Goal: Task Accomplishment & Management: Complete application form

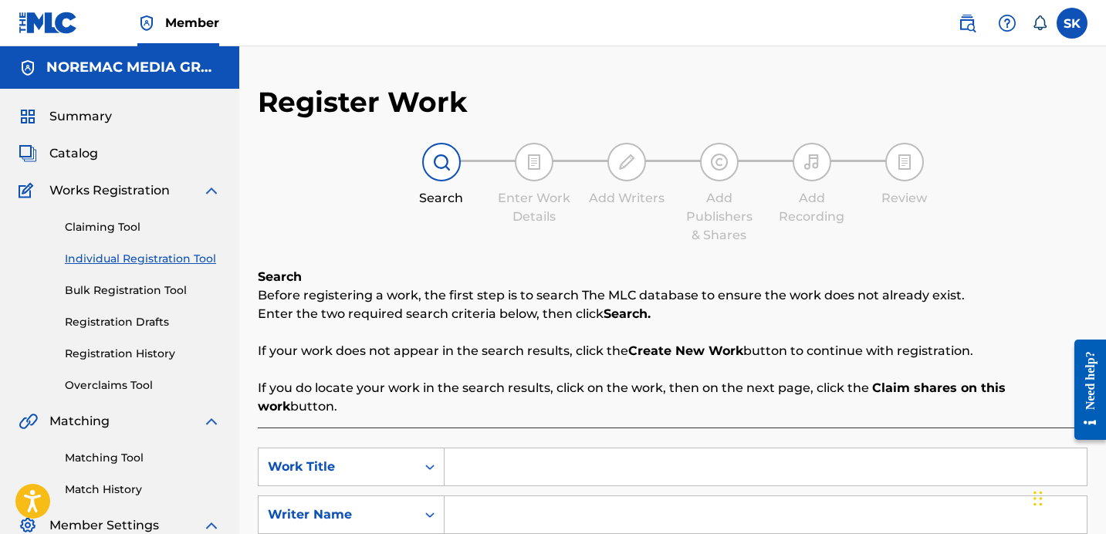
click at [1078, 31] on label at bounding box center [1072, 23] width 31 height 31
click at [1072, 23] on input "SK Samuel Kaplan skaplan@connectmusic.com Notification Preferences Profile Log …" at bounding box center [1072, 23] width 0 height 0
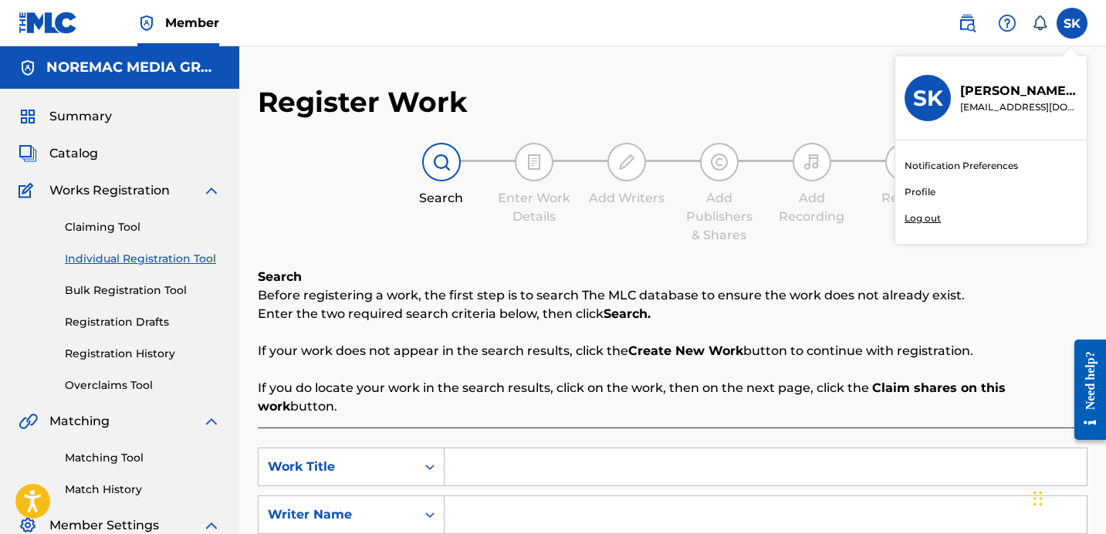
click at [926, 222] on p "Log out" at bounding box center [923, 219] width 36 height 14
click at [1072, 23] on input "SK Samuel Kaplan skaplan@connectmusic.com Notification Preferences Profile Log …" at bounding box center [1072, 23] width 0 height 0
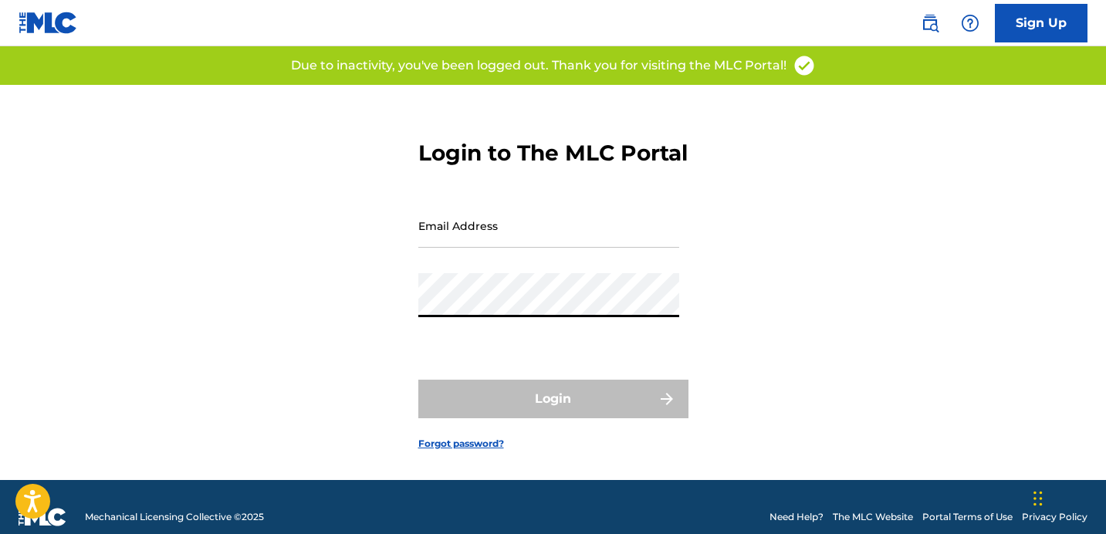
type input "[EMAIL_ADDRESS][DOMAIN_NAME]"
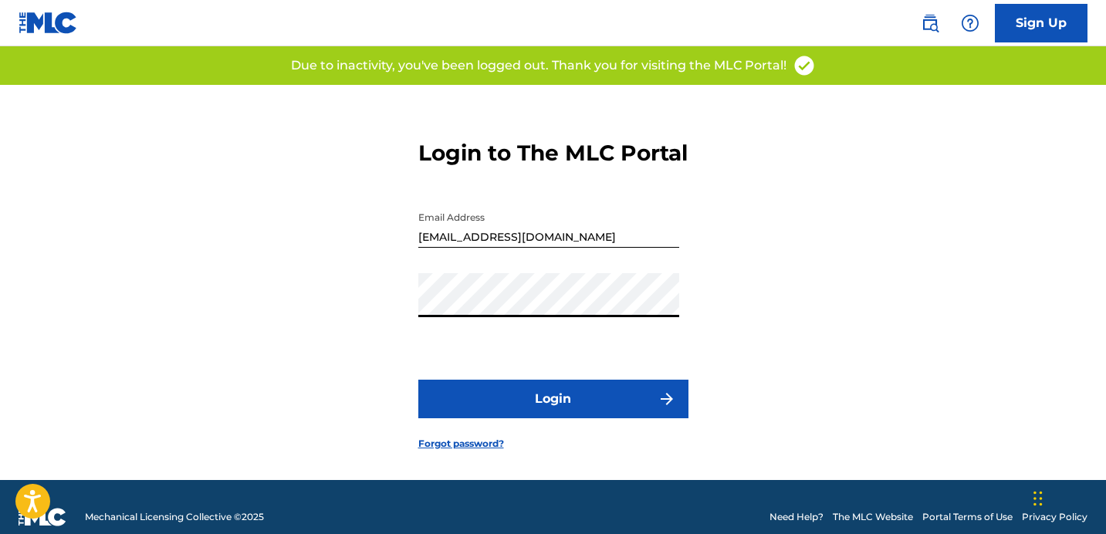
click at [544, 413] on button "Login" at bounding box center [553, 399] width 270 height 39
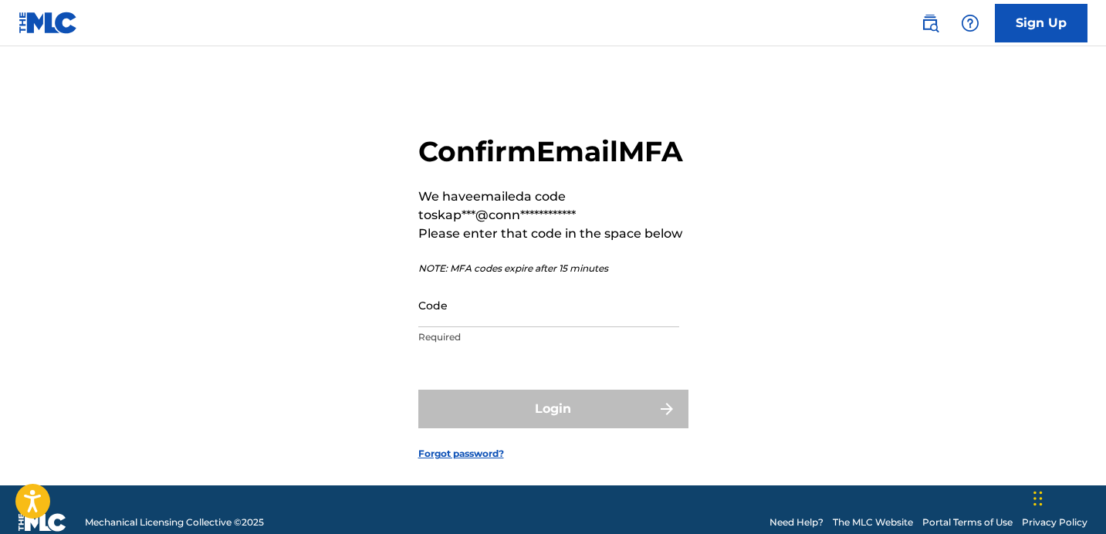
click at [566, 327] on input "Code" at bounding box center [548, 305] width 261 height 44
click at [629, 327] on input "Code" at bounding box center [548, 305] width 261 height 44
paste input "535263"
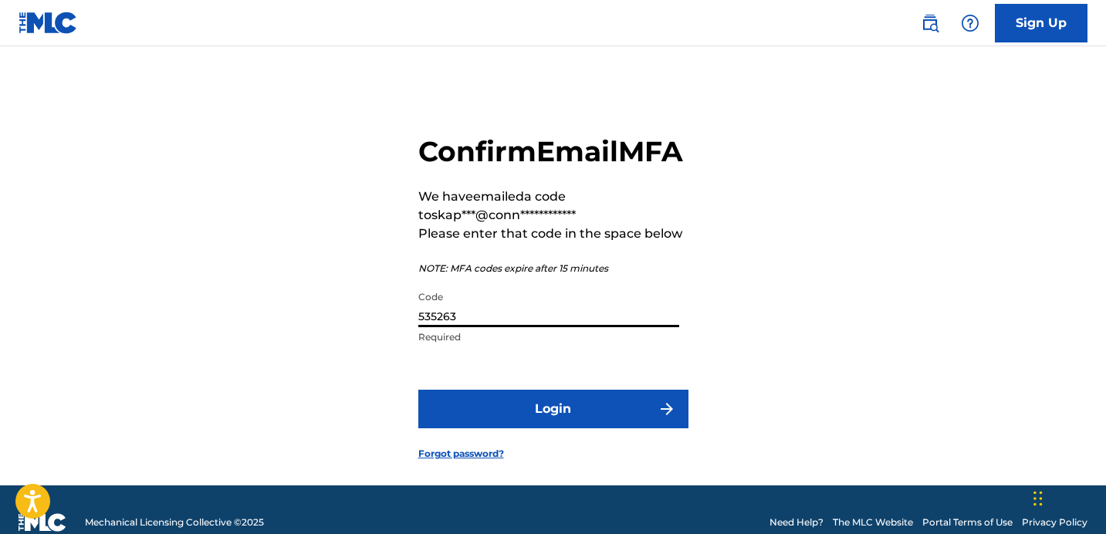
type input "535263"
click at [595, 464] on form "**********" at bounding box center [553, 285] width 270 height 401
click at [596, 429] on button "Login" at bounding box center [553, 409] width 270 height 39
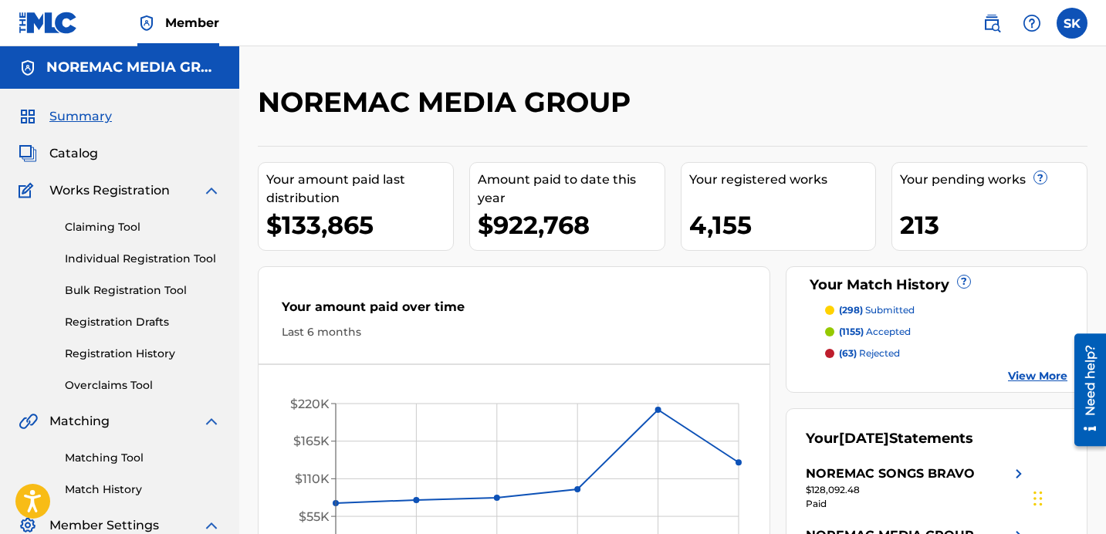
click at [91, 157] on span "Catalog" at bounding box center [73, 153] width 49 height 19
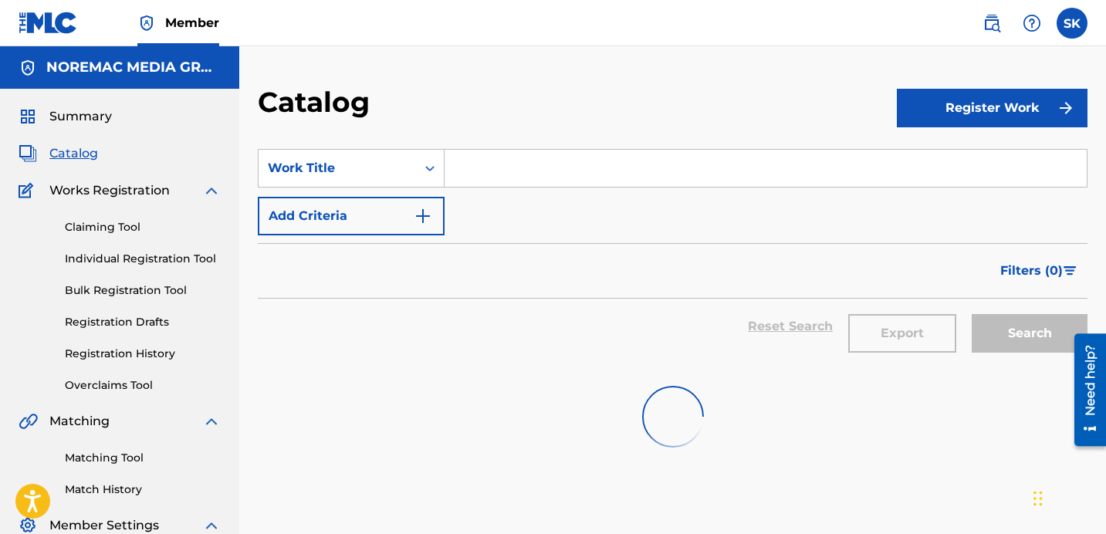
click at [327, 147] on section "SearchWithCriteriab060116f-2e11-404f-bc48-59e029cc7df6 Work Title Add Criteria …" at bounding box center [673, 248] width 830 height 237
click at [332, 165] on div "Work Title" at bounding box center [337, 168] width 139 height 19
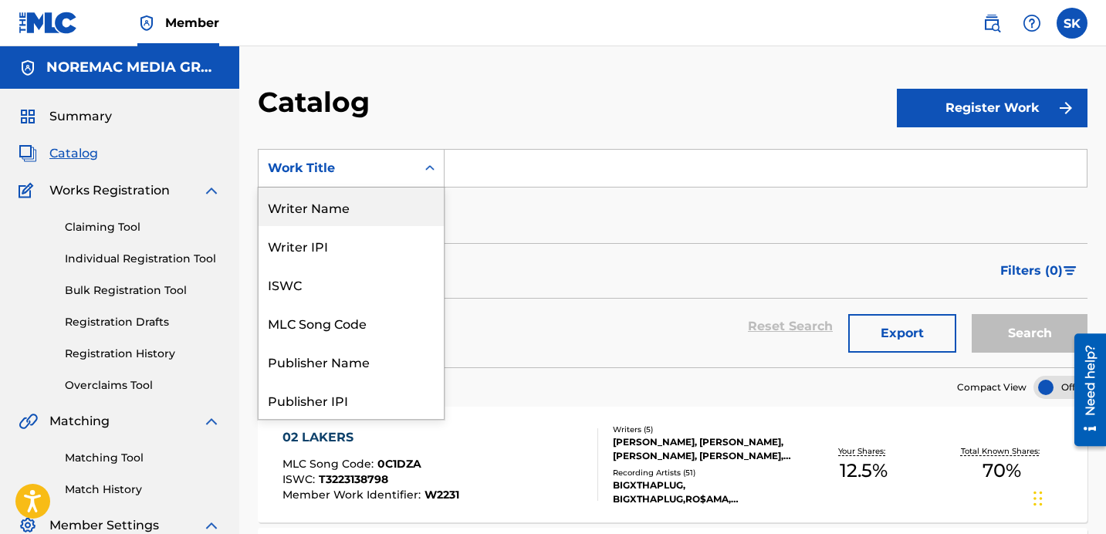
click at [338, 208] on div "Writer Name" at bounding box center [351, 207] width 185 height 39
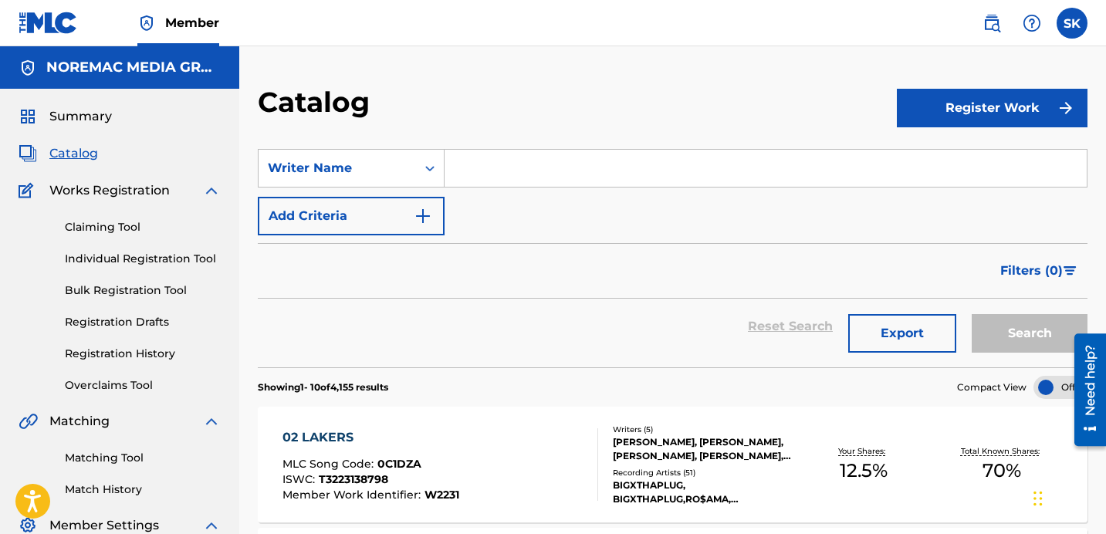
click at [515, 178] on input "Search Form" at bounding box center [766, 168] width 642 height 37
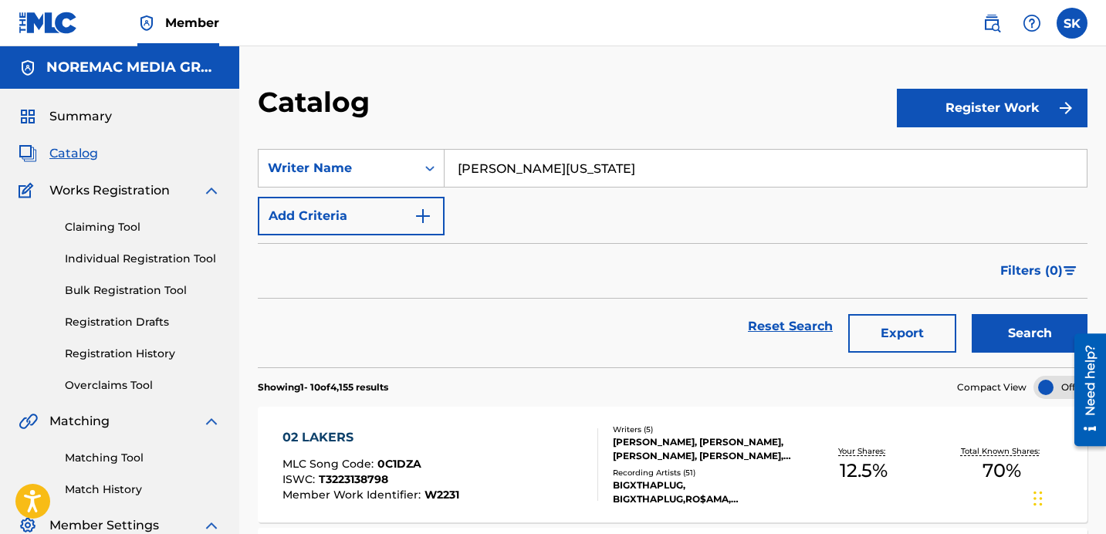
type input "[PERSON_NAME][US_STATE]"
click at [972, 314] on button "Search" at bounding box center [1030, 333] width 116 height 39
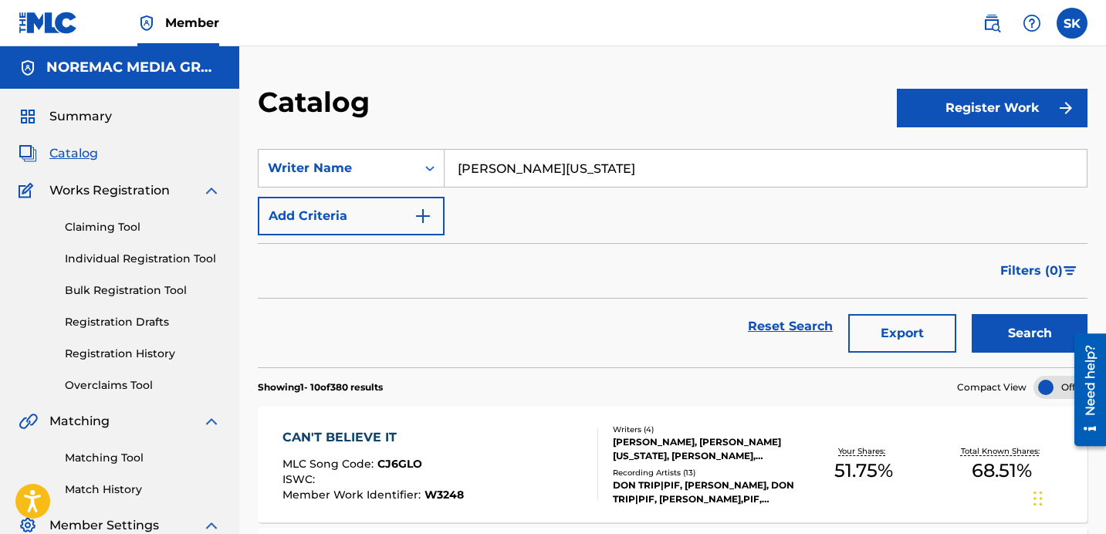
click at [890, 330] on button "Export" at bounding box center [903, 333] width 108 height 39
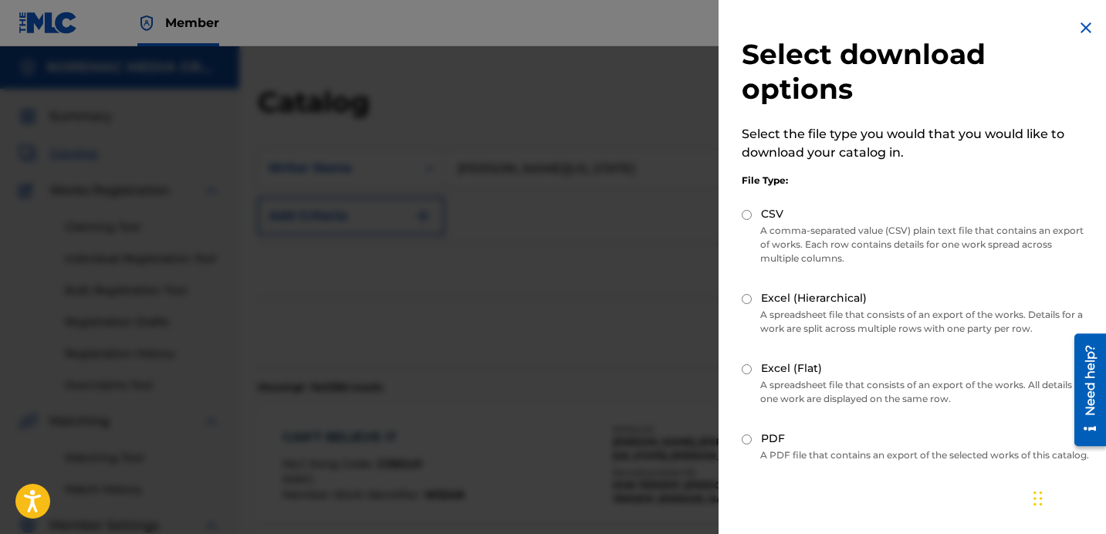
click at [767, 211] on label "CSV" at bounding box center [772, 214] width 22 height 16
click at [752, 211] on input "CSV" at bounding box center [747, 215] width 10 height 10
radio input "true"
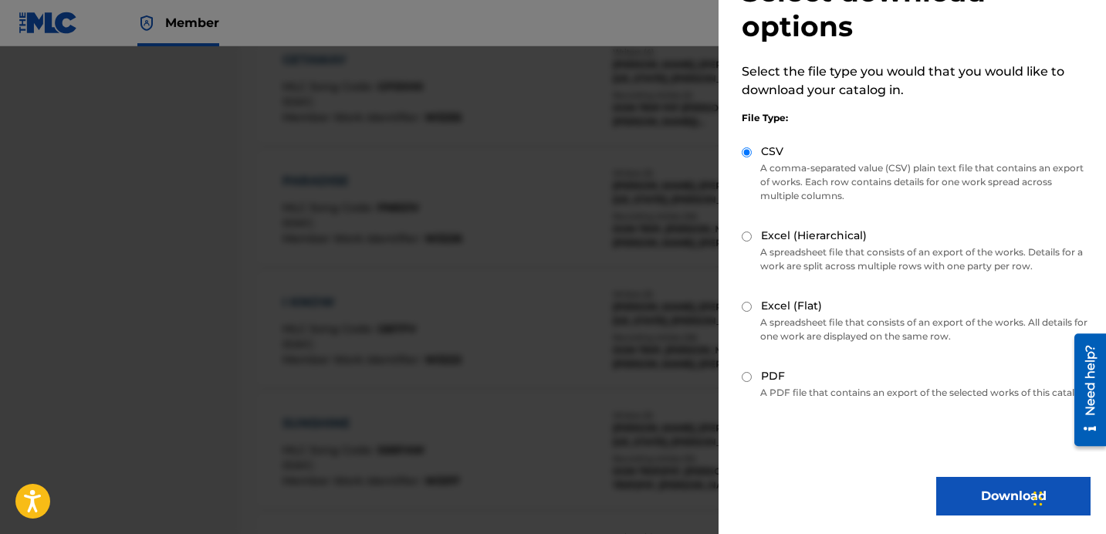
scroll to position [856, 0]
click at [971, 506] on button "Download" at bounding box center [1014, 496] width 154 height 39
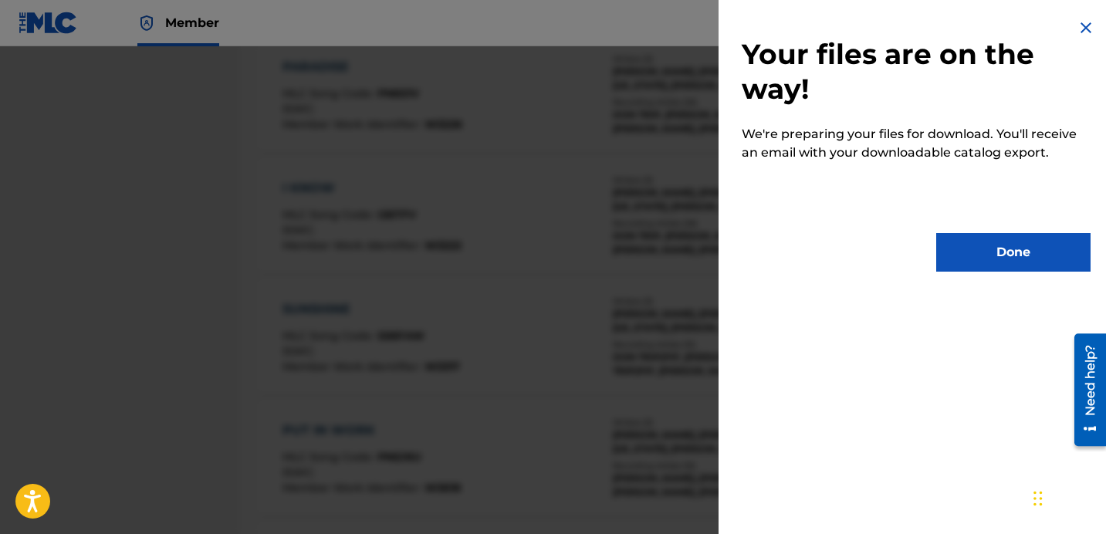
scroll to position [0, 0]
click at [971, 256] on button "Done" at bounding box center [1014, 252] width 154 height 39
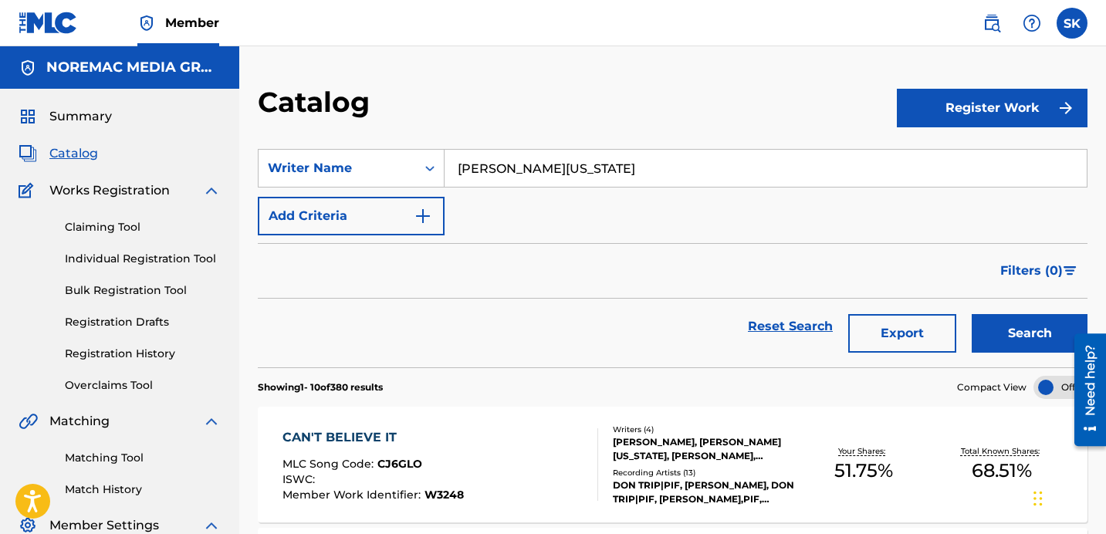
click at [731, 144] on section "SearchWithCriteria4150369d-d356-4ebd-b3bf-59cafa12198e Writer Name [PERSON_NAME…" at bounding box center [673, 248] width 830 height 237
click at [362, 176] on div "Writer Name" at bounding box center [337, 168] width 139 height 19
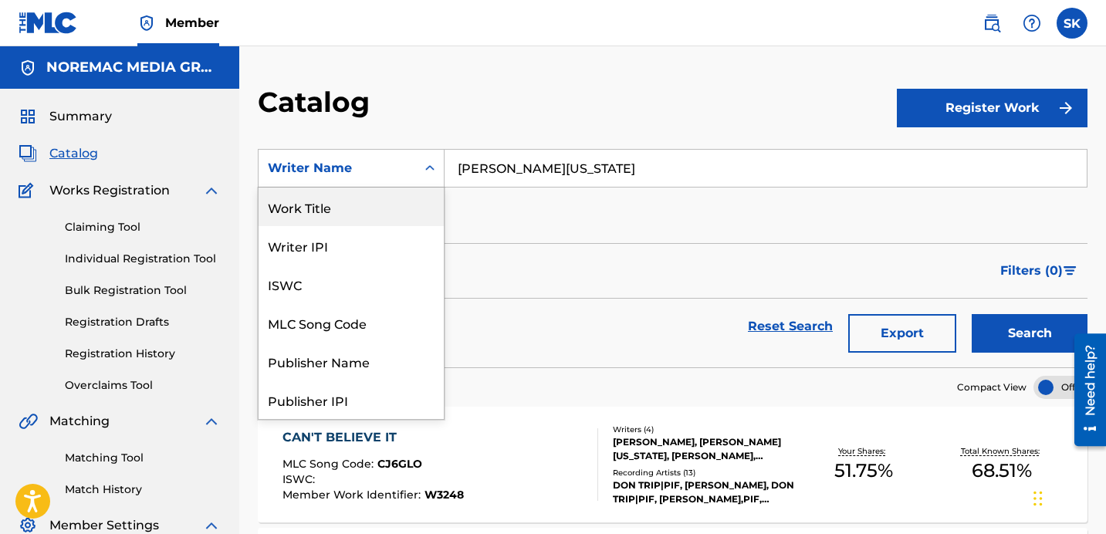
drag, startPoint x: 355, startPoint y: 207, endPoint x: 363, endPoint y: 205, distance: 7.9
click at [355, 207] on div "Work Title" at bounding box center [351, 207] width 185 height 39
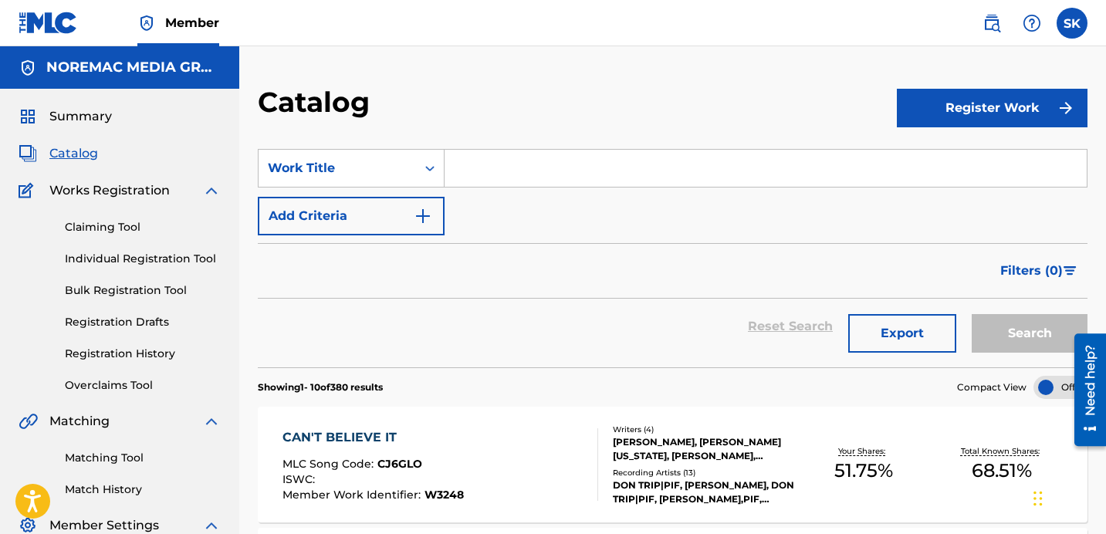
click at [523, 168] on input "Search Form" at bounding box center [766, 168] width 642 height 37
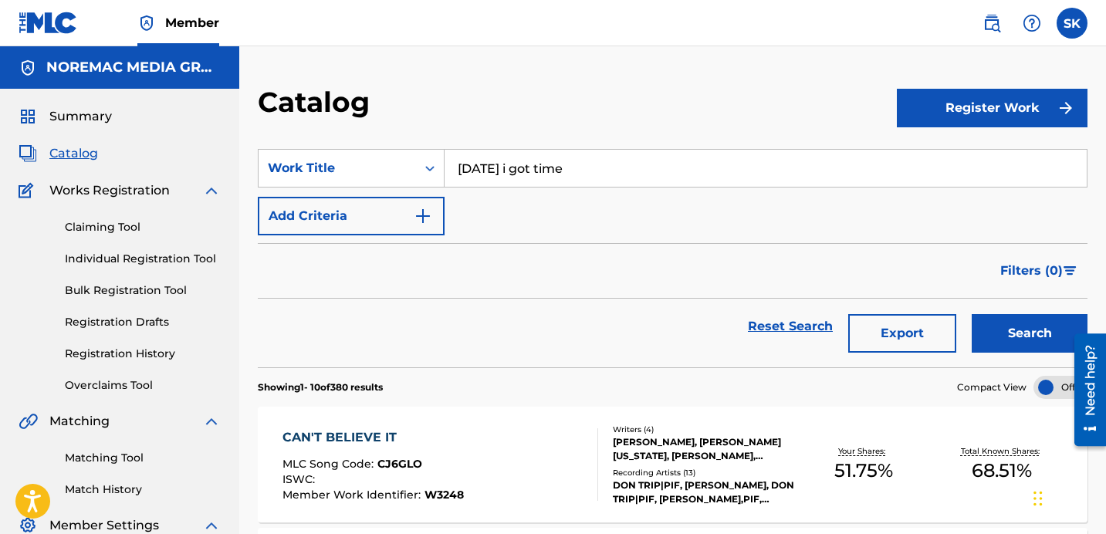
type input "[DATE] i got time"
click at [972, 314] on button "Search" at bounding box center [1030, 333] width 116 height 39
drag, startPoint x: 580, startPoint y: 170, endPoint x: 588, endPoint y: 177, distance: 10.4
click at [581, 171] on input "[DATE] i got time" at bounding box center [766, 168] width 642 height 37
click at [143, 362] on div "Claiming Tool Individual Registration Tool Bulk Registration Tool Registration …" at bounding box center [120, 297] width 202 height 194
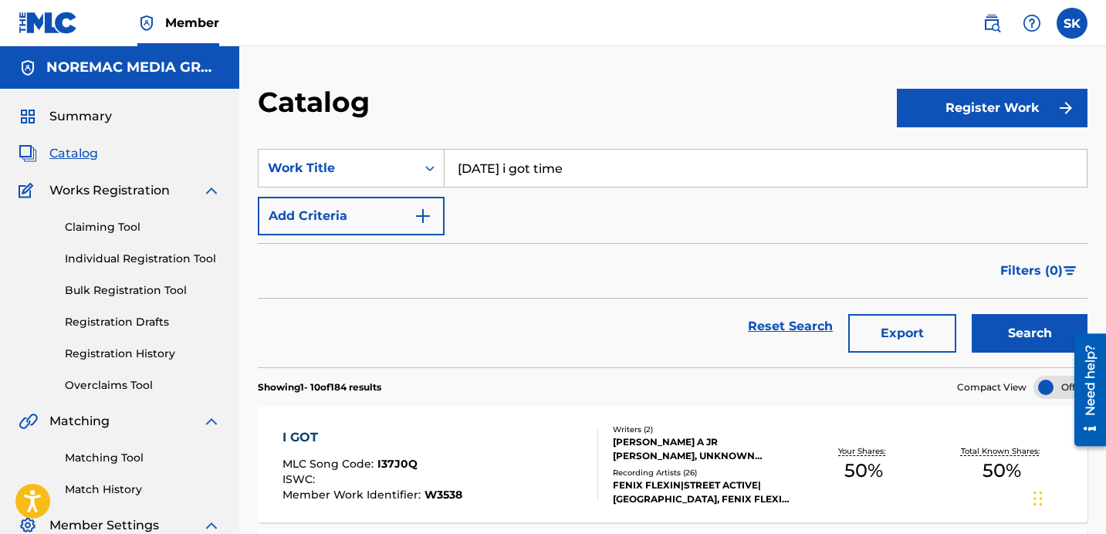
click at [144, 358] on link "Registration History" at bounding box center [143, 354] width 156 height 16
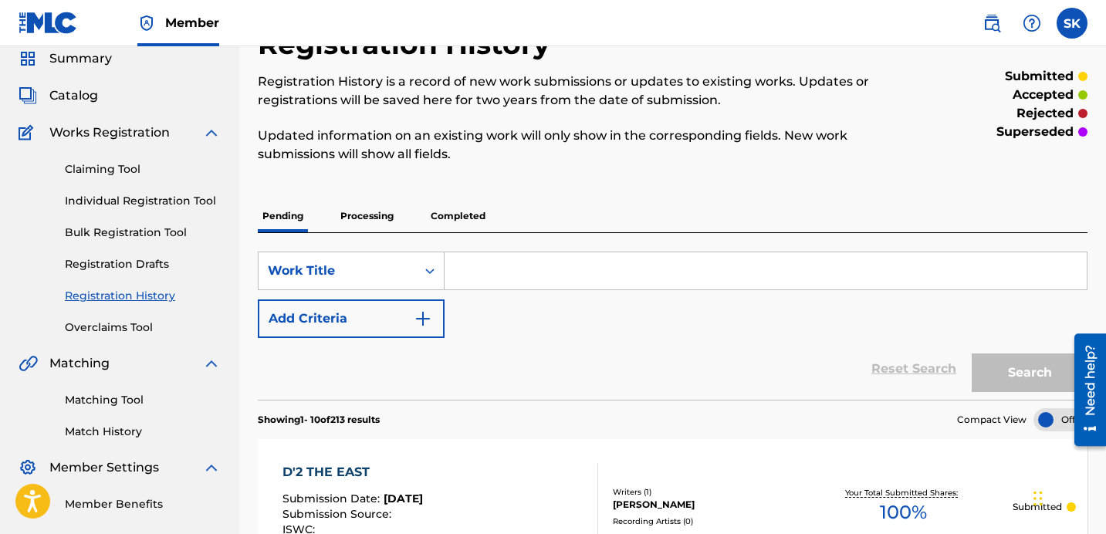
scroll to position [76, 0]
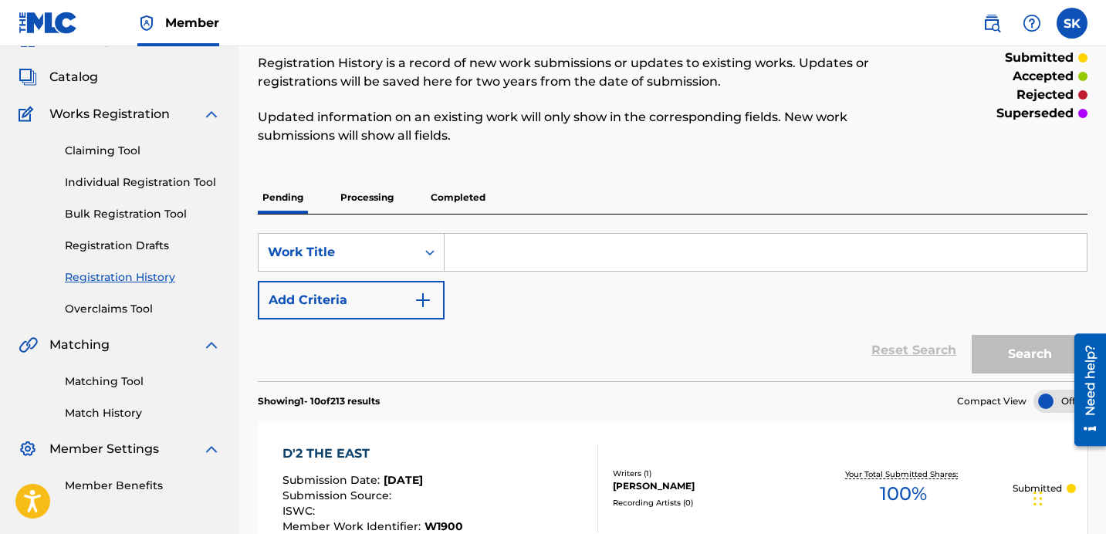
click at [522, 261] on input "Search Form" at bounding box center [766, 252] width 642 height 37
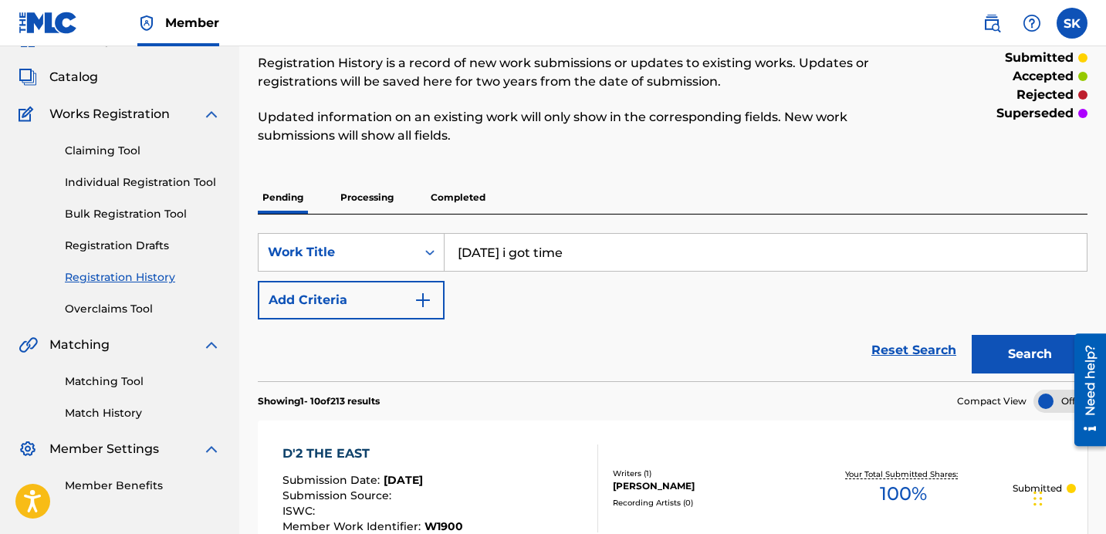
type input "[DATE] i got time"
click at [972, 335] on button "Search" at bounding box center [1030, 354] width 116 height 39
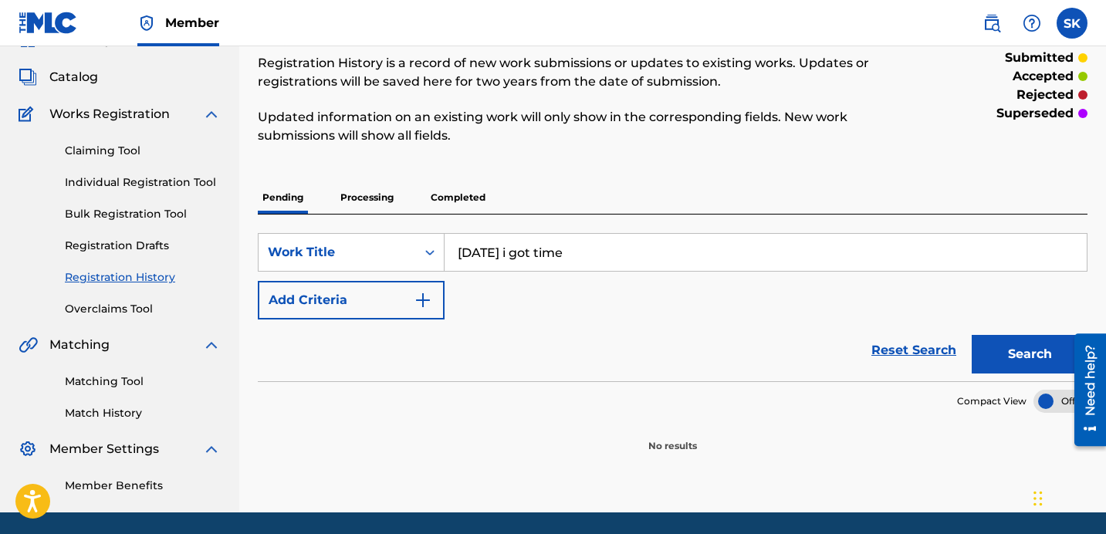
click at [358, 199] on p "Processing" at bounding box center [367, 197] width 63 height 32
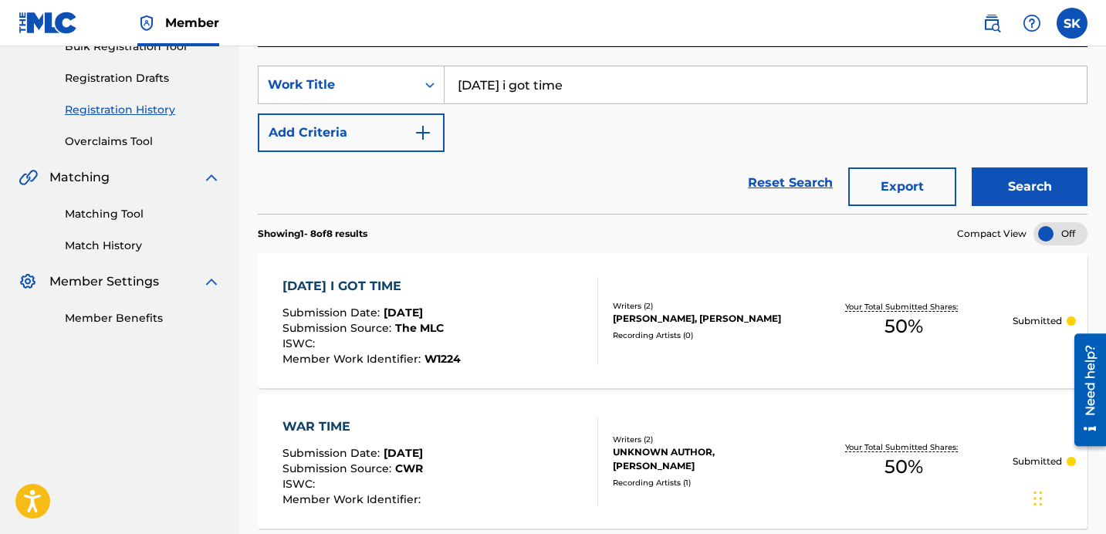
scroll to position [265, 0]
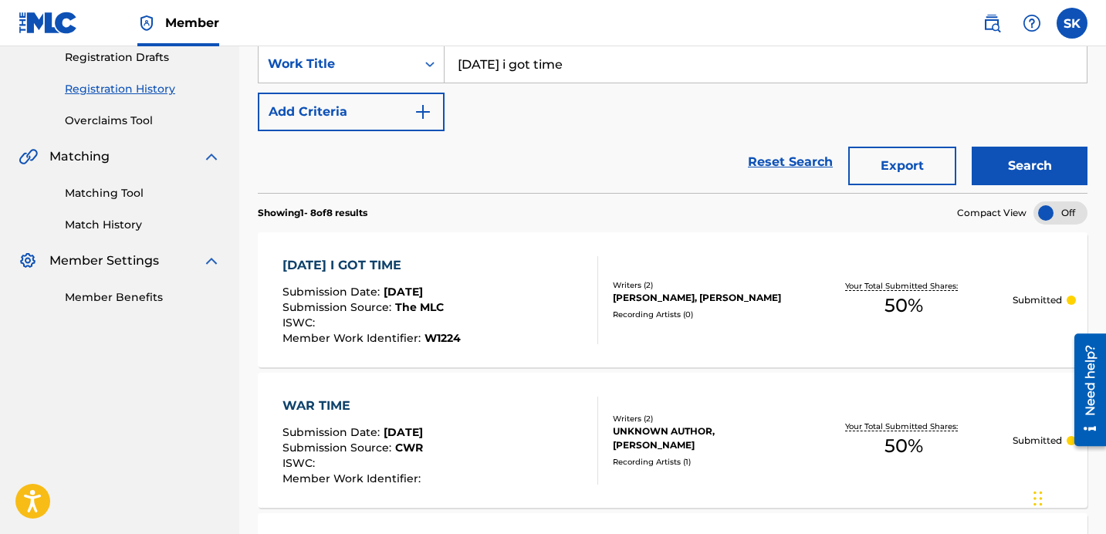
click at [453, 308] on div "Submission Source : The MLC" at bounding box center [372, 309] width 178 height 15
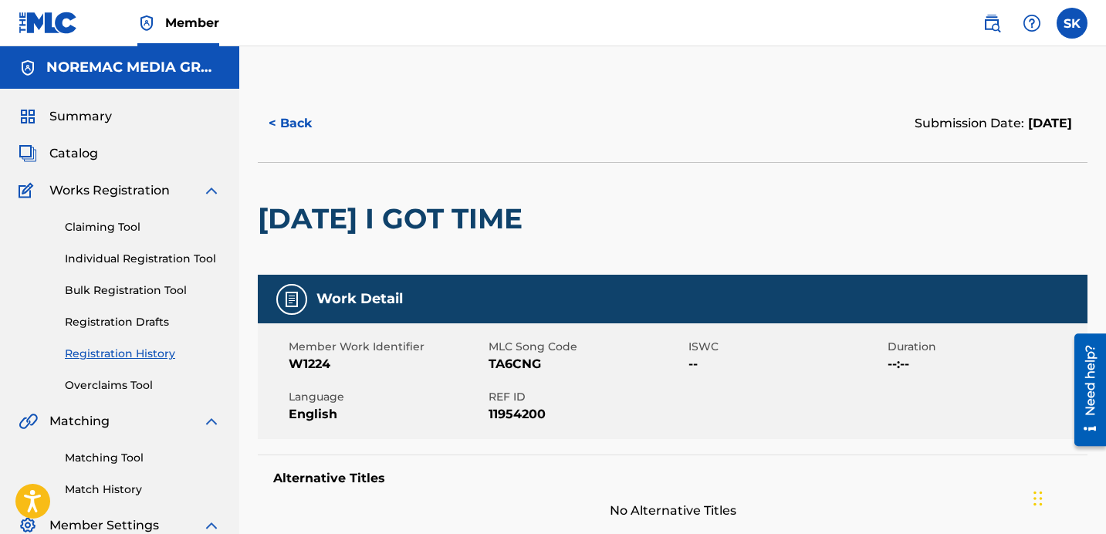
click at [510, 364] on span "TA6CNG" at bounding box center [587, 364] width 196 height 19
copy span "TA6CNG"
click at [283, 127] on button "< Back" at bounding box center [304, 123] width 93 height 39
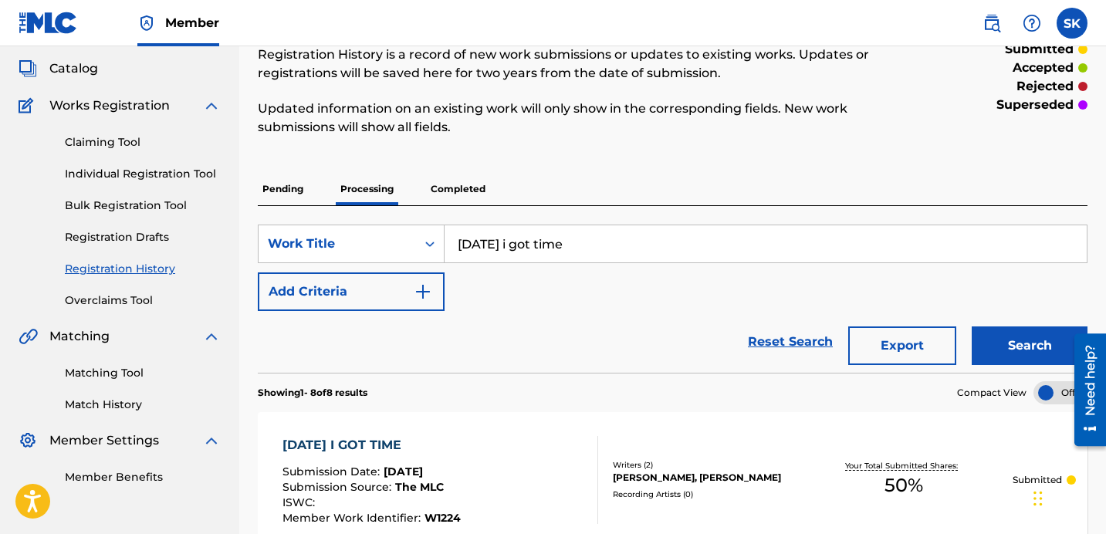
scroll to position [58, 0]
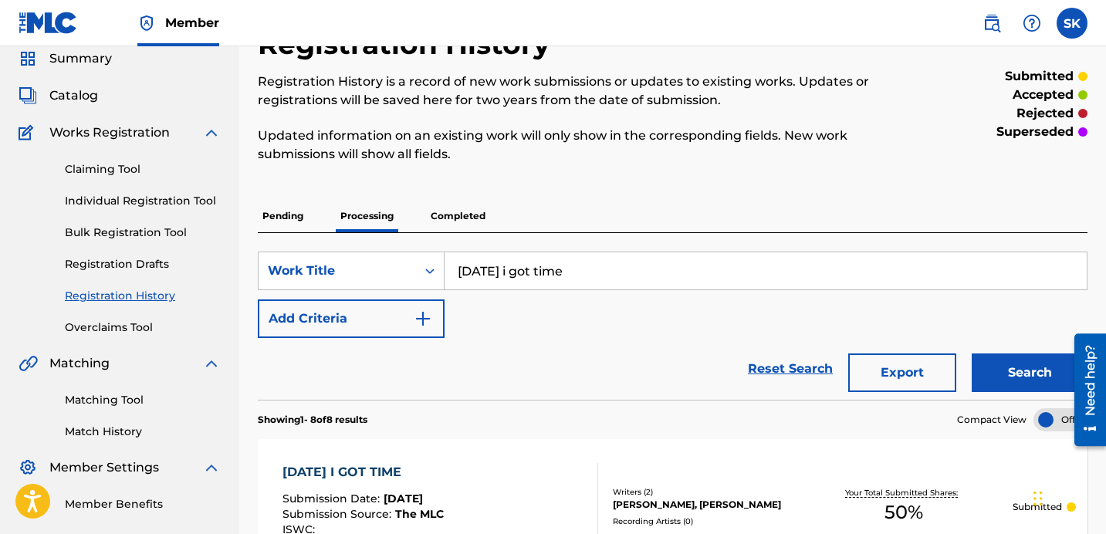
click at [75, 96] on span "Catalog" at bounding box center [73, 95] width 49 height 19
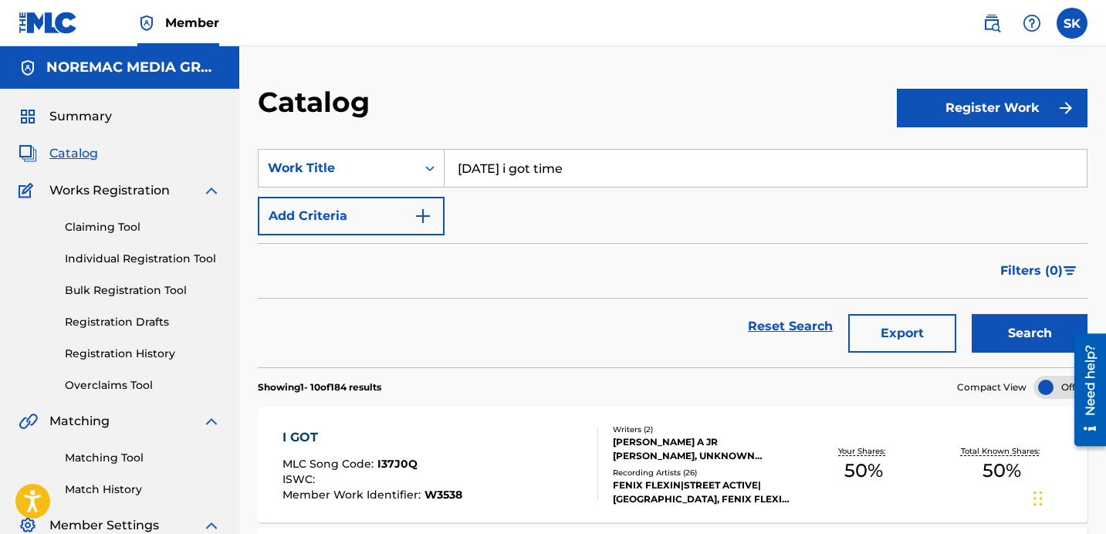
click at [537, 179] on input "[DATE] i got time" at bounding box center [766, 168] width 642 height 37
click at [538, 178] on input "[DATE] i got time" at bounding box center [766, 168] width 642 height 37
type input "benihana"
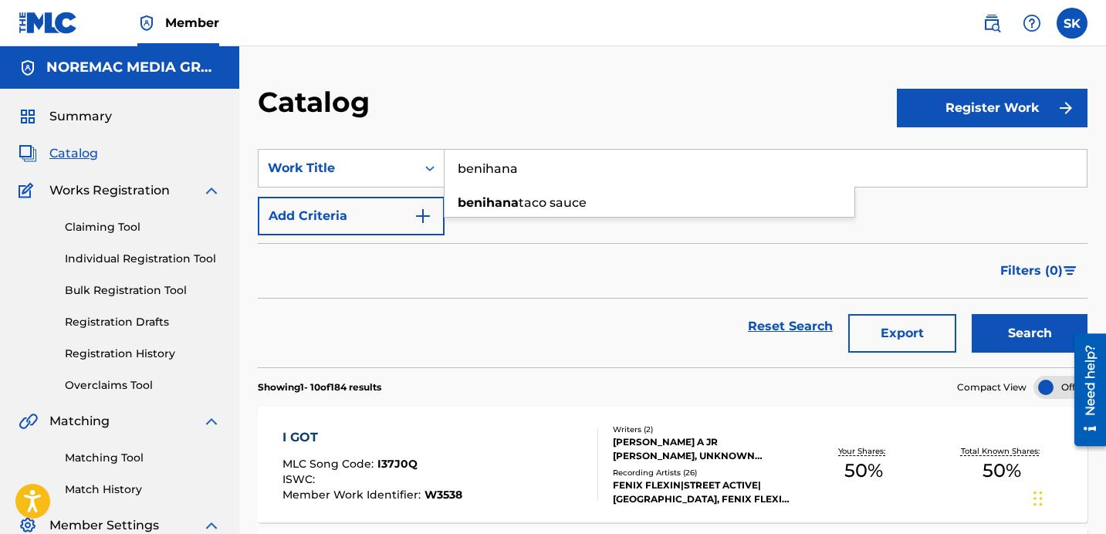
click at [806, 251] on div "Filters ( 0 )" at bounding box center [673, 271] width 830 height 56
click at [1000, 325] on button "Search" at bounding box center [1030, 333] width 116 height 39
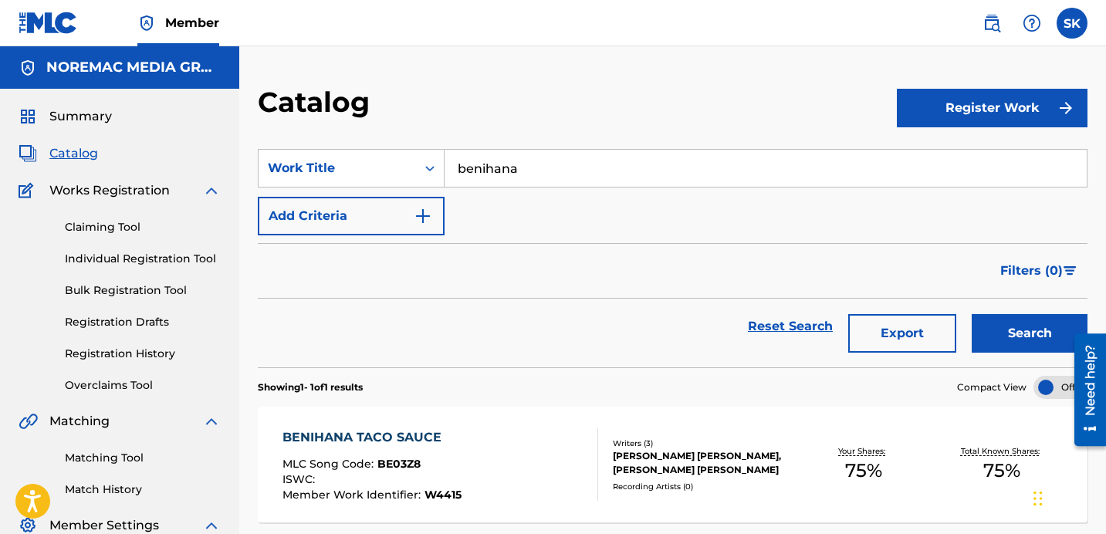
click at [144, 264] on link "Individual Registration Tool" at bounding box center [143, 259] width 156 height 16
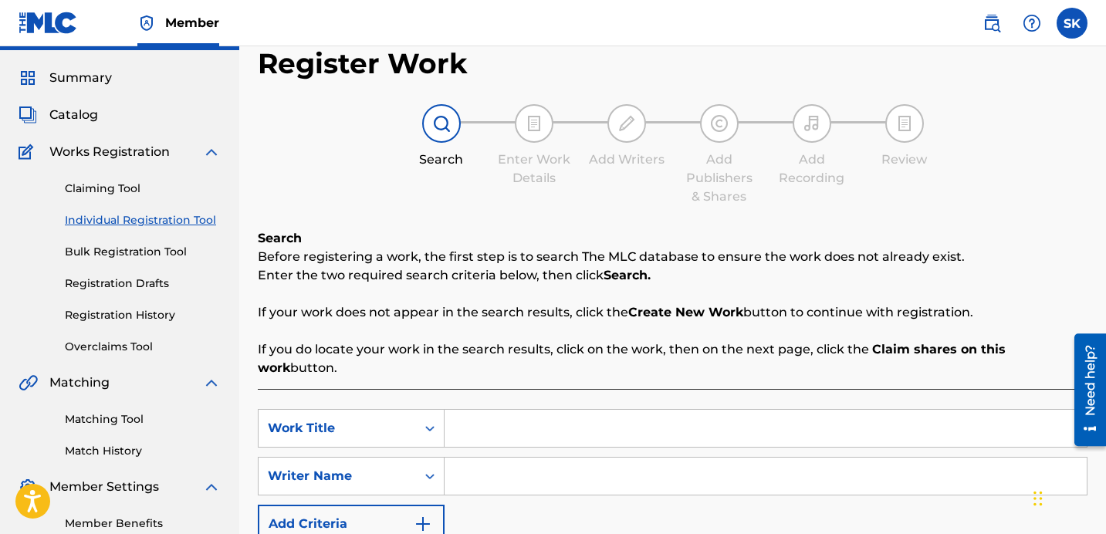
scroll to position [120, 0]
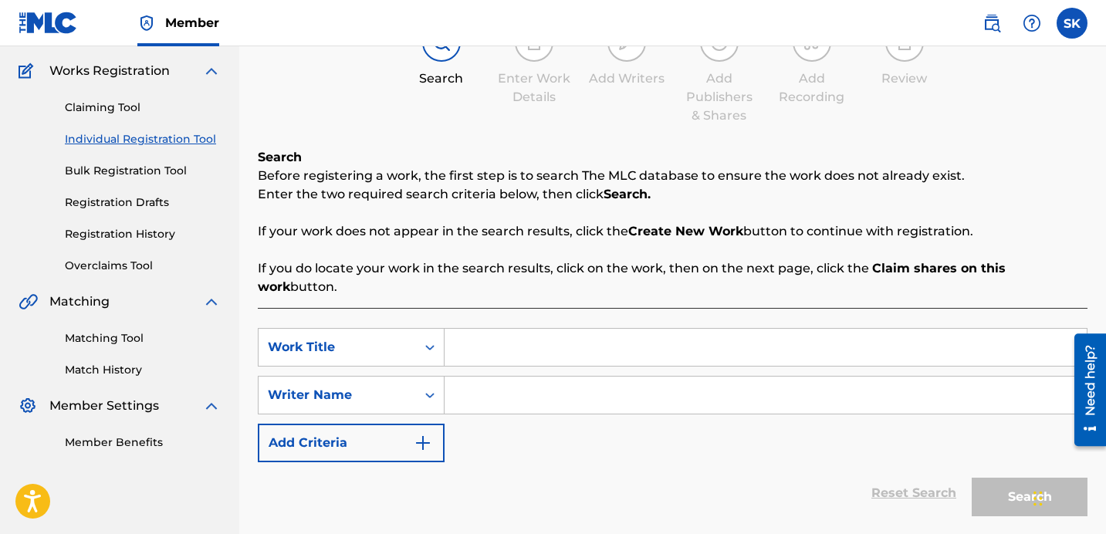
click at [482, 333] on input "Search Form" at bounding box center [766, 347] width 642 height 37
type input "benihana"
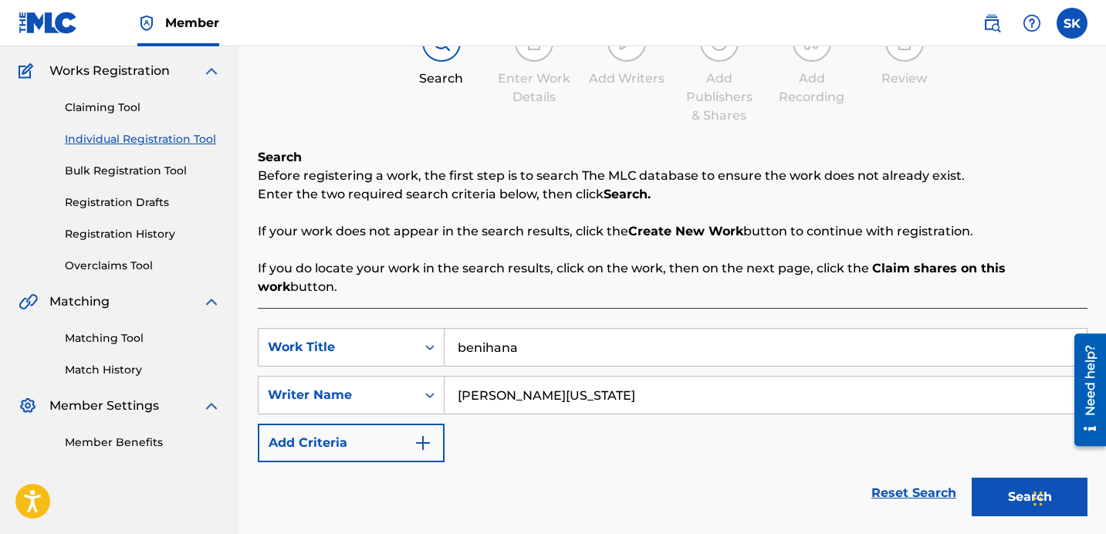
type input "[PERSON_NAME][US_STATE]"
click at [972, 478] on button "Search" at bounding box center [1030, 497] width 116 height 39
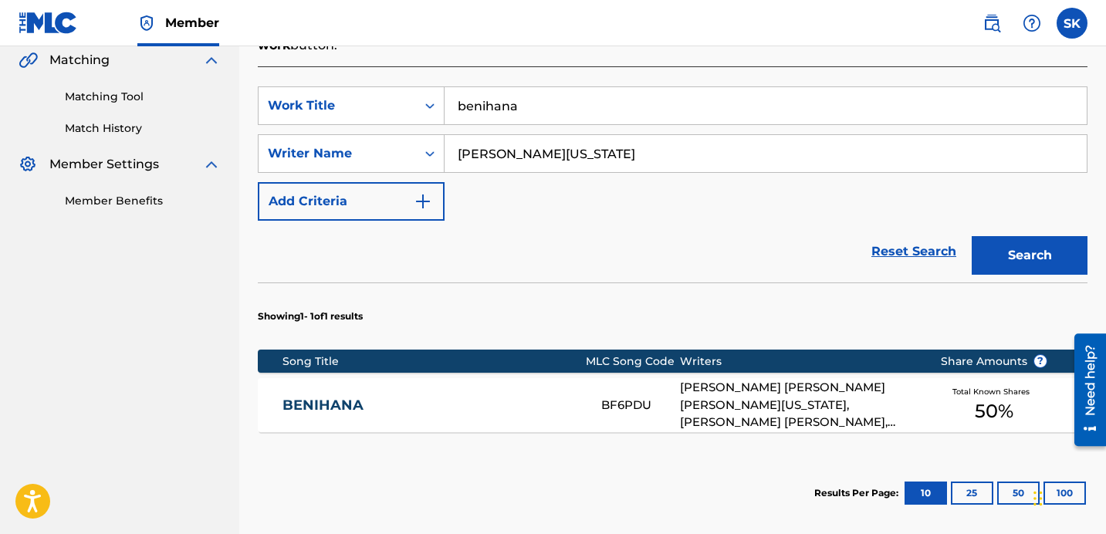
scroll to position [396, 0]
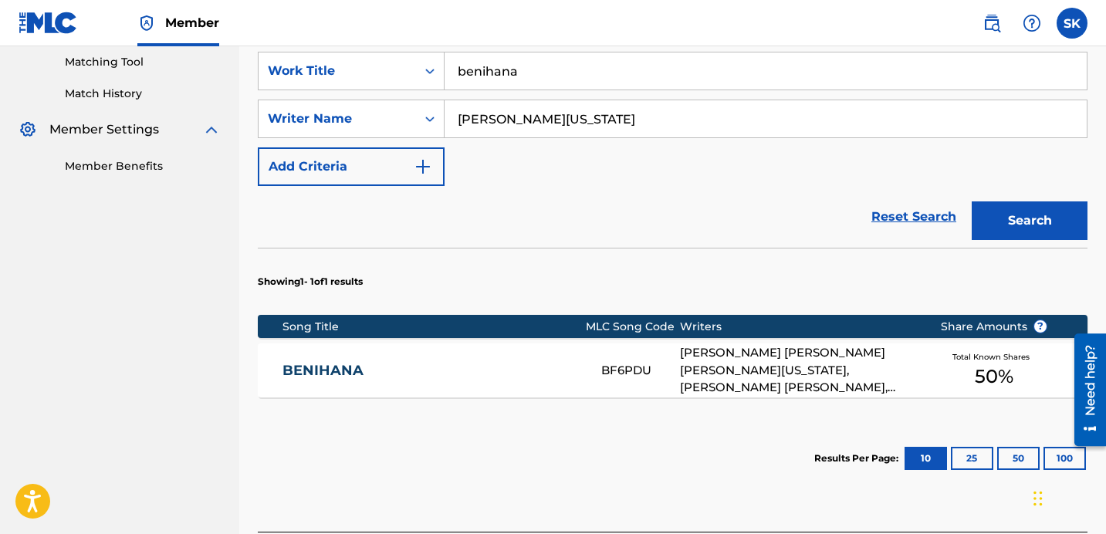
click at [644, 362] on div "BF6PDU" at bounding box center [640, 371] width 79 height 18
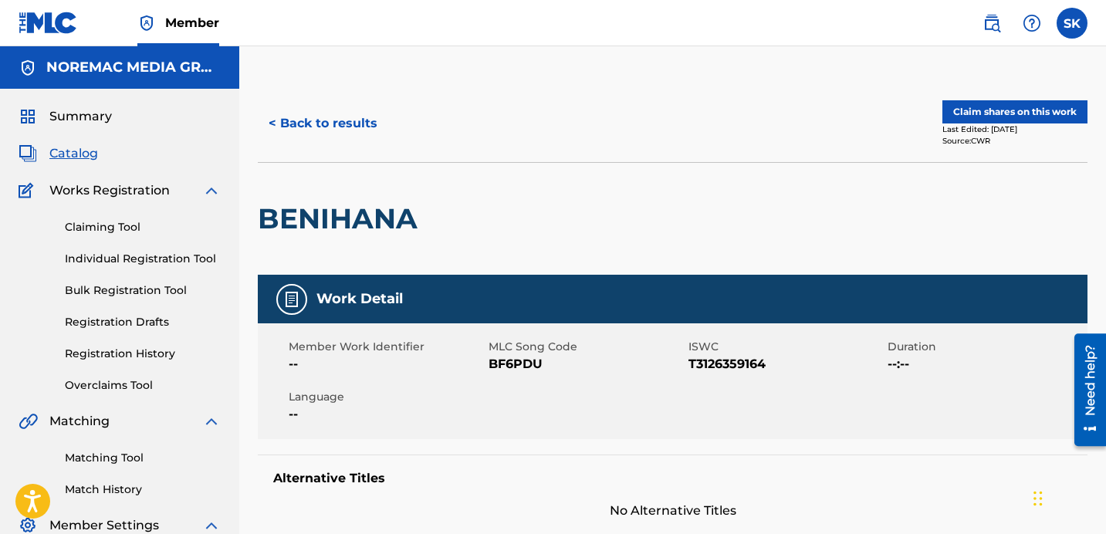
click at [862, 139] on div "Claim shares on this work Last Edited: [DATE] Source: CWR" at bounding box center [880, 123] width 415 height 46
drag, startPoint x: 934, startPoint y: 179, endPoint x: 957, endPoint y: 149, distance: 38.0
click at [934, 180] on div "BENIHANA" at bounding box center [673, 218] width 830 height 113
click at [978, 117] on button "Claim shares on this work" at bounding box center [1015, 111] width 145 height 23
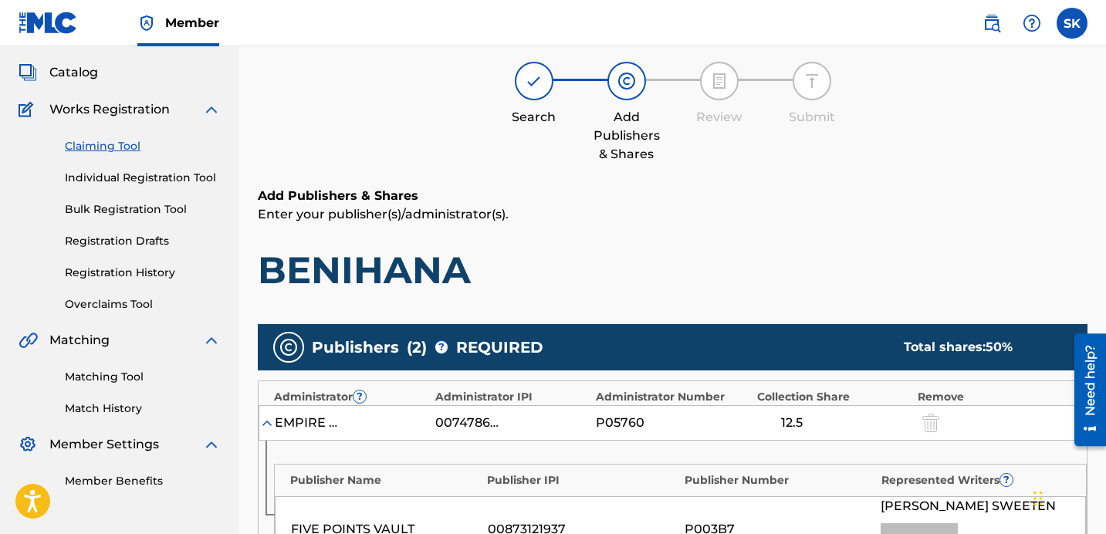
scroll to position [615, 0]
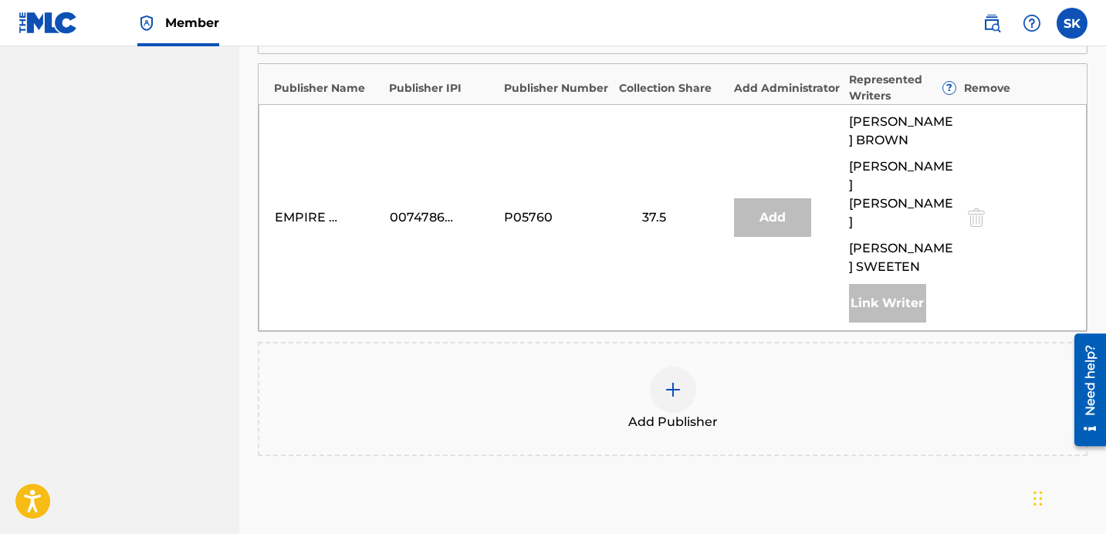
click at [596, 367] on div "Add Publisher" at bounding box center [672, 399] width 827 height 65
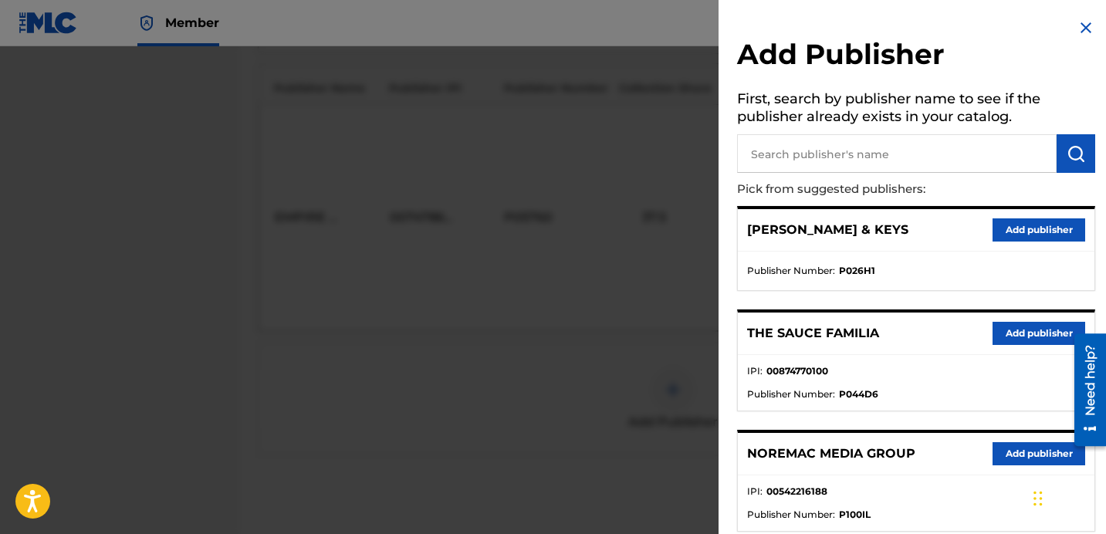
click at [870, 163] on input "text" at bounding box center [897, 153] width 320 height 39
type input "kitchen"
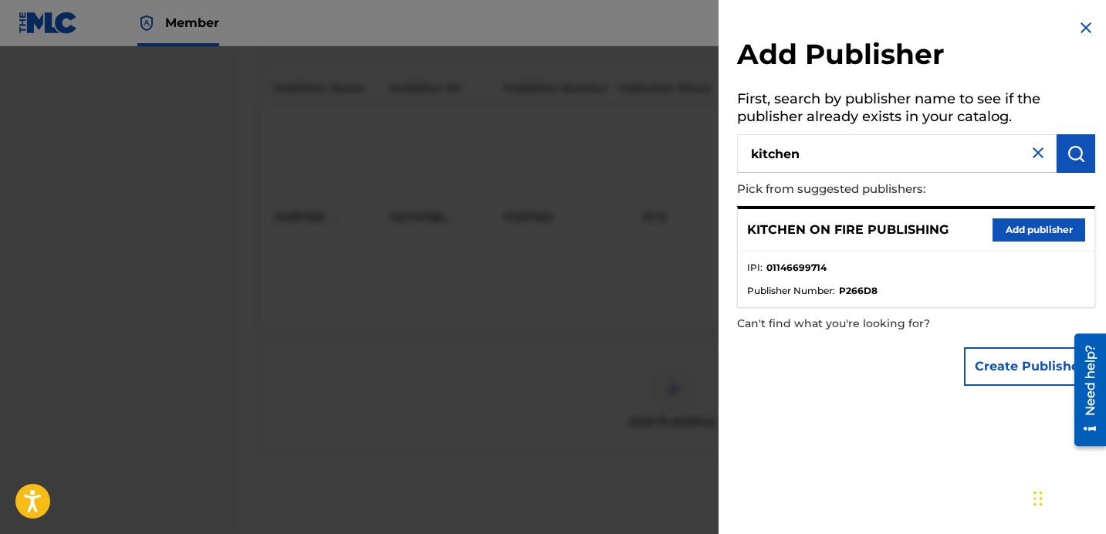
click at [1042, 232] on button "Add publisher" at bounding box center [1039, 230] width 93 height 23
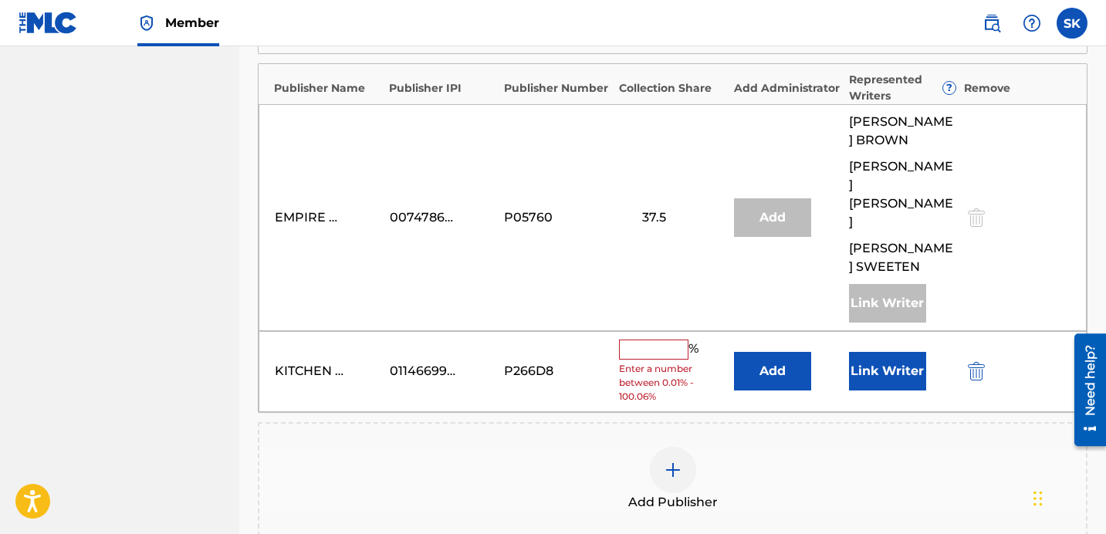
click at [720, 362] on span "Enter a number between 0.01% - 100.06%" at bounding box center [672, 383] width 107 height 42
click at [749, 355] on button "Add" at bounding box center [772, 371] width 77 height 39
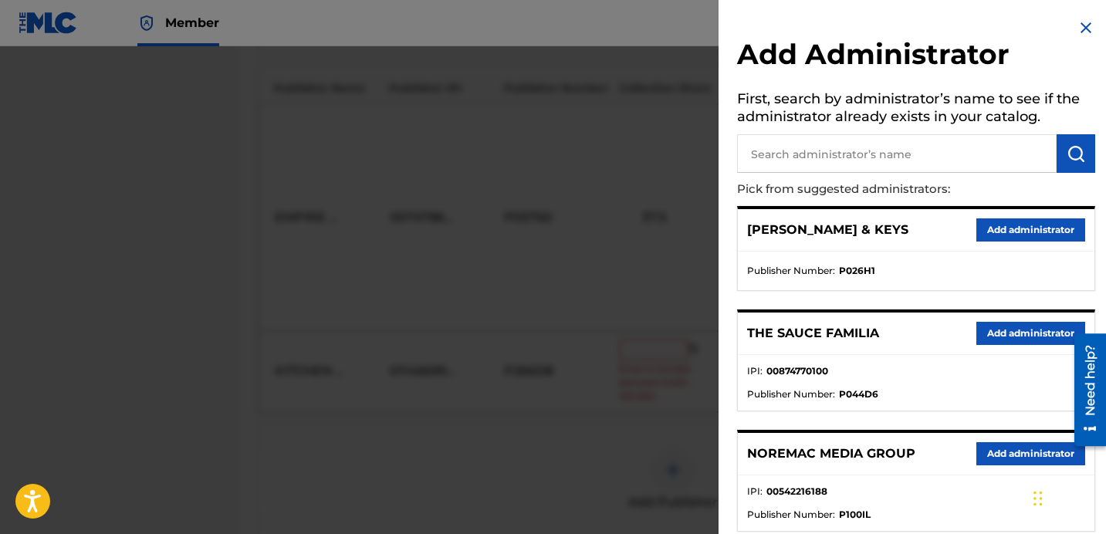
click at [765, 137] on input "text" at bounding box center [897, 153] width 320 height 39
type input "nore"
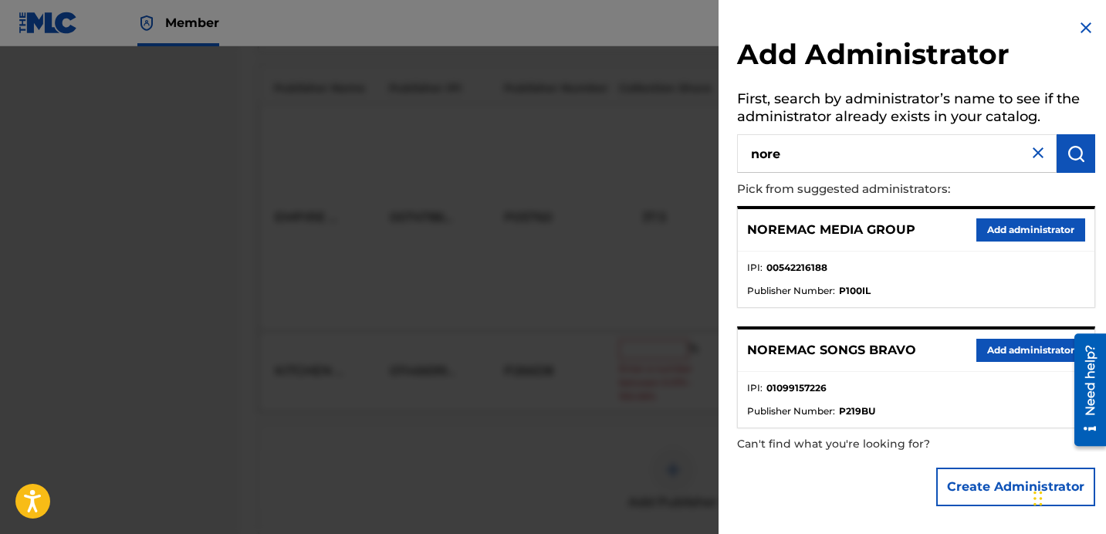
drag, startPoint x: 988, startPoint y: 351, endPoint x: 970, endPoint y: 357, distance: 19.1
click at [988, 351] on button "Add administrator" at bounding box center [1031, 350] width 109 height 23
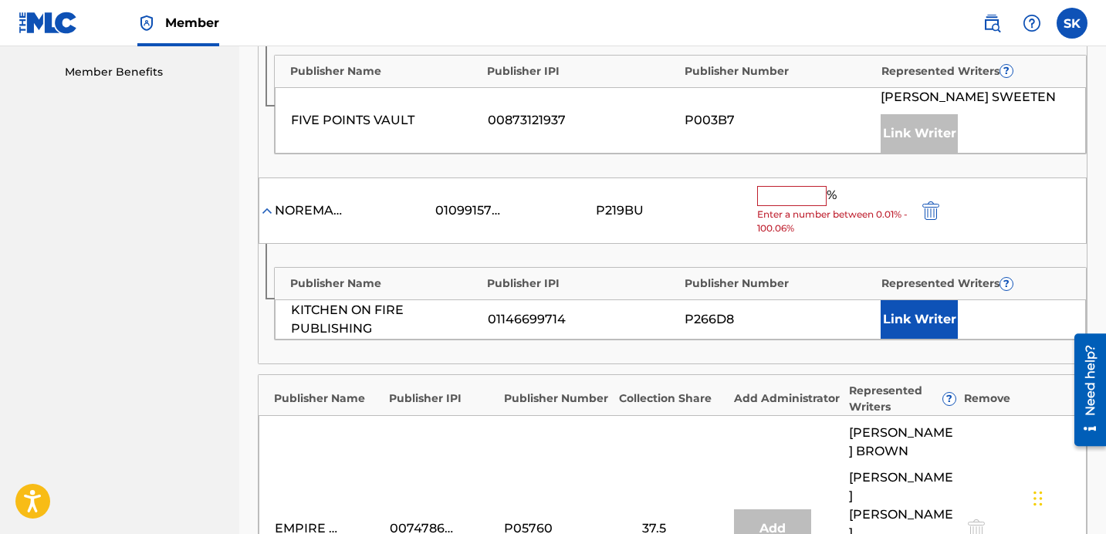
scroll to position [464, 0]
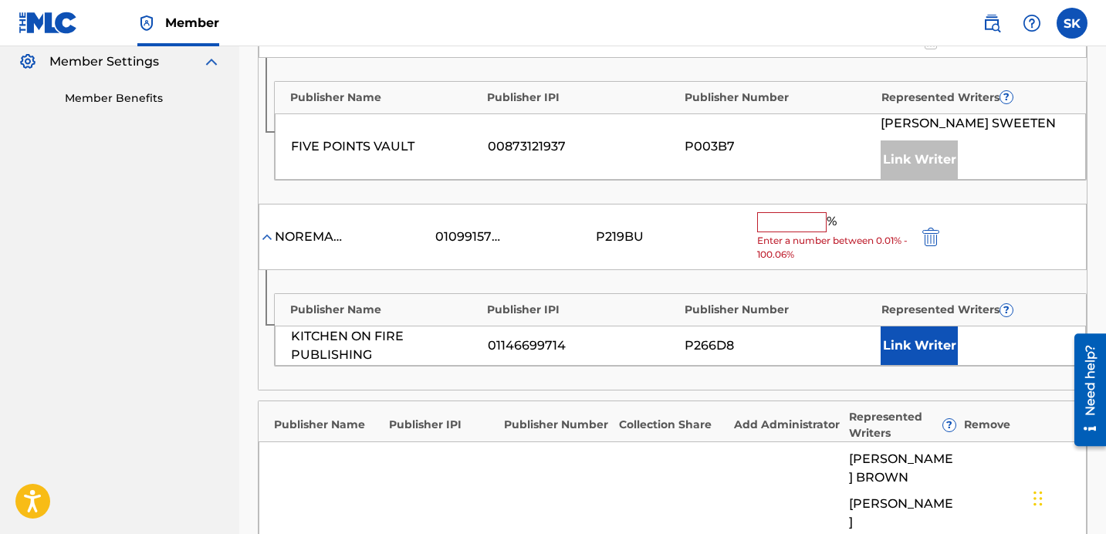
click at [788, 219] on input "text" at bounding box center [791, 222] width 69 height 20
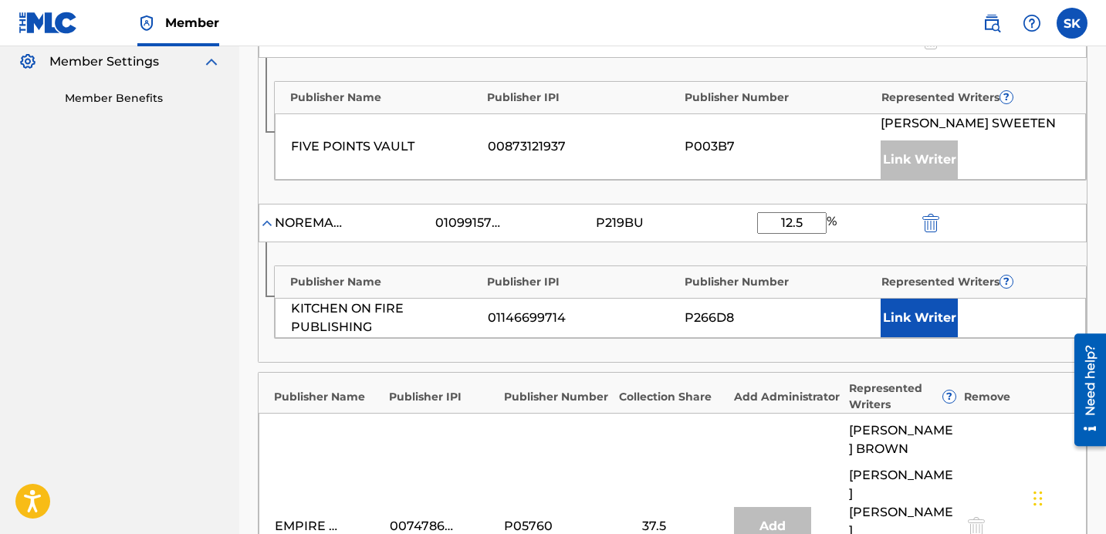
type input "12.5"
click at [890, 301] on button "Link Writer" at bounding box center [919, 318] width 77 height 39
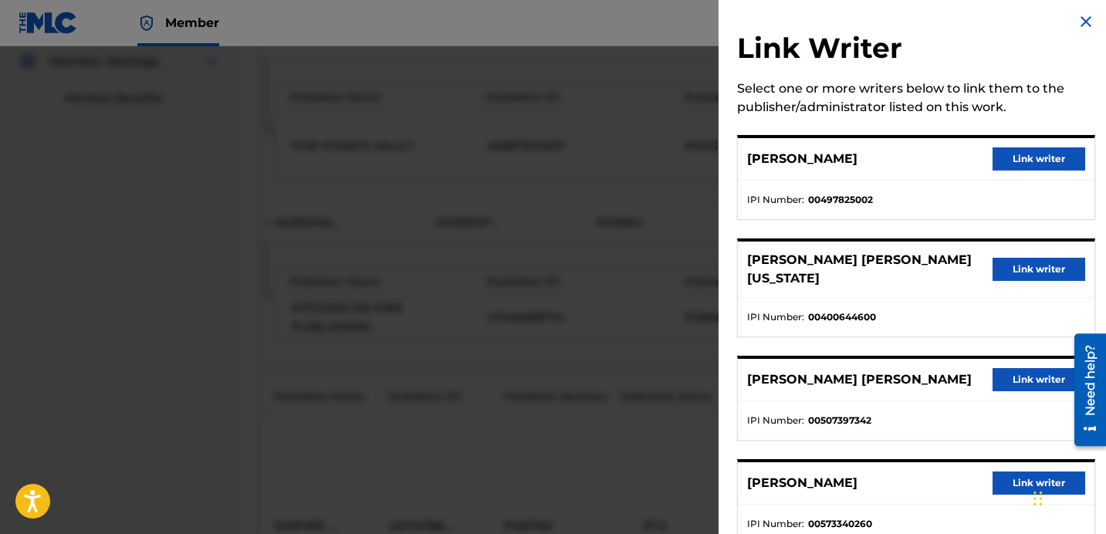
scroll to position [6, 0]
click at [1017, 261] on button "Link writer" at bounding box center [1039, 269] width 93 height 23
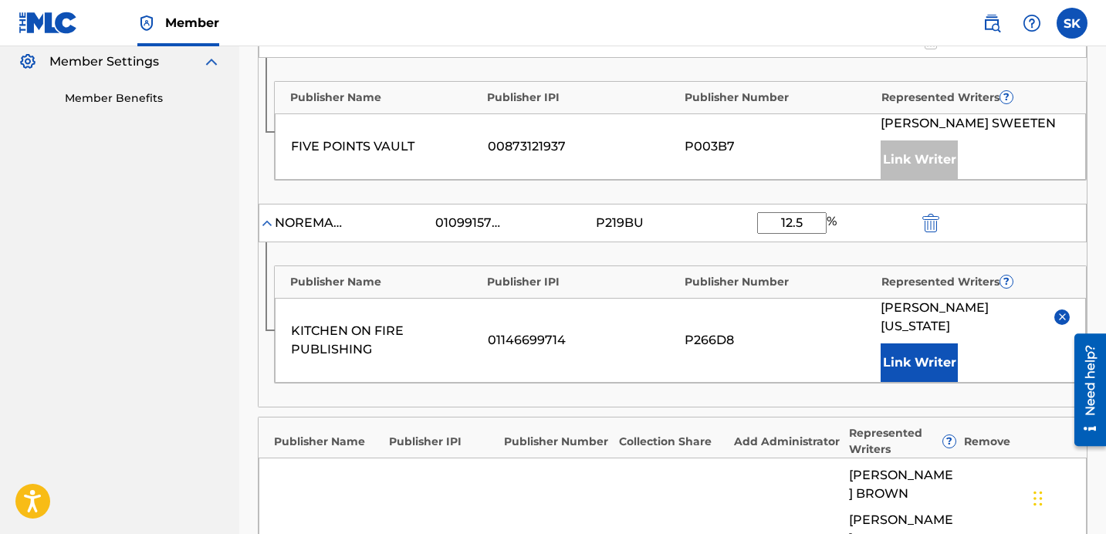
scroll to position [970, 0]
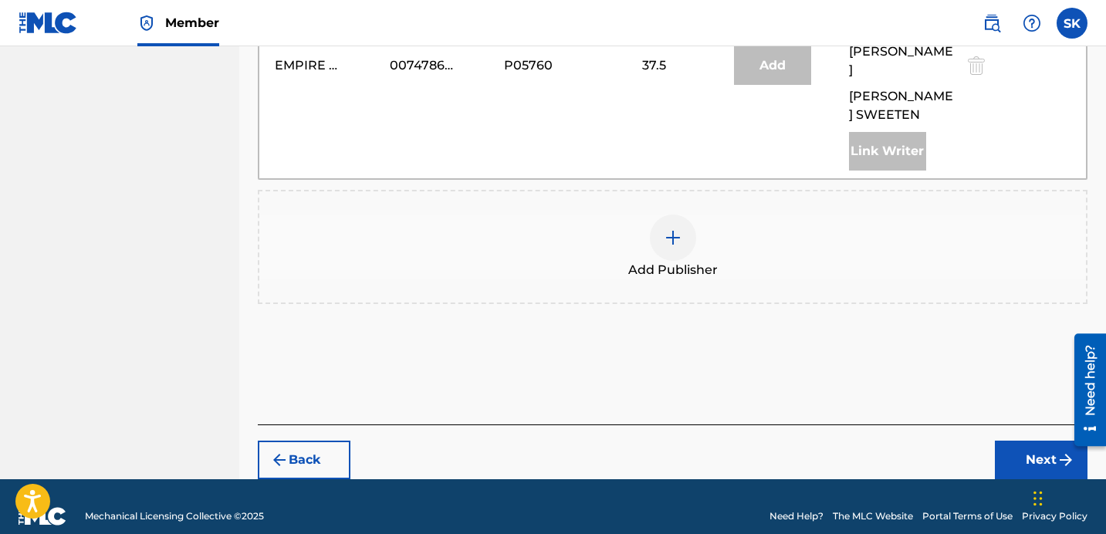
click at [1017, 441] on button "Next" at bounding box center [1041, 460] width 93 height 39
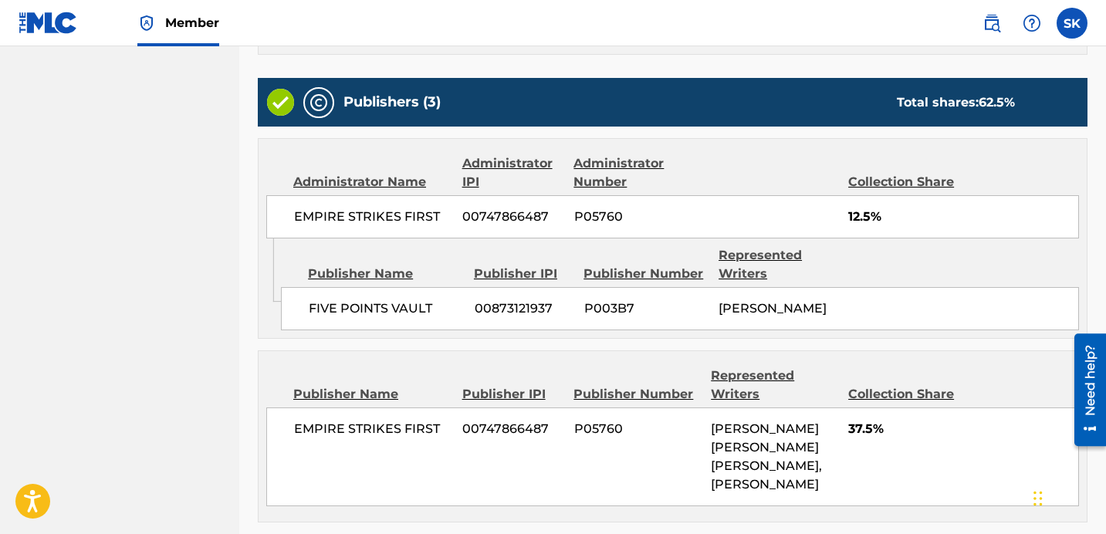
scroll to position [1009, 0]
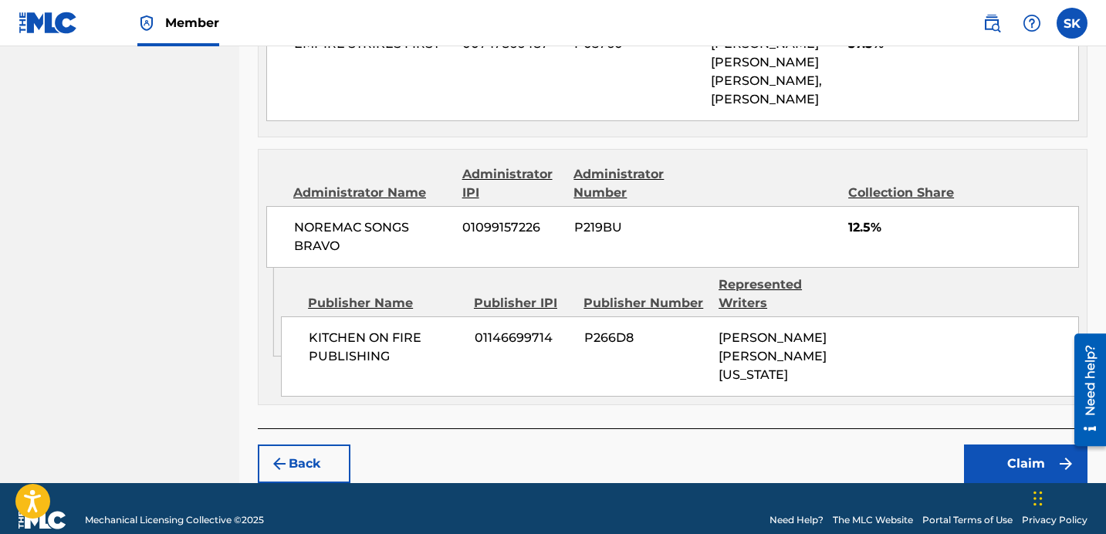
click at [1016, 445] on button "Claim" at bounding box center [1026, 464] width 124 height 39
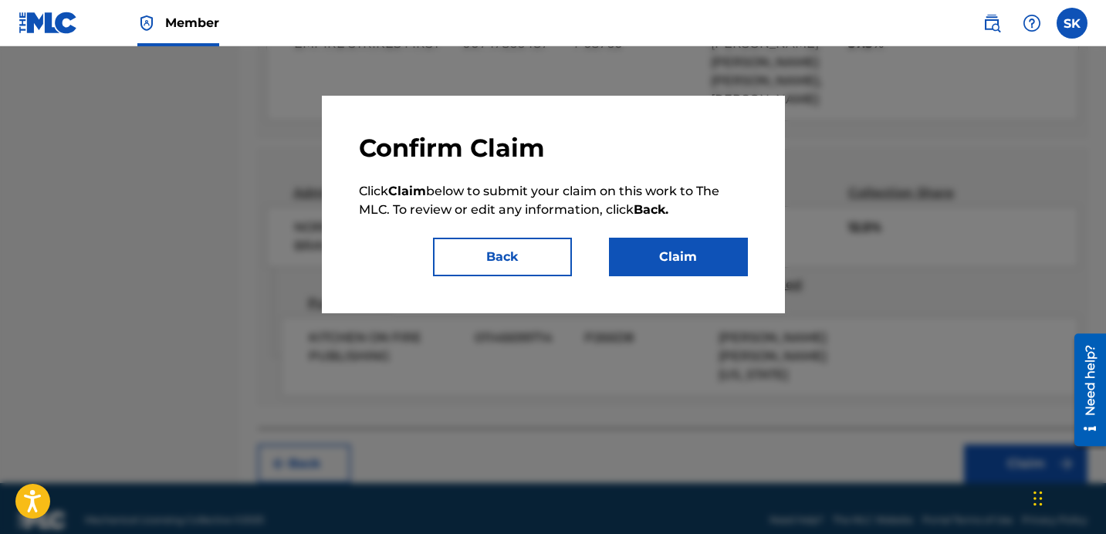
click at [703, 268] on button "Claim" at bounding box center [678, 257] width 139 height 39
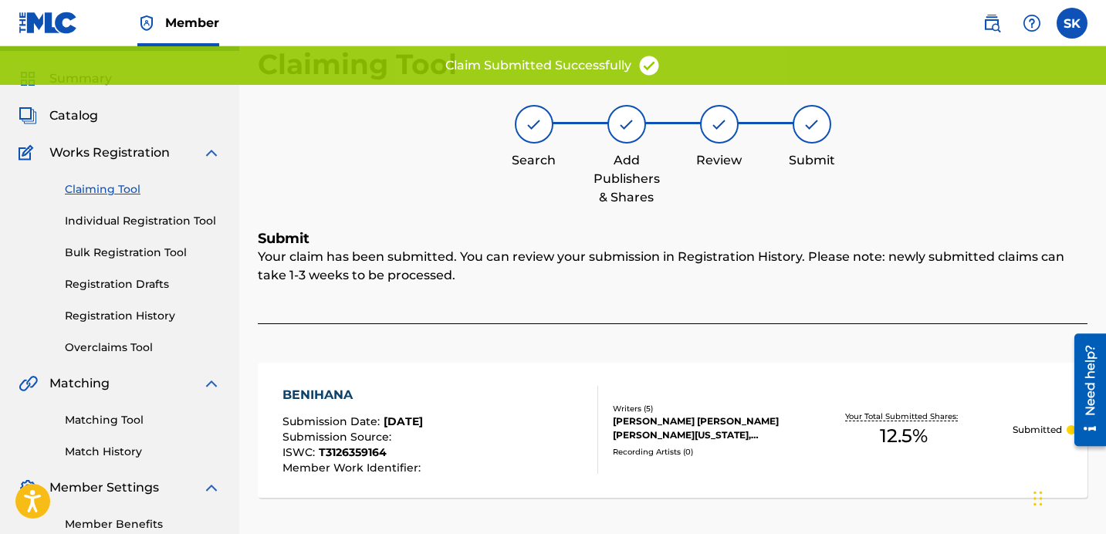
scroll to position [0, 0]
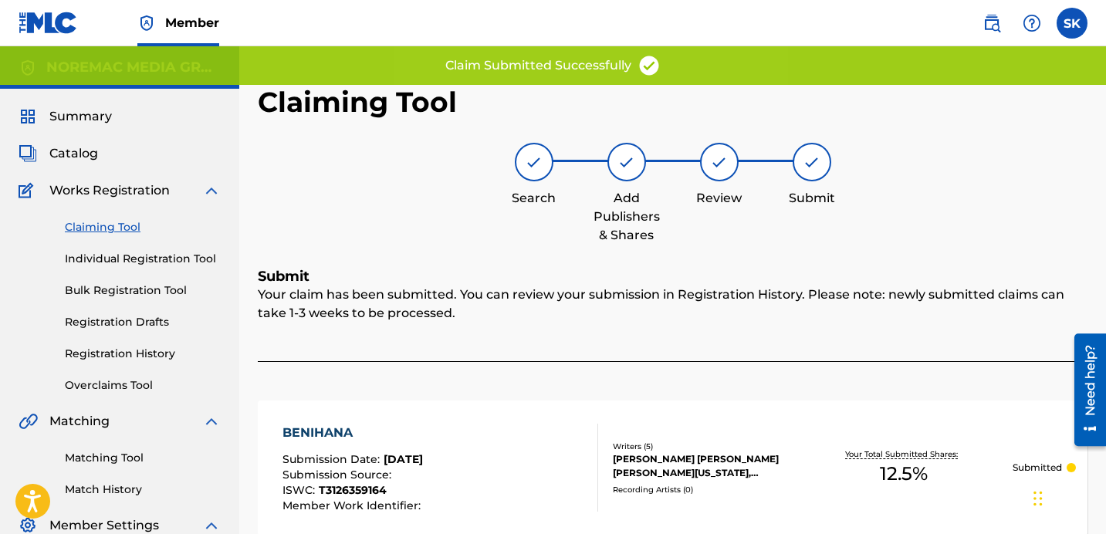
click at [82, 154] on span "Catalog" at bounding box center [73, 153] width 49 height 19
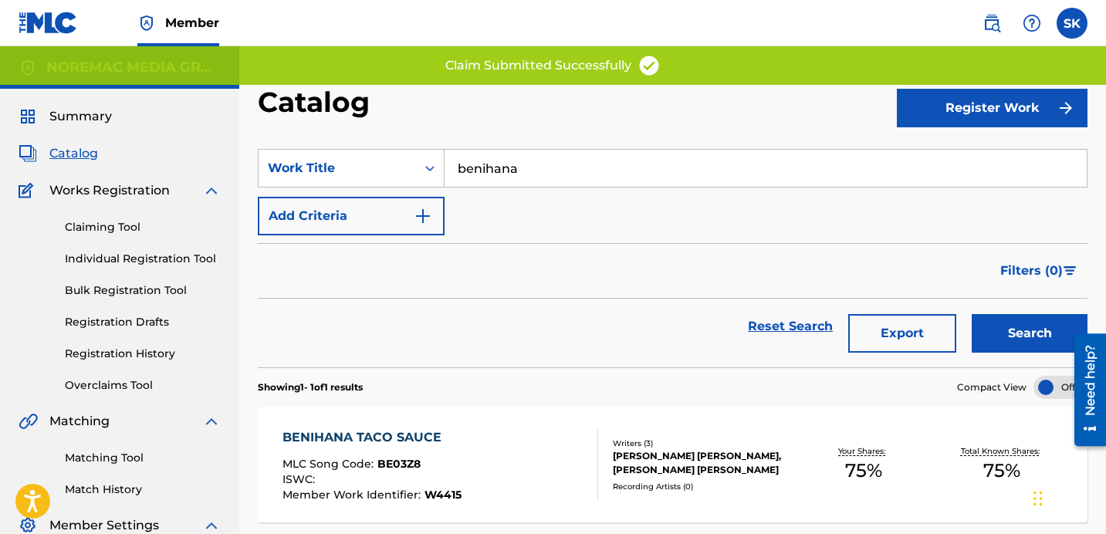
click at [488, 178] on input "benihana" at bounding box center [766, 168] width 642 height 37
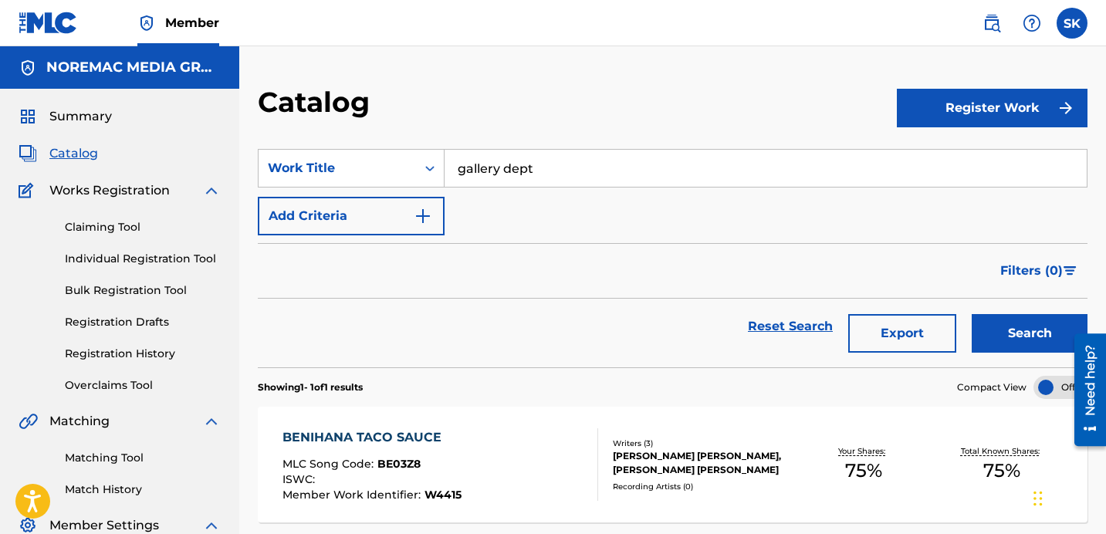
type input "gallery dept"
click at [972, 314] on button "Search" at bounding box center [1030, 333] width 116 height 39
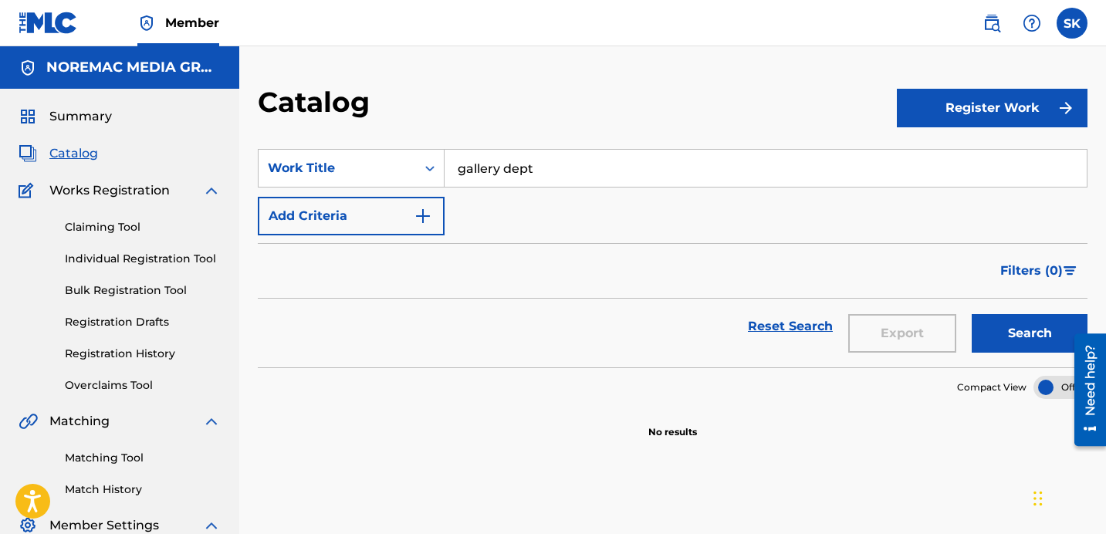
click at [144, 260] on link "Individual Registration Tool" at bounding box center [143, 259] width 156 height 16
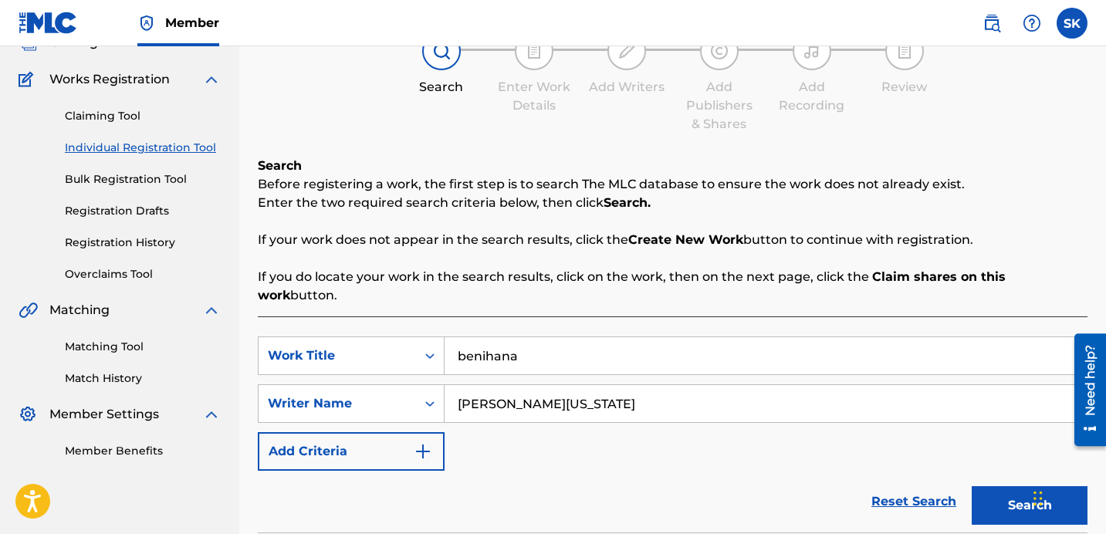
scroll to position [136, 0]
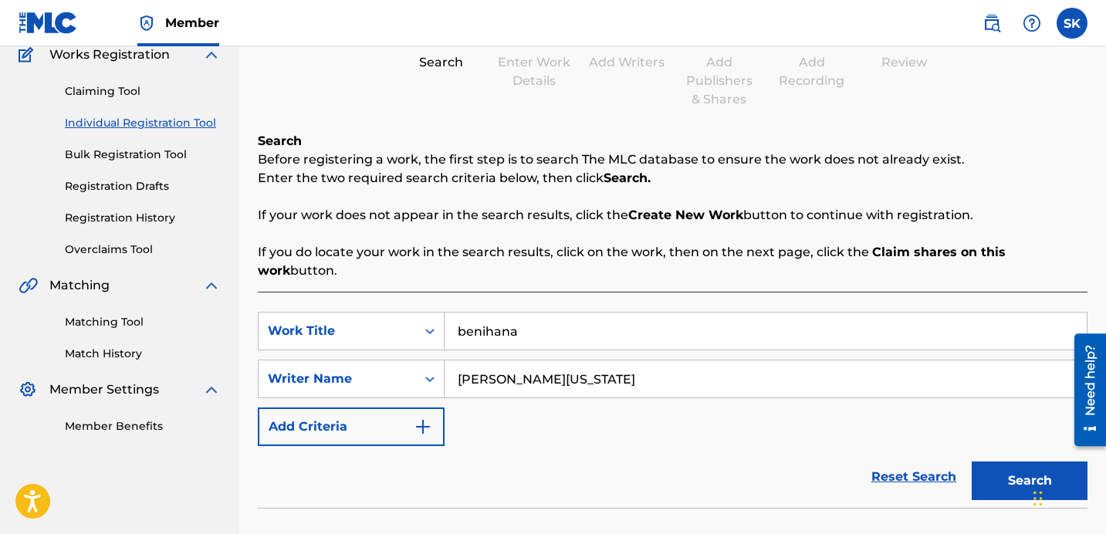
click at [509, 327] on input "benihana" at bounding box center [766, 331] width 642 height 37
click at [510, 327] on input "benihana" at bounding box center [766, 331] width 642 height 37
type input "gallery dept"
click at [972, 462] on button "Search" at bounding box center [1030, 481] width 116 height 39
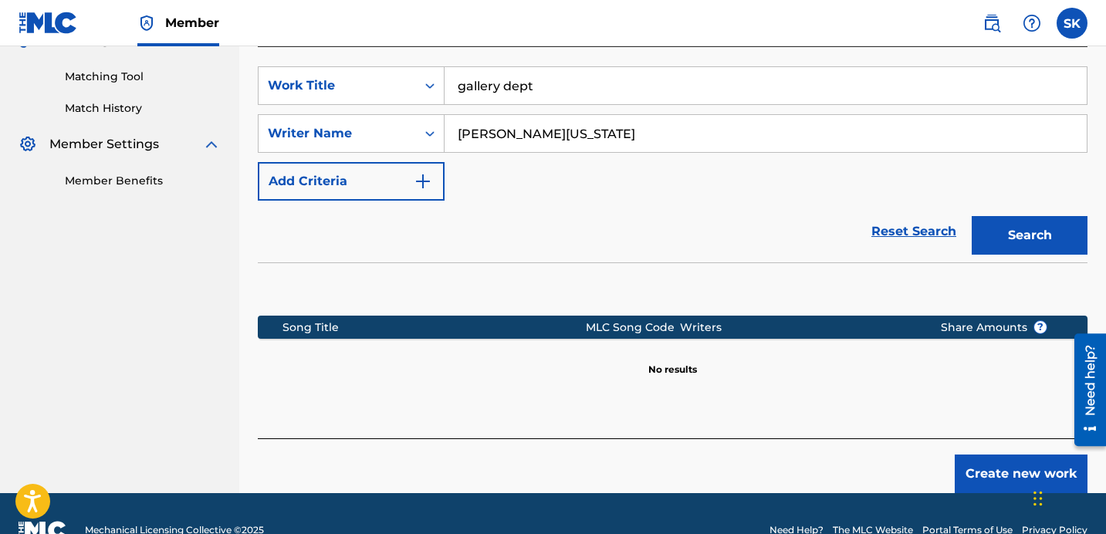
scroll to position [375, 0]
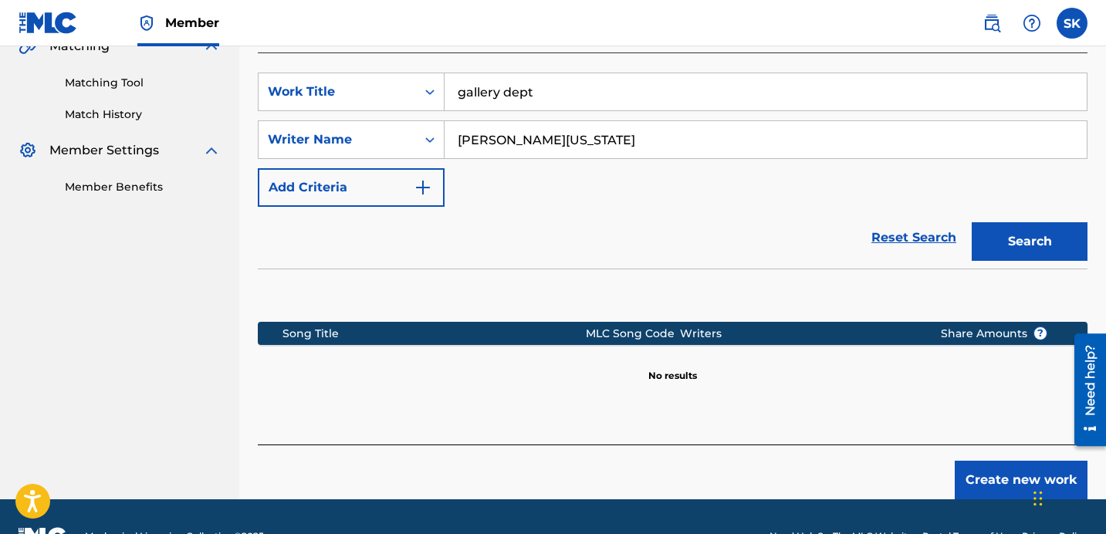
click at [1008, 231] on button "Search" at bounding box center [1030, 241] width 116 height 39
click at [790, 207] on div "Reset Search Search" at bounding box center [673, 238] width 830 height 62
click at [561, 125] on input "[PERSON_NAME][US_STATE]" at bounding box center [766, 139] width 642 height 37
click at [560, 125] on input "[PERSON_NAME][US_STATE]" at bounding box center [766, 139] width 642 height 37
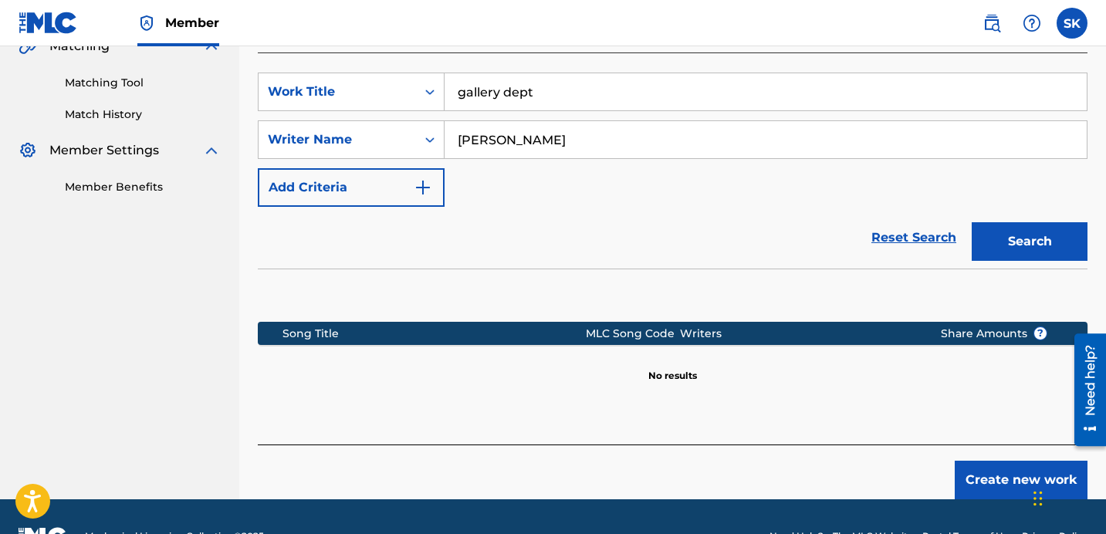
click at [972, 222] on button "Search" at bounding box center [1030, 241] width 116 height 39
click at [561, 124] on input "[PERSON_NAME]" at bounding box center [766, 139] width 642 height 37
type input "[PERSON_NAME]"
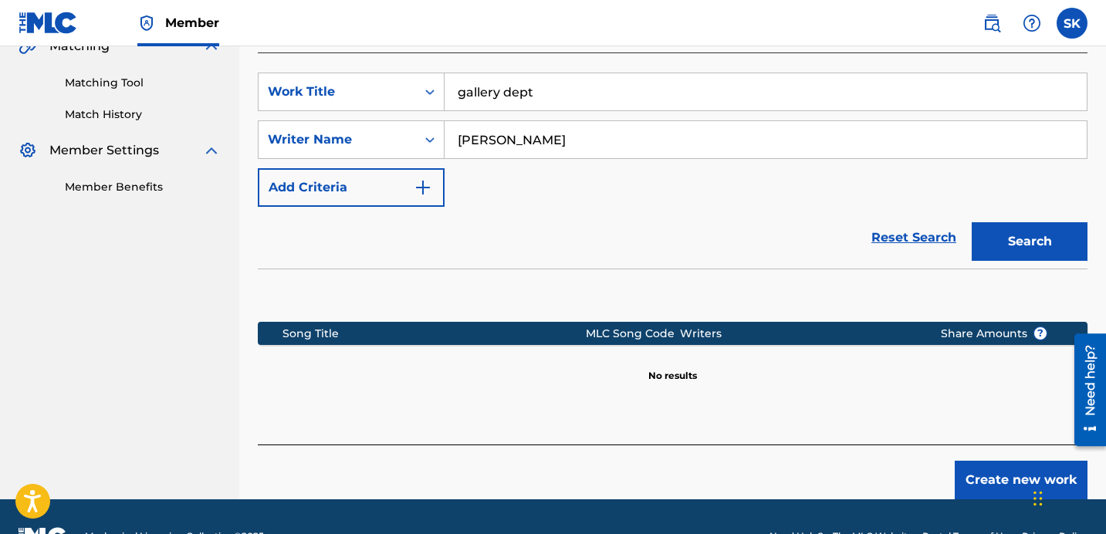
click at [972, 222] on button "Search" at bounding box center [1030, 241] width 116 height 39
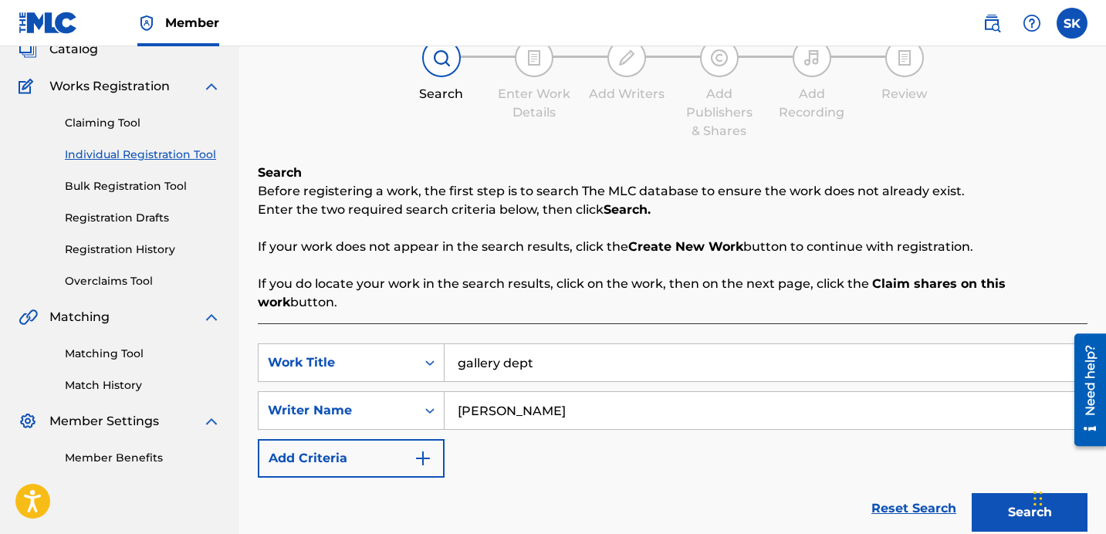
scroll to position [184, 0]
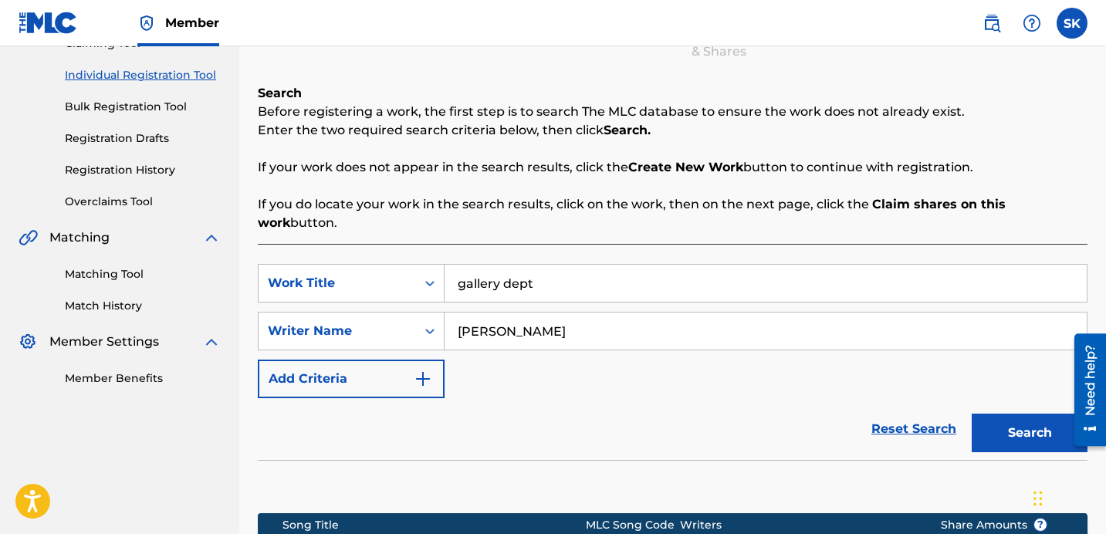
click at [498, 265] on input "gallery dept" at bounding box center [766, 283] width 642 height 37
type input "up the sco"
click at [972, 414] on button "Search" at bounding box center [1030, 433] width 116 height 39
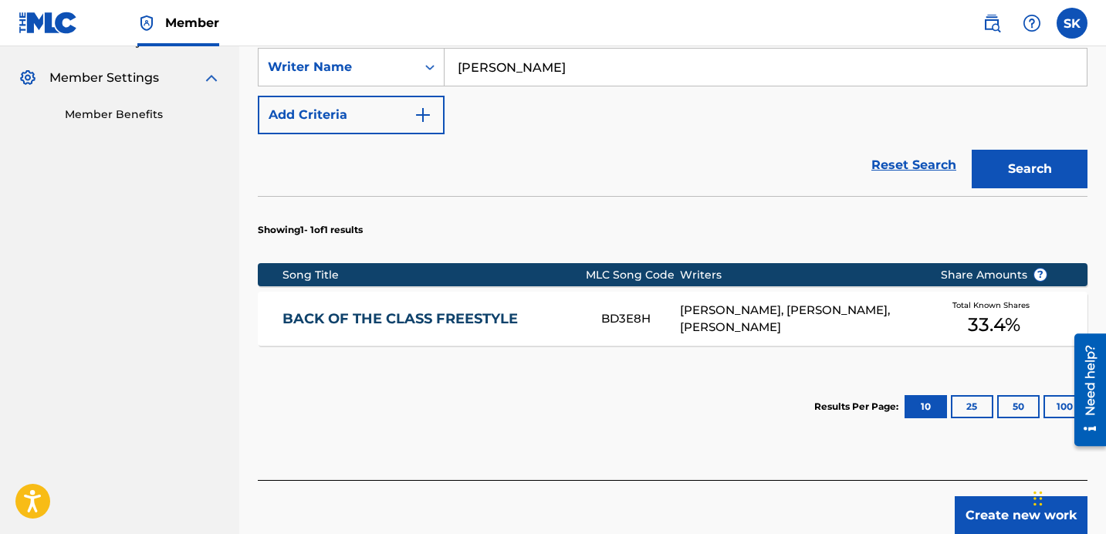
scroll to position [243, 0]
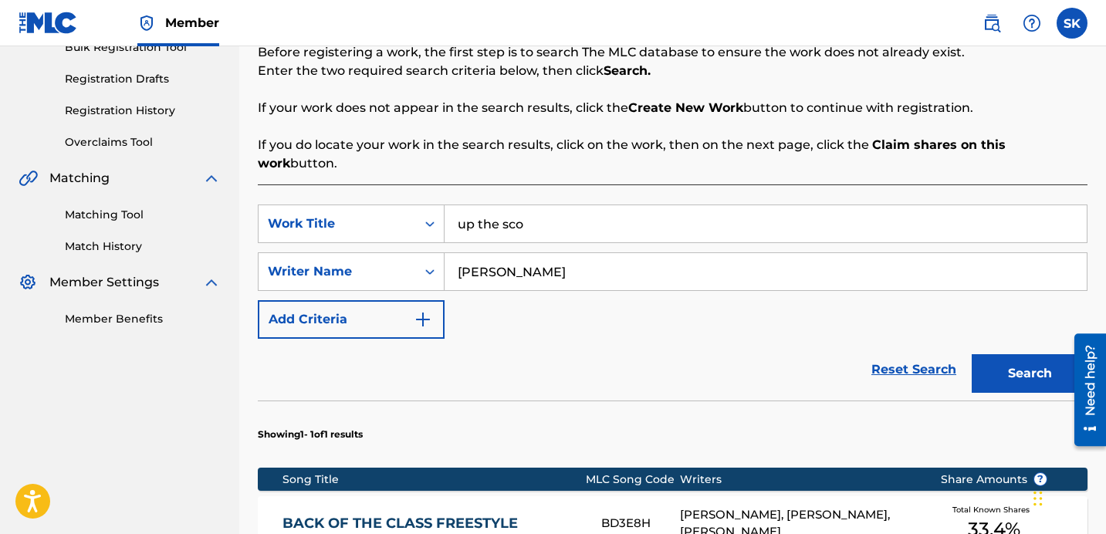
click at [536, 266] on input "[PERSON_NAME]" at bounding box center [766, 271] width 642 height 37
type input "[PERSON_NAME][US_STATE]"
click at [972, 354] on button "Search" at bounding box center [1030, 373] width 116 height 39
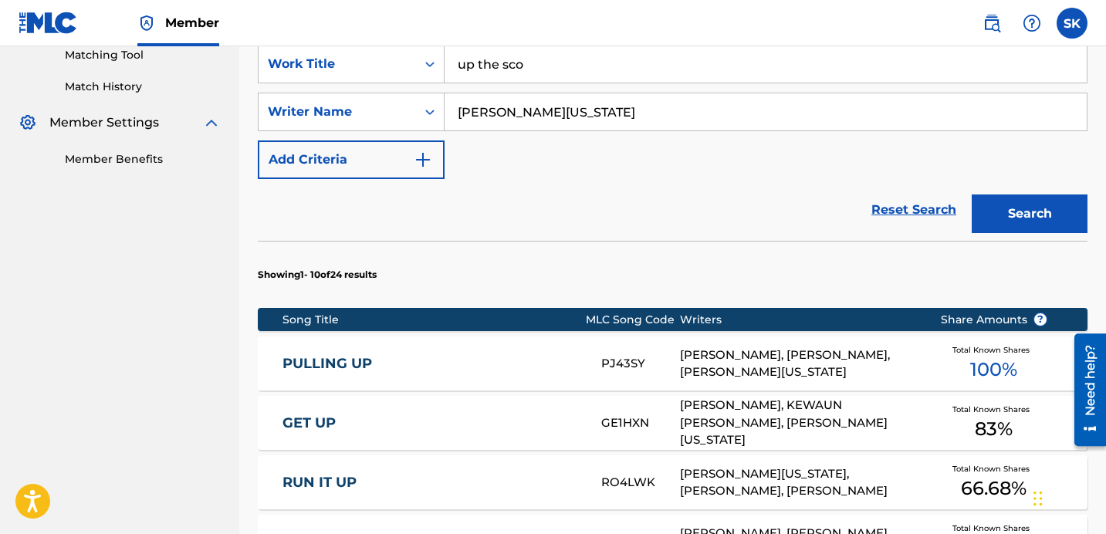
scroll to position [386, 0]
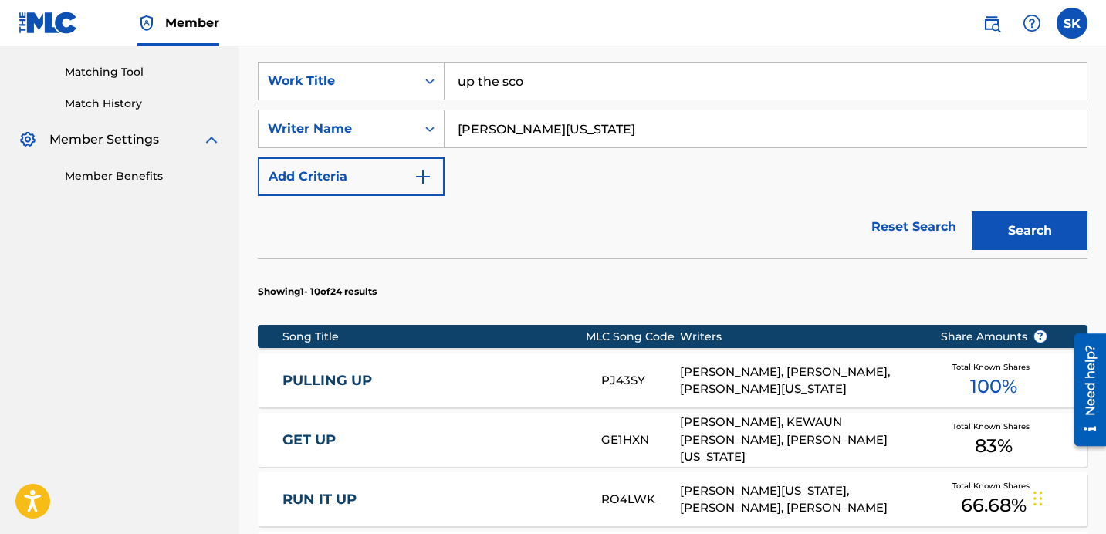
click at [551, 63] on input "up the sco" at bounding box center [766, 81] width 642 height 37
click at [547, 67] on input "up the sco" at bounding box center [766, 81] width 642 height 37
click at [1001, 218] on button "Search" at bounding box center [1030, 231] width 116 height 39
click at [477, 219] on div "Reset Search Search" at bounding box center [673, 227] width 830 height 62
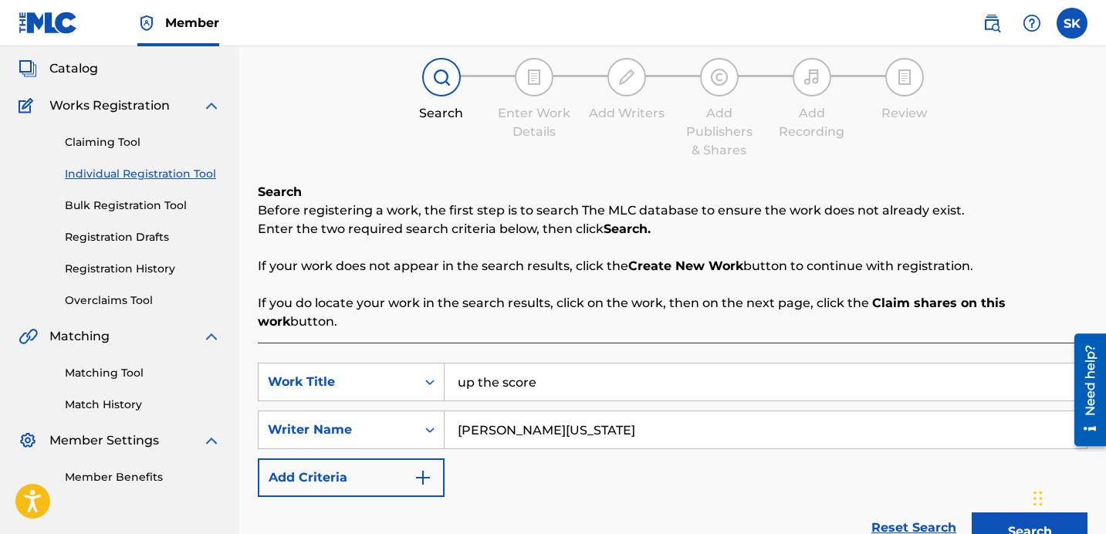
scroll to position [84, 0]
click at [642, 373] on input "up the score" at bounding box center [766, 382] width 642 height 37
click at [972, 513] on button "Search" at bounding box center [1030, 532] width 116 height 39
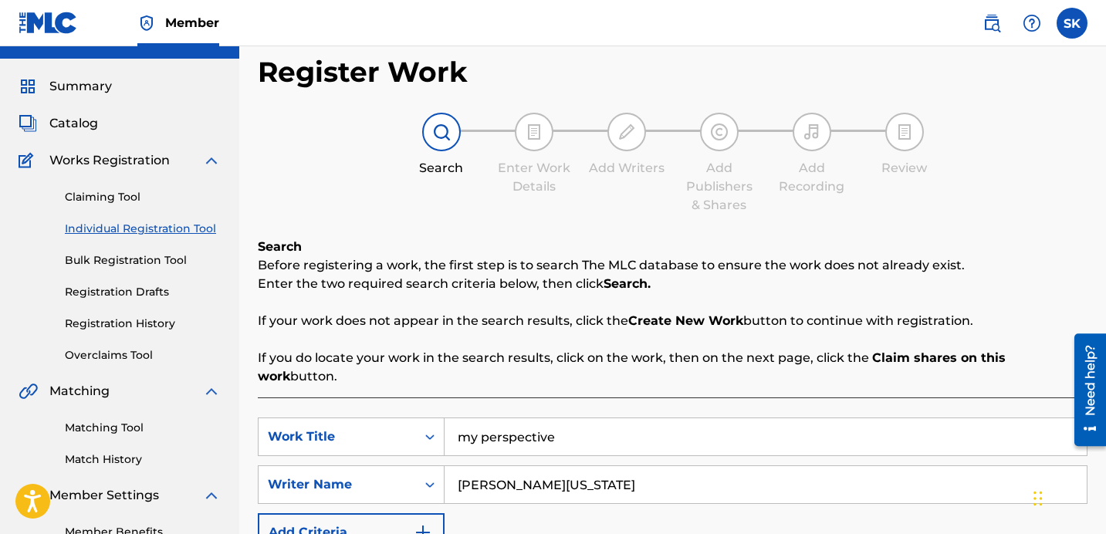
scroll to position [110, 0]
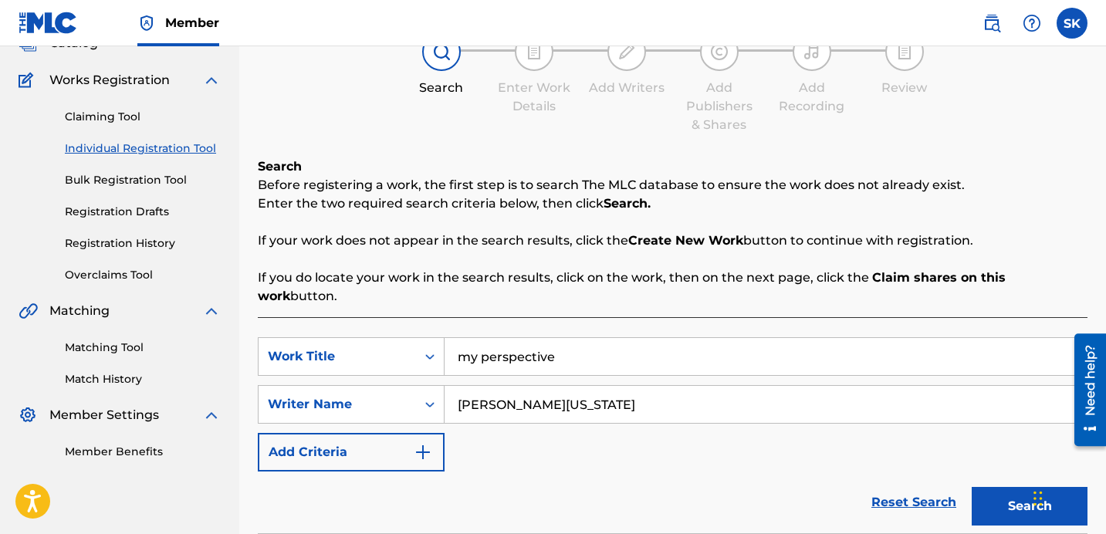
click at [560, 338] on input "my perspective" at bounding box center [766, 356] width 642 height 37
type input "maintenance mane"
click at [972, 487] on button "Search" at bounding box center [1030, 506] width 116 height 39
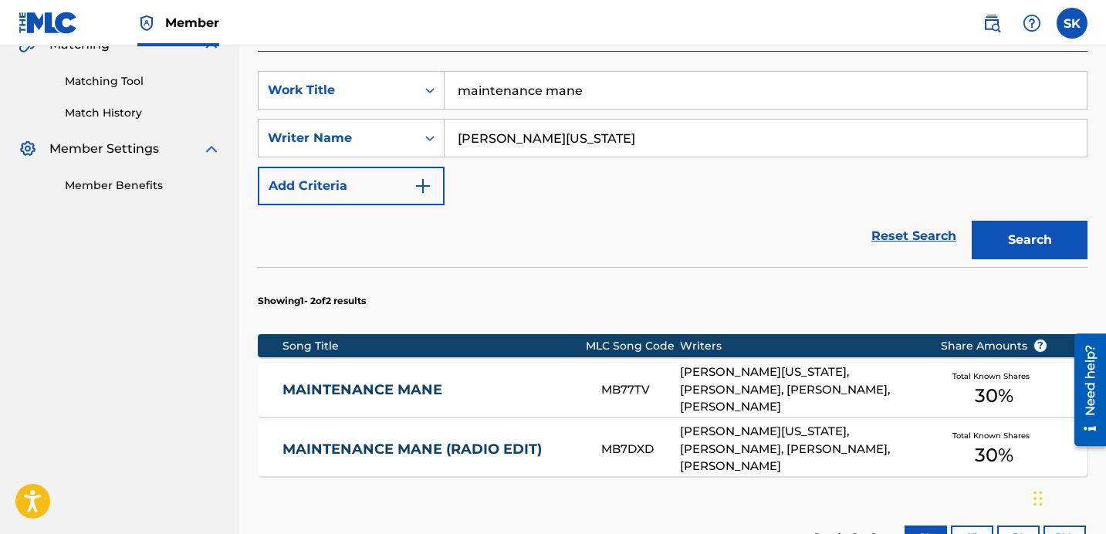
scroll to position [389, 0]
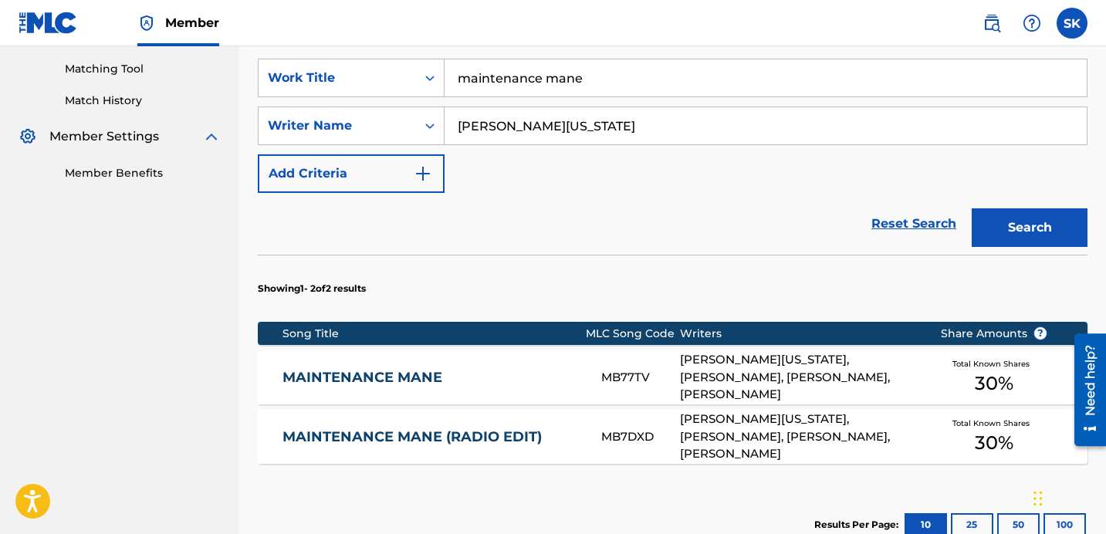
click at [650, 369] on div "MB77TV" at bounding box center [640, 378] width 79 height 18
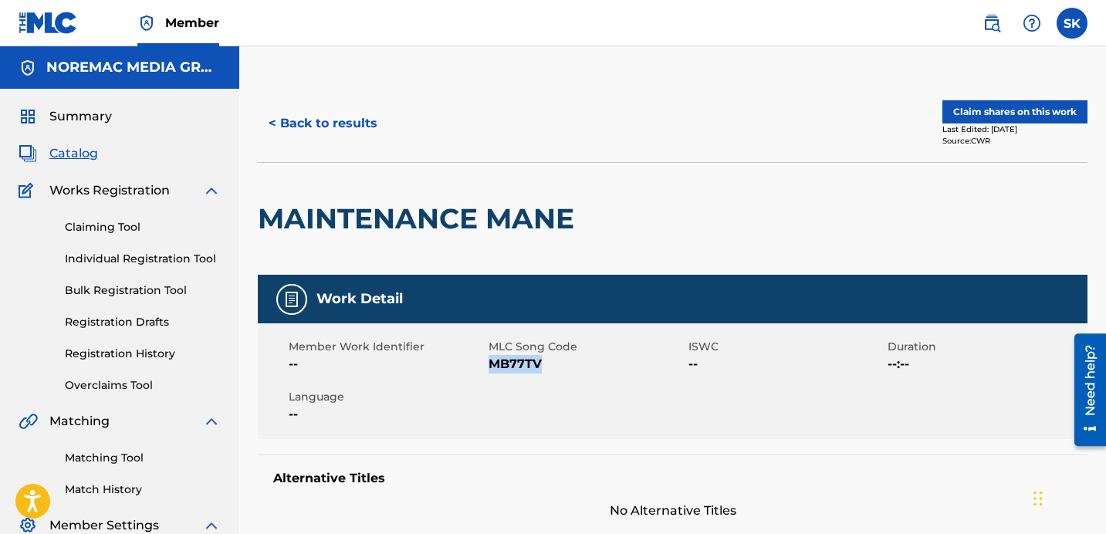
click at [1009, 106] on button "Claim shares on this work" at bounding box center [1015, 111] width 145 height 23
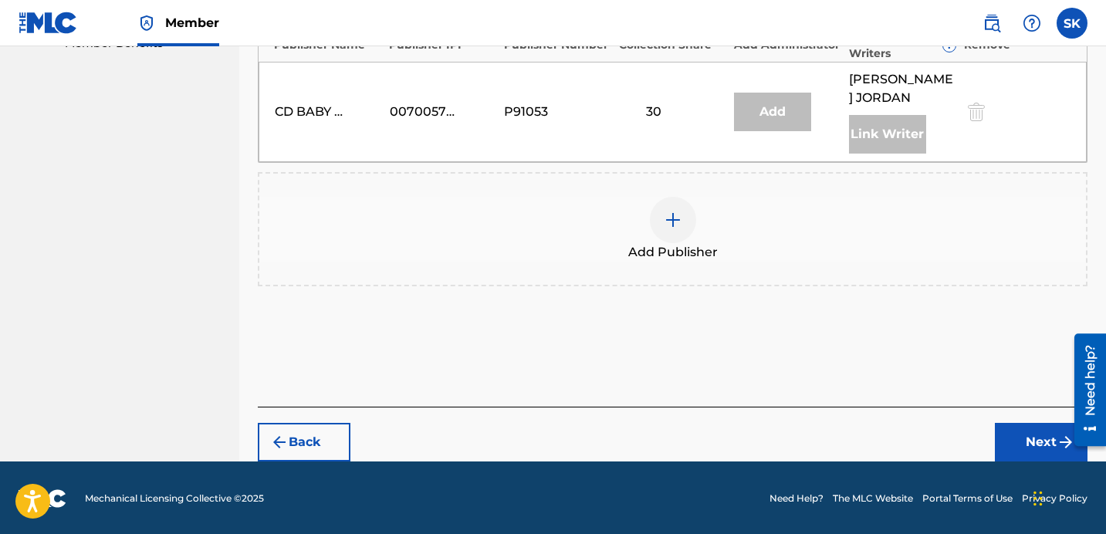
scroll to position [520, 0]
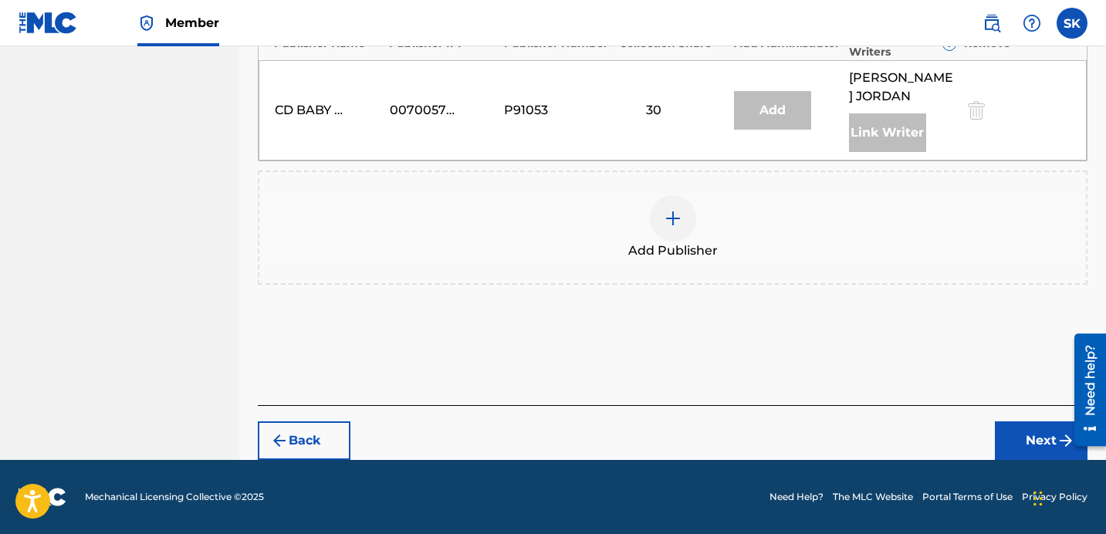
click at [669, 252] on span "Add Publisher" at bounding box center [674, 251] width 90 height 19
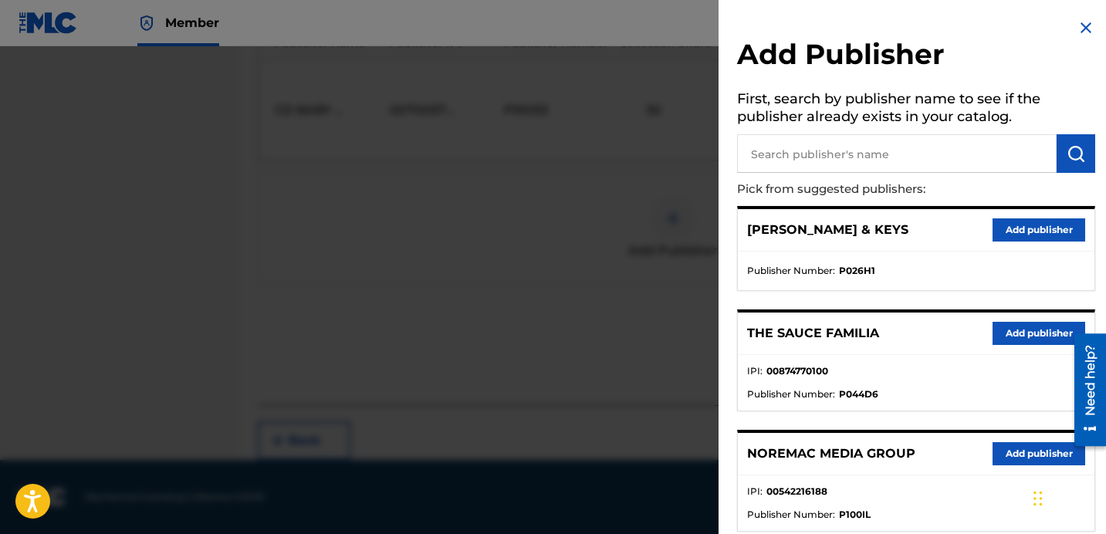
click at [886, 136] on input "text" at bounding box center [897, 153] width 320 height 39
type input "kitchen"
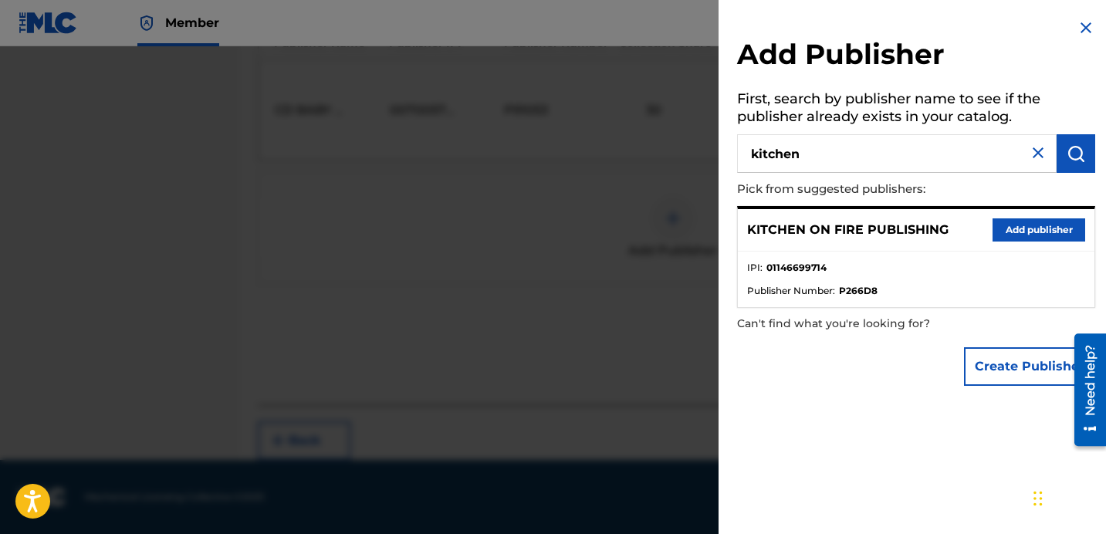
click at [1026, 229] on button "Add publisher" at bounding box center [1039, 230] width 93 height 23
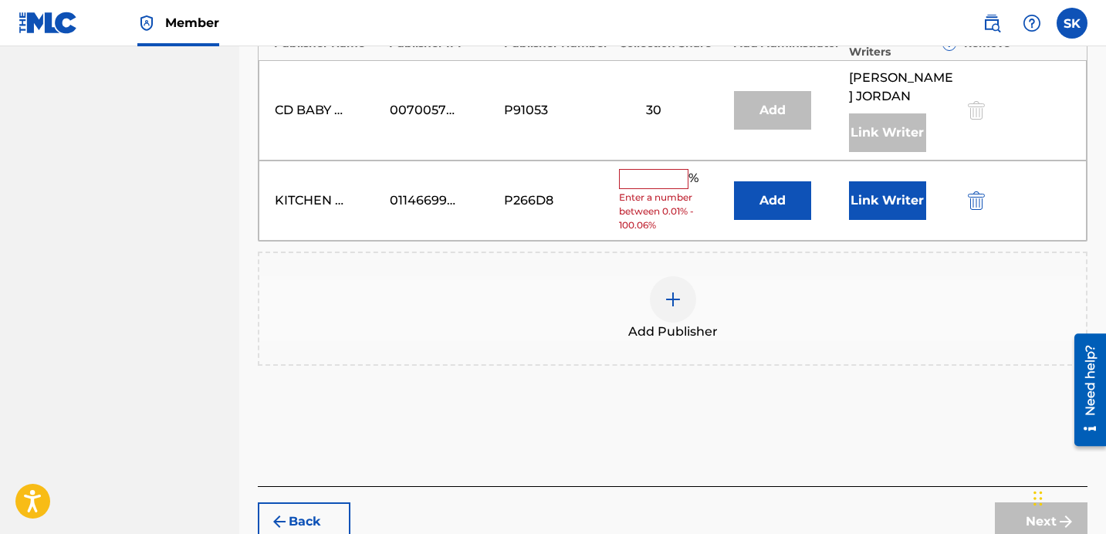
click at [800, 193] on button "Add" at bounding box center [772, 200] width 77 height 39
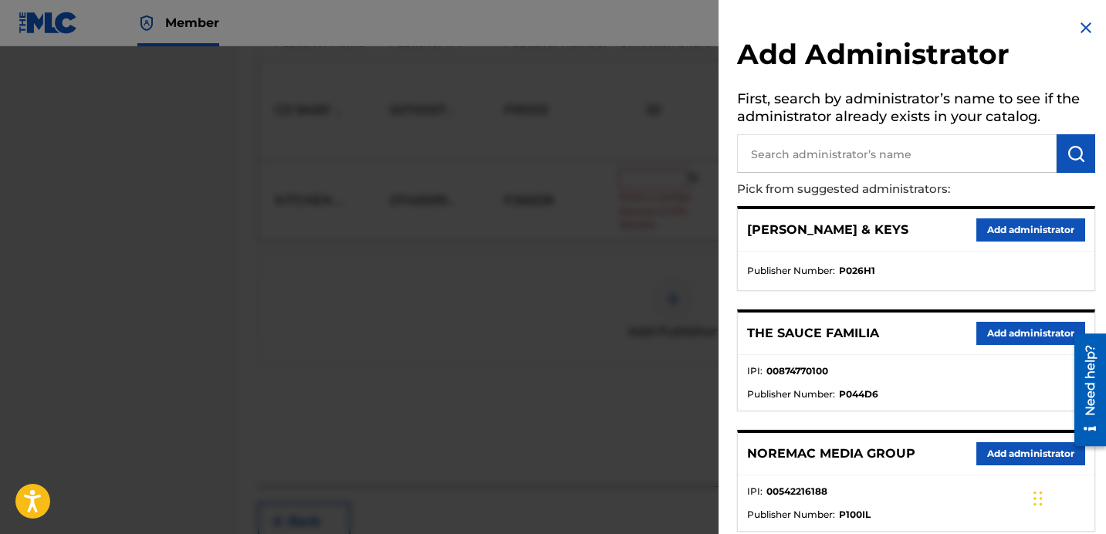
click at [866, 153] on input "text" at bounding box center [897, 153] width 320 height 39
type input "nore"
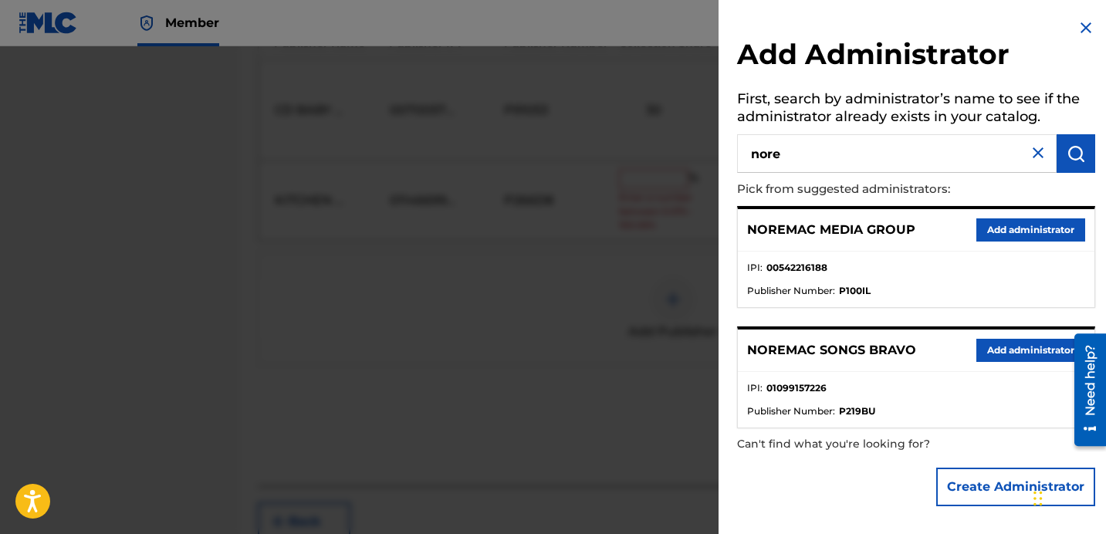
click at [996, 351] on button "Add administrator" at bounding box center [1031, 350] width 109 height 23
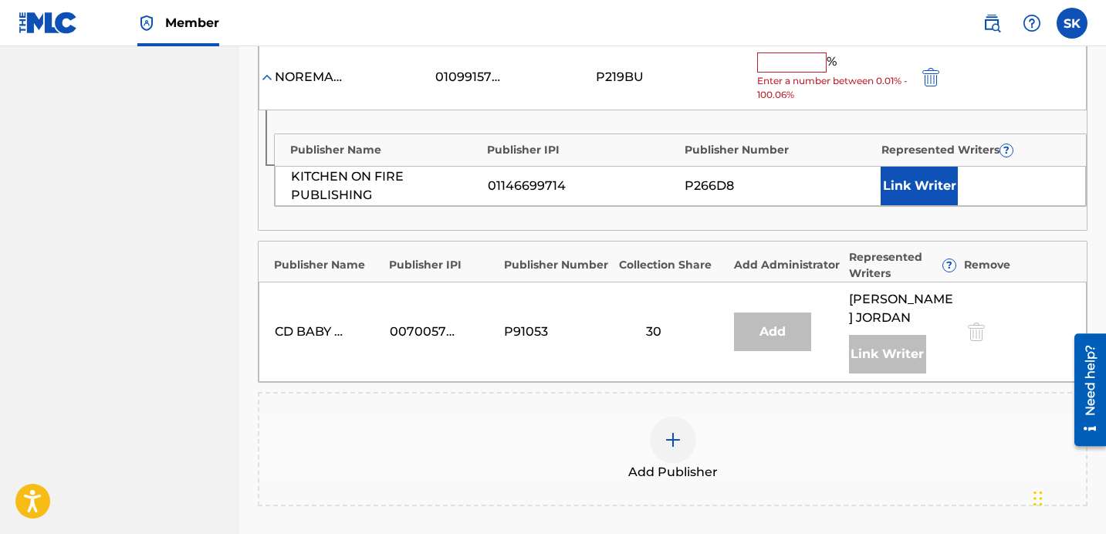
click at [769, 62] on input "text" at bounding box center [791, 63] width 69 height 20
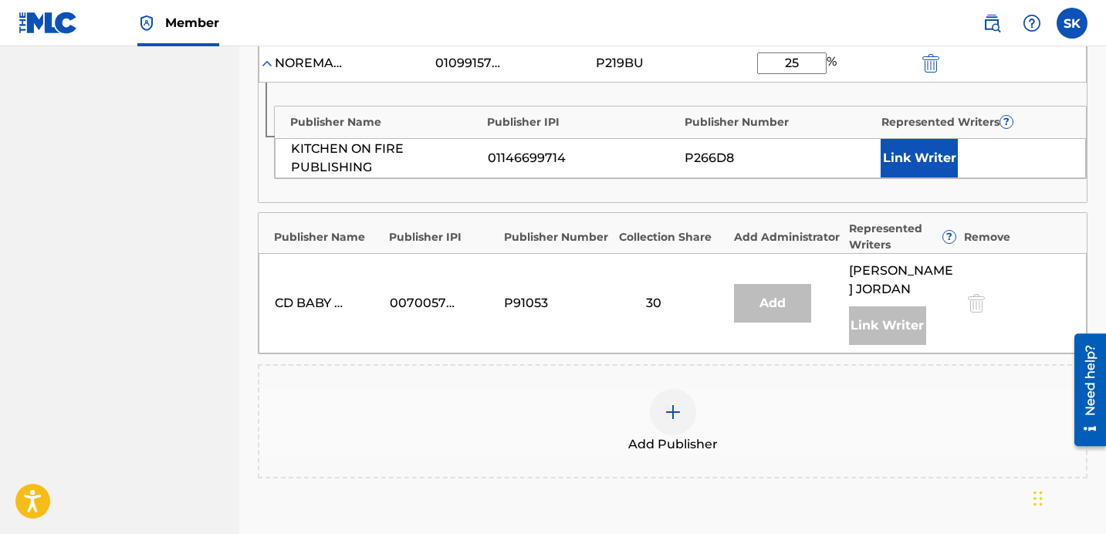
type input "25"
click at [916, 155] on button "Link Writer" at bounding box center [919, 158] width 77 height 39
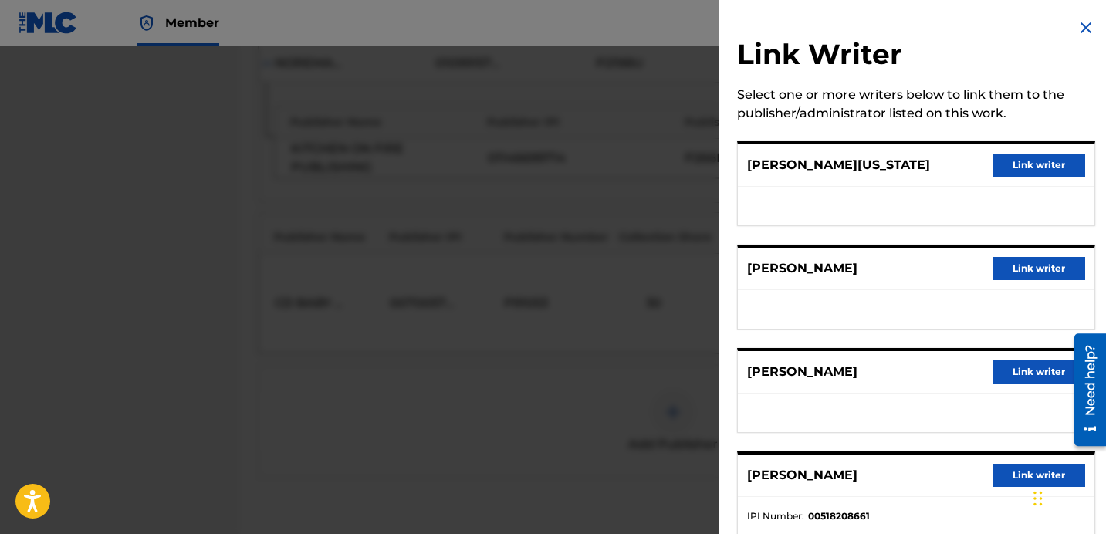
click at [1017, 151] on div "[PERSON_NAME][US_STATE] Link writer" at bounding box center [916, 165] width 357 height 42
click at [1005, 171] on button "Link writer" at bounding box center [1039, 165] width 93 height 23
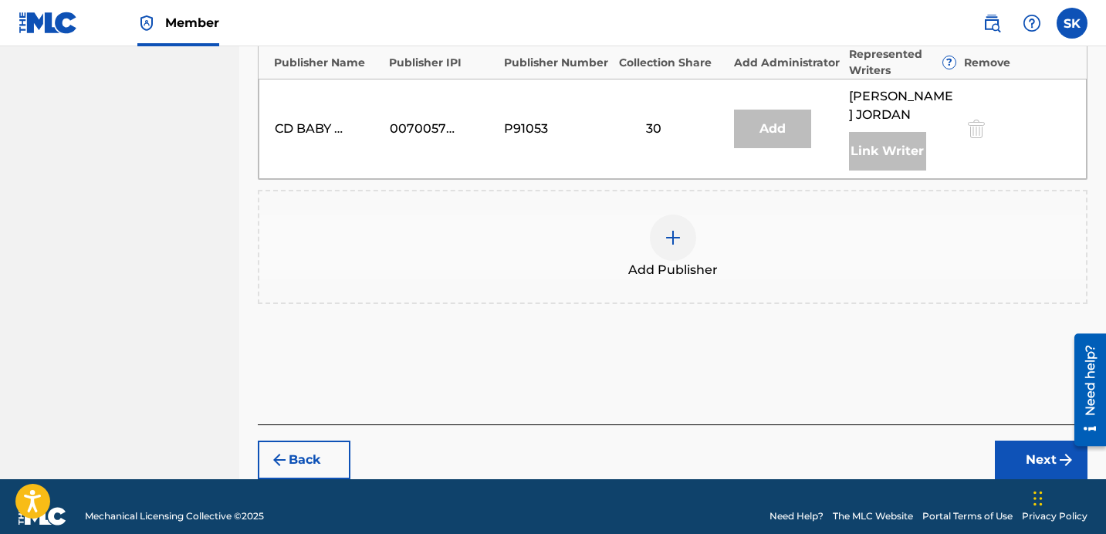
click at [1042, 449] on button "Next" at bounding box center [1041, 460] width 93 height 39
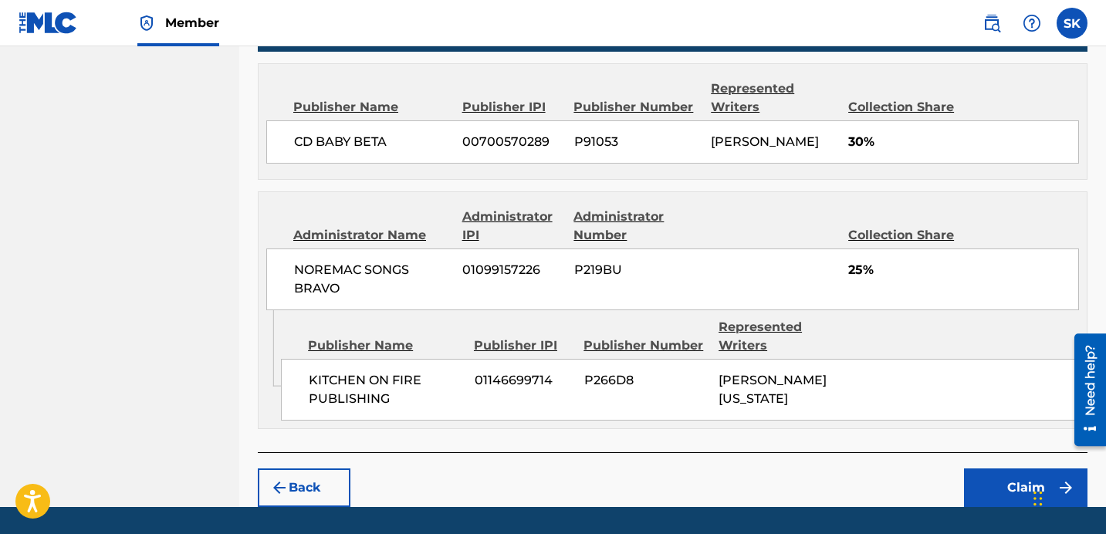
scroll to position [702, 0]
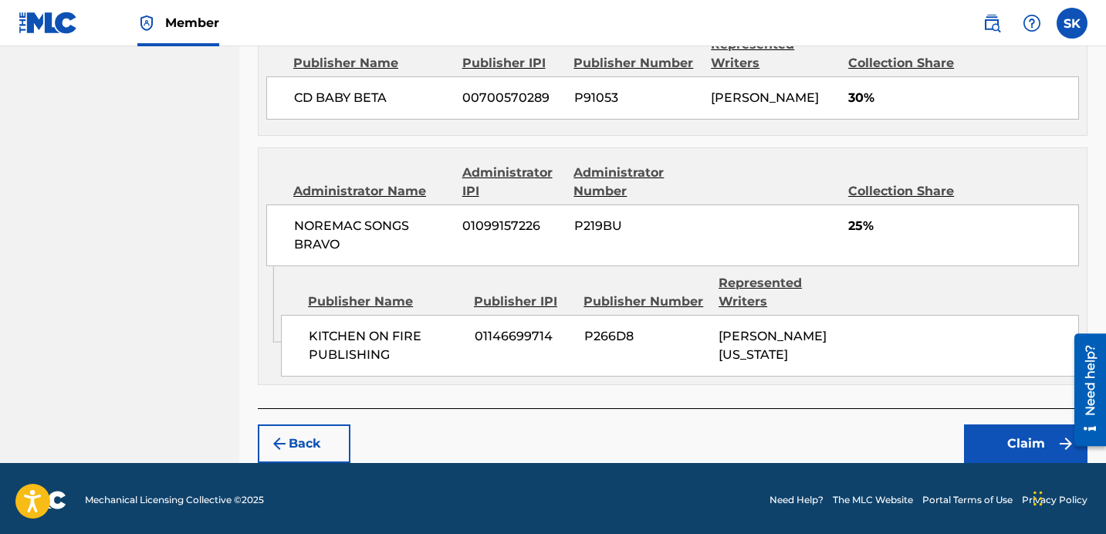
click at [1041, 446] on button "Claim" at bounding box center [1026, 444] width 124 height 39
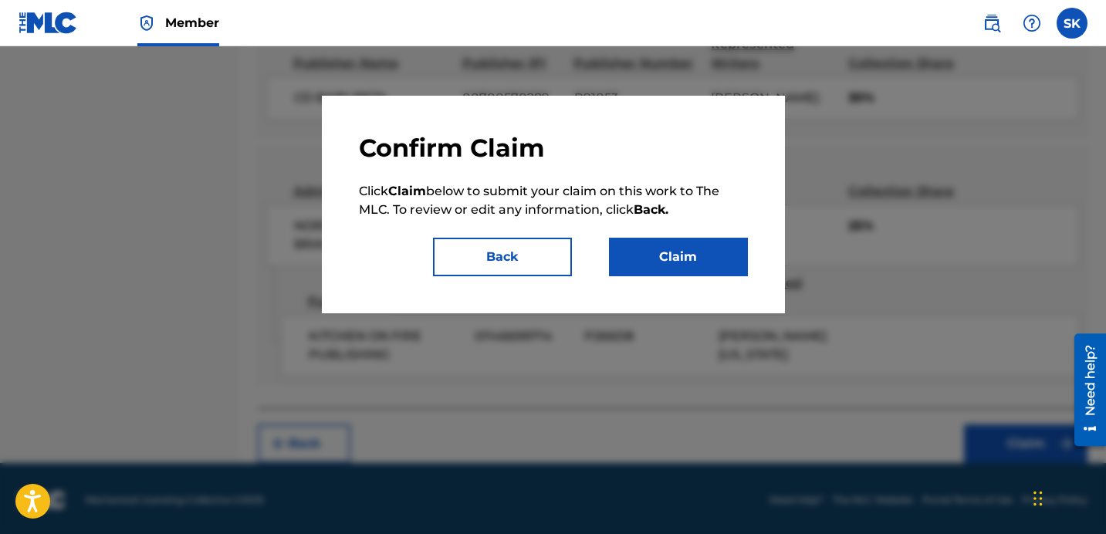
click at [721, 264] on button "Claim" at bounding box center [678, 257] width 139 height 39
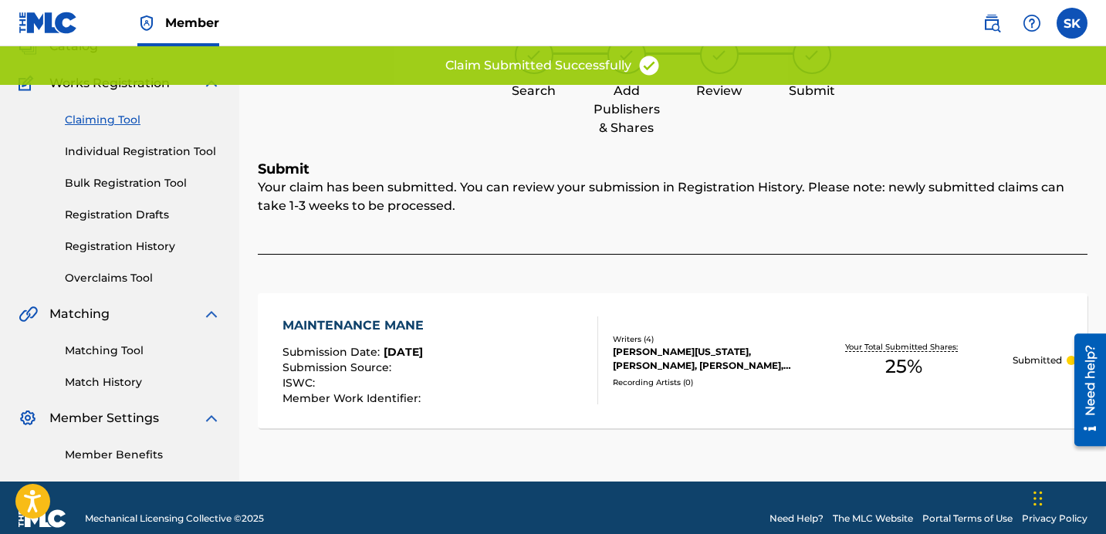
scroll to position [97, 0]
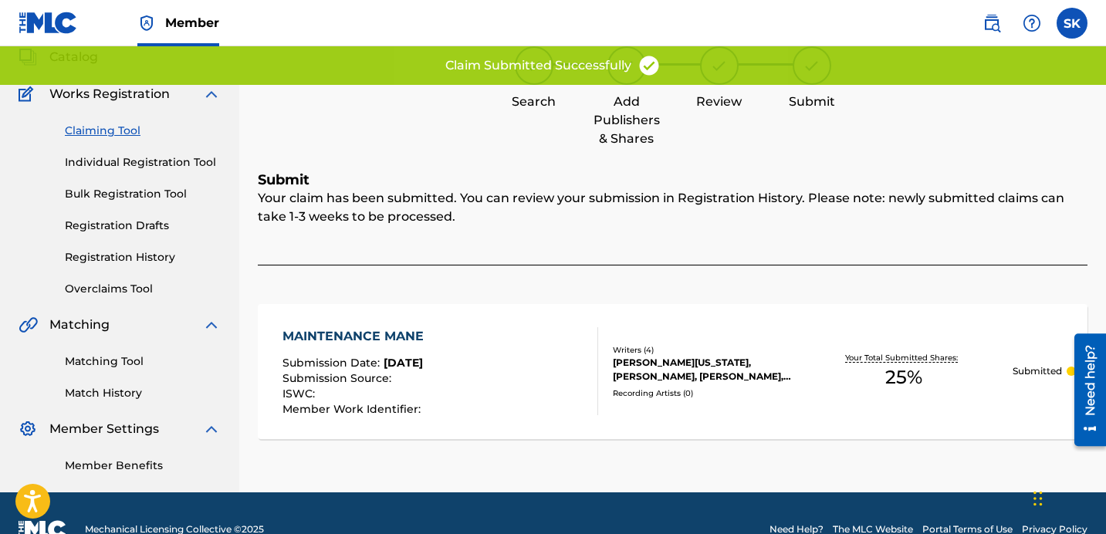
click at [147, 158] on link "Individual Registration Tool" at bounding box center [143, 162] width 156 height 16
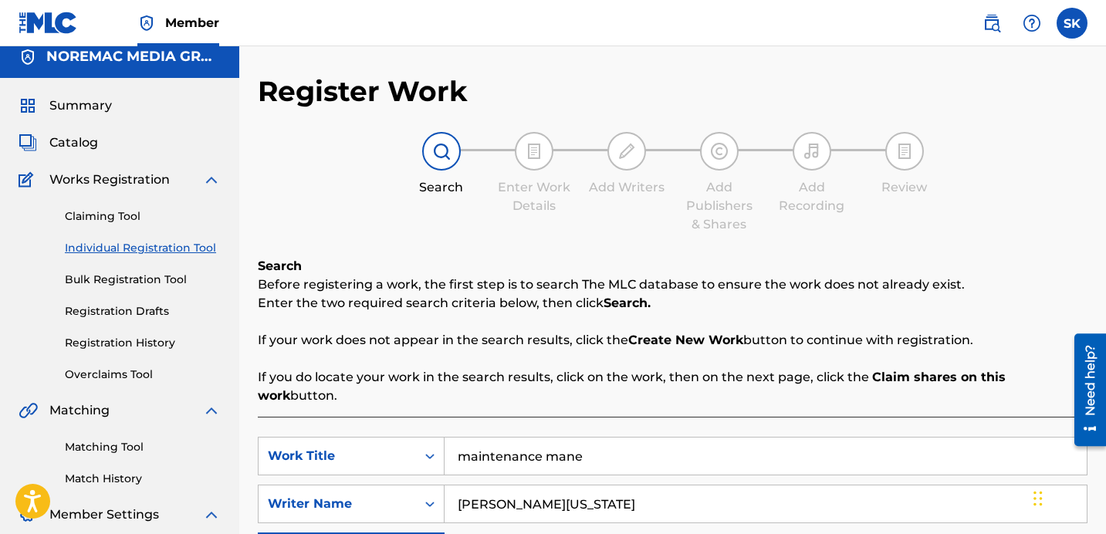
scroll to position [28, 0]
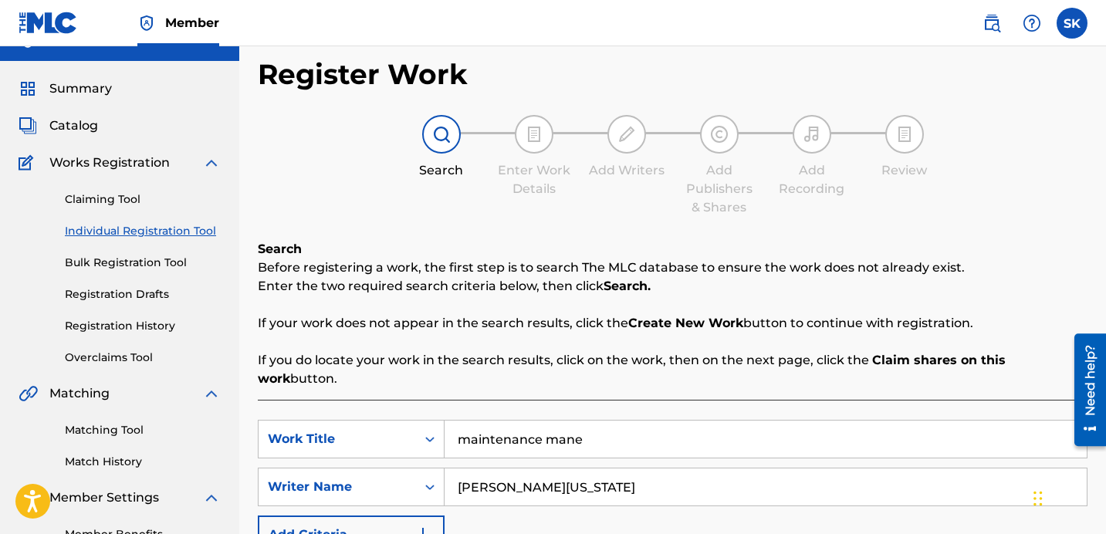
click at [544, 426] on input "maintenance mane" at bounding box center [766, 439] width 642 height 37
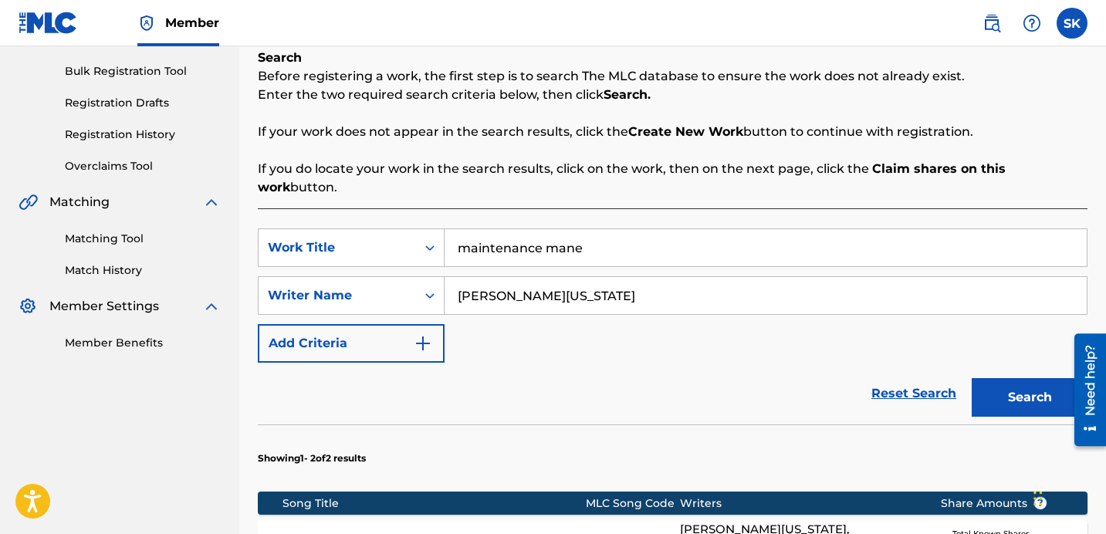
scroll to position [517, 0]
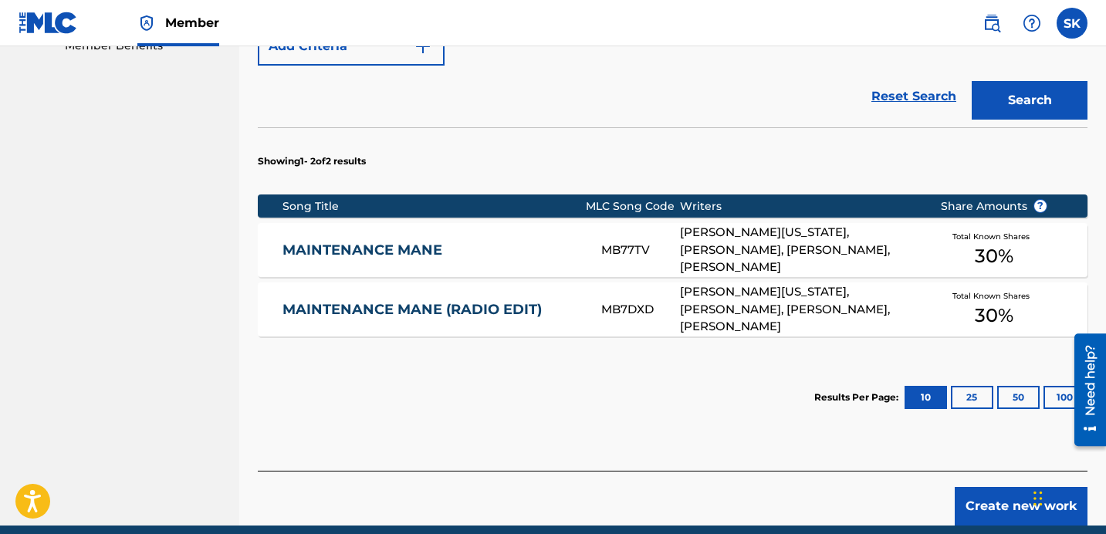
click at [557, 301] on link "MAINTENANCE MANE (RADIO EDIT)" at bounding box center [432, 310] width 298 height 18
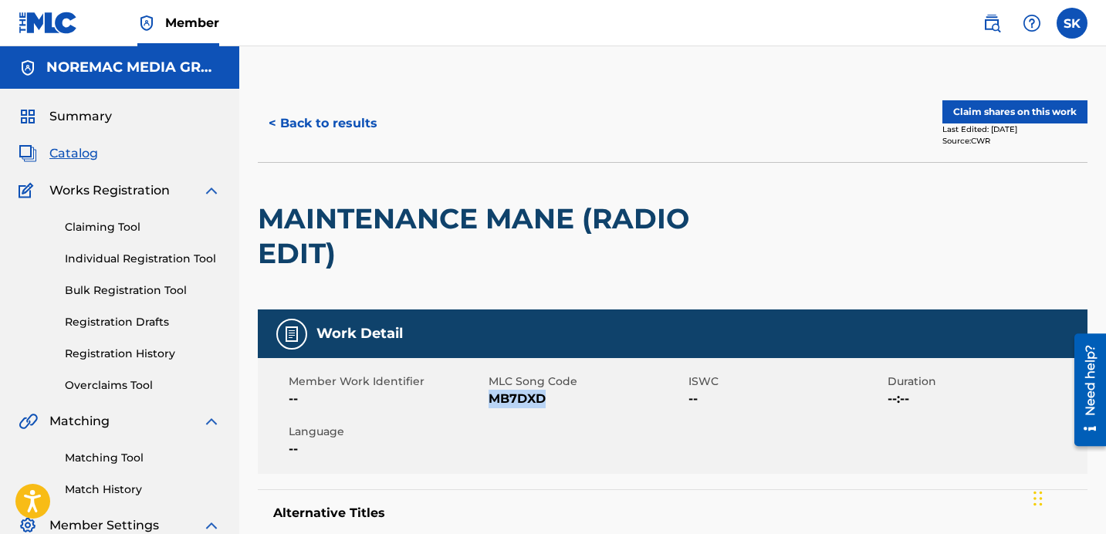
click at [966, 114] on button "Claim shares on this work" at bounding box center [1015, 111] width 145 height 23
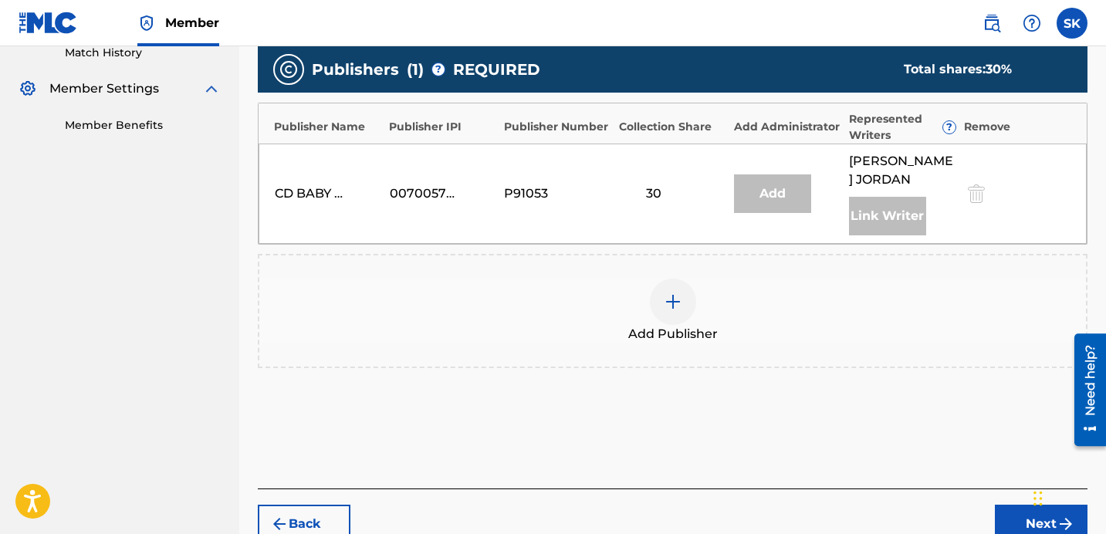
scroll to position [520, 0]
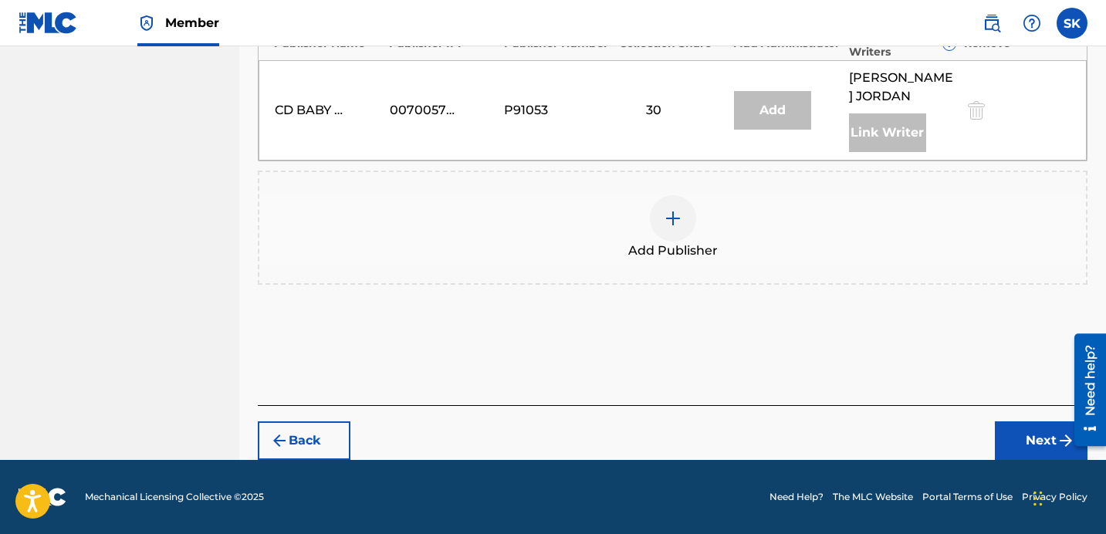
click at [696, 236] on div "Add Publisher" at bounding box center [672, 227] width 827 height 65
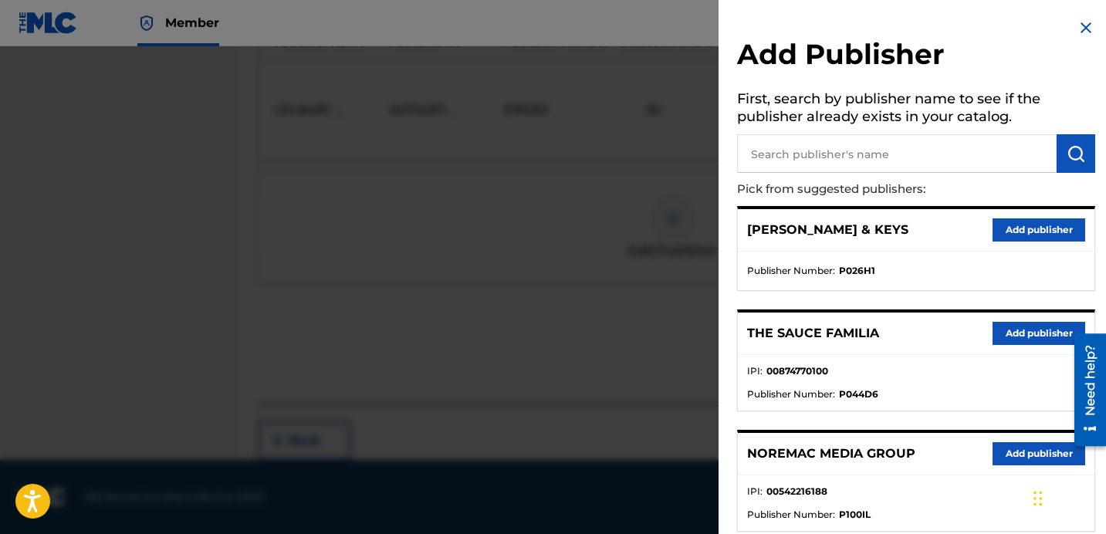
click at [911, 130] on h5 "First, search by publisher name to see if the publisher already exists in your …" at bounding box center [916, 110] width 358 height 49
click at [905, 144] on input "text" at bounding box center [897, 153] width 320 height 39
type input "kitchen"
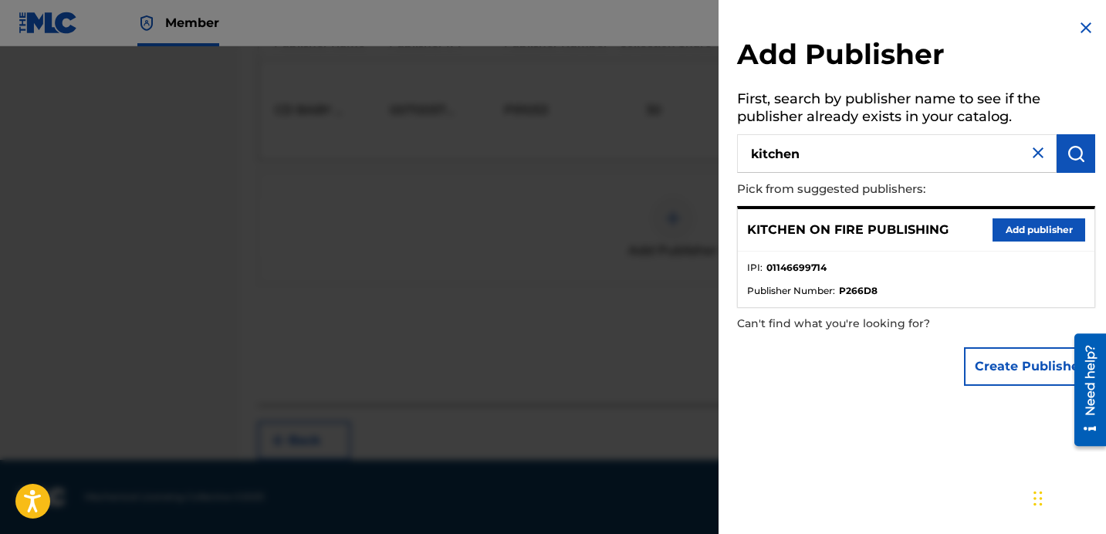
click at [1014, 229] on button "Add publisher" at bounding box center [1039, 230] width 93 height 23
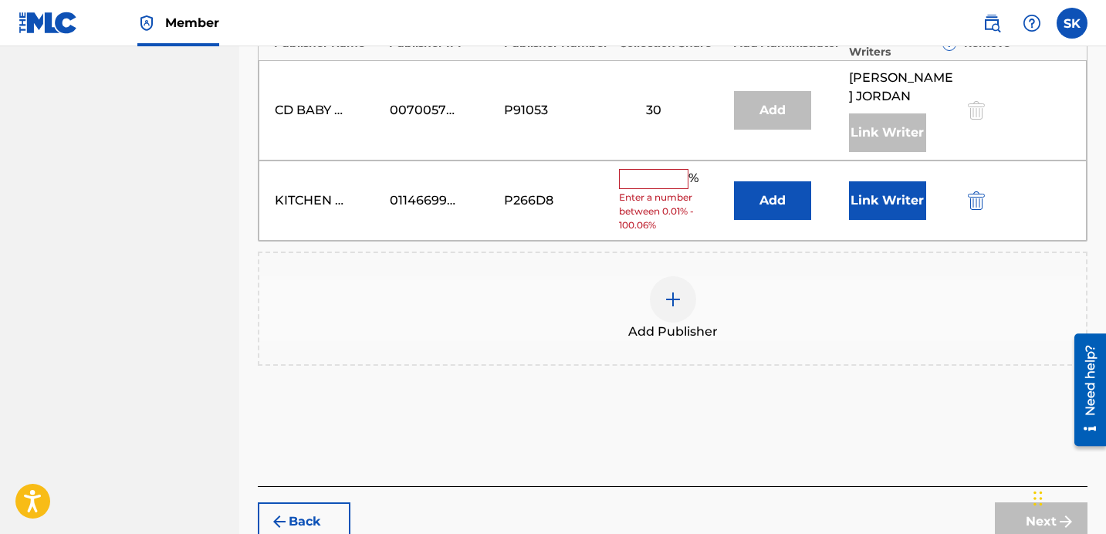
click at [777, 203] on button "Add" at bounding box center [772, 200] width 77 height 39
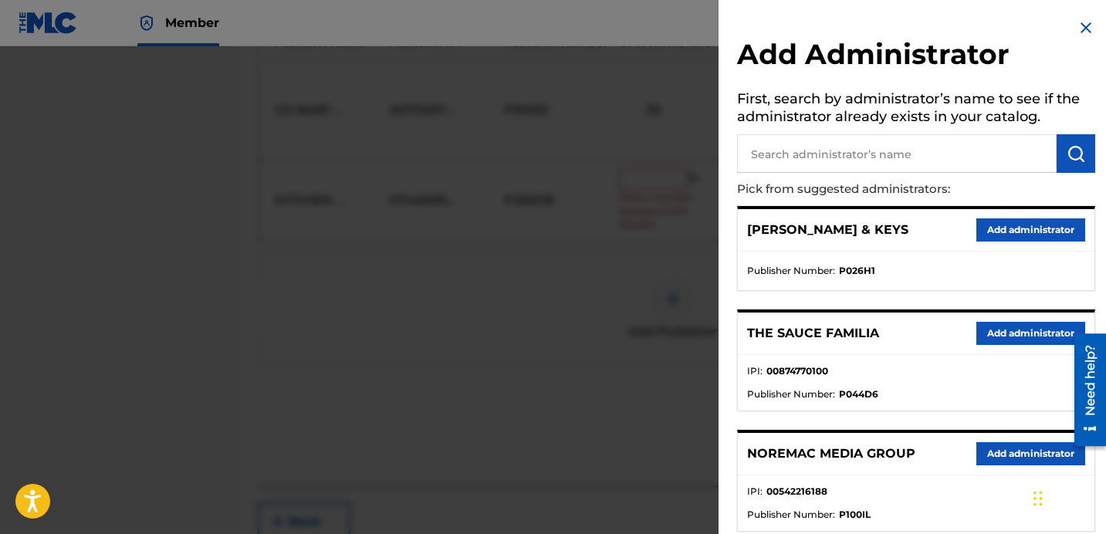
click at [799, 158] on input "text" at bounding box center [897, 153] width 320 height 39
type input "nore"
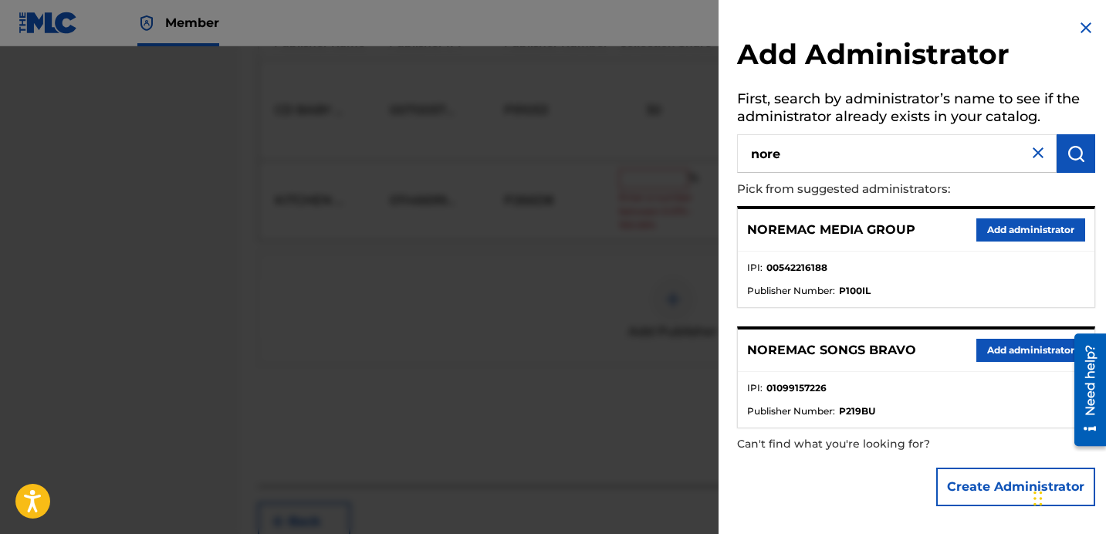
click at [989, 352] on button "Add administrator" at bounding box center [1031, 350] width 109 height 23
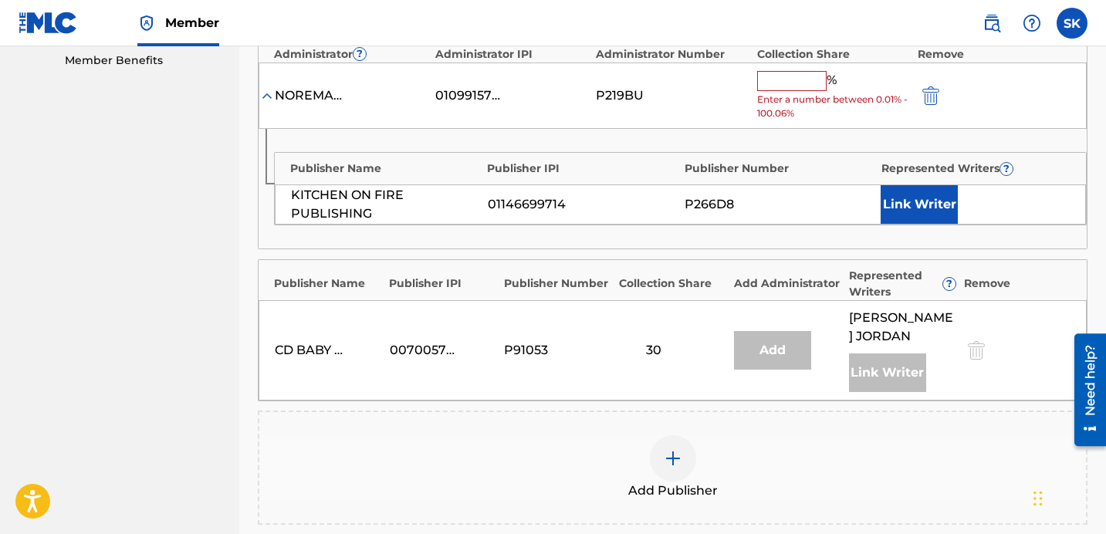
scroll to position [486, 0]
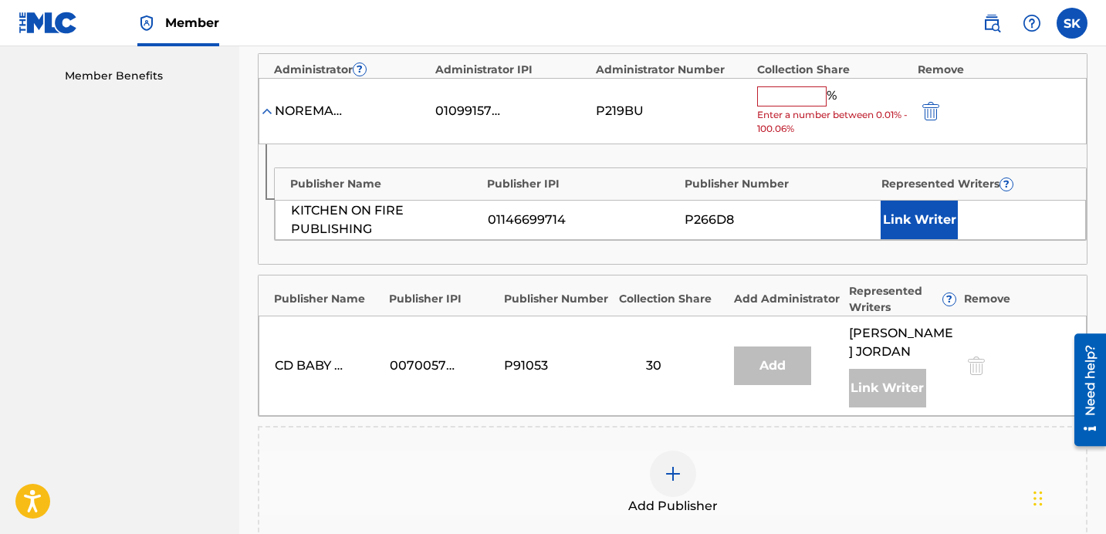
click at [784, 103] on input "text" at bounding box center [791, 96] width 69 height 20
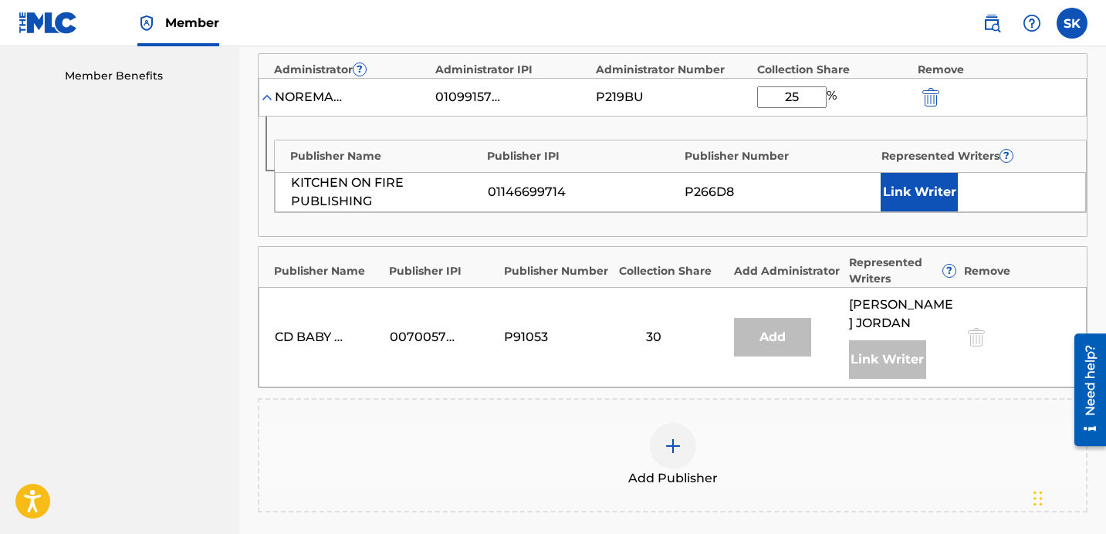
type input "25"
click at [967, 195] on div "Link Writer" at bounding box center [975, 192] width 189 height 39
click at [953, 195] on button "Link Writer" at bounding box center [919, 192] width 77 height 39
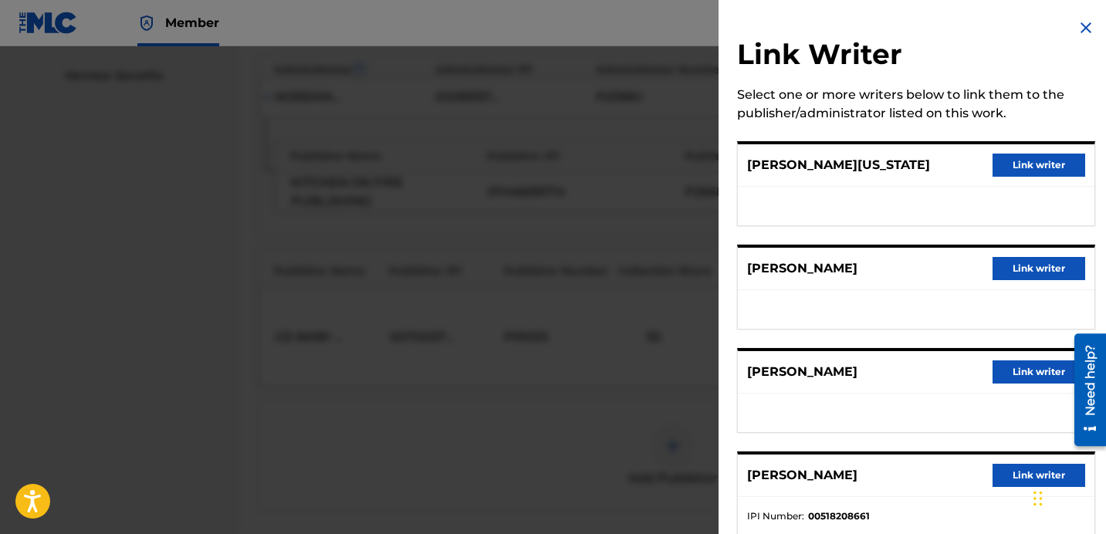
click at [1043, 152] on div "[PERSON_NAME][US_STATE] Link writer" at bounding box center [916, 165] width 357 height 42
drag, startPoint x: 1043, startPoint y: 160, endPoint x: 1044, endPoint y: 168, distance: 8.5
click at [1043, 161] on button "Link writer" at bounding box center [1039, 165] width 93 height 23
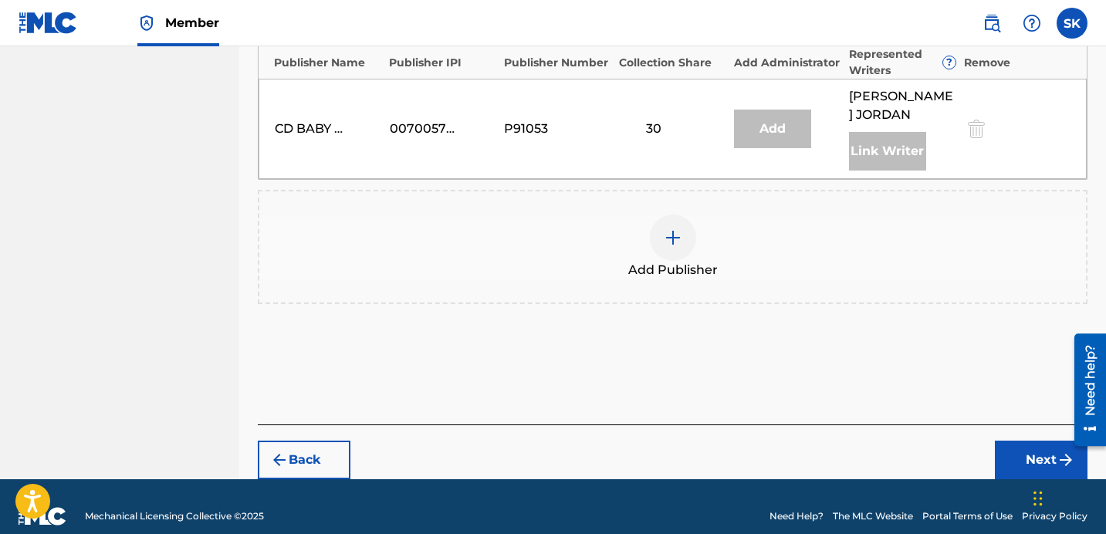
click at [1013, 442] on button "Next" at bounding box center [1041, 460] width 93 height 39
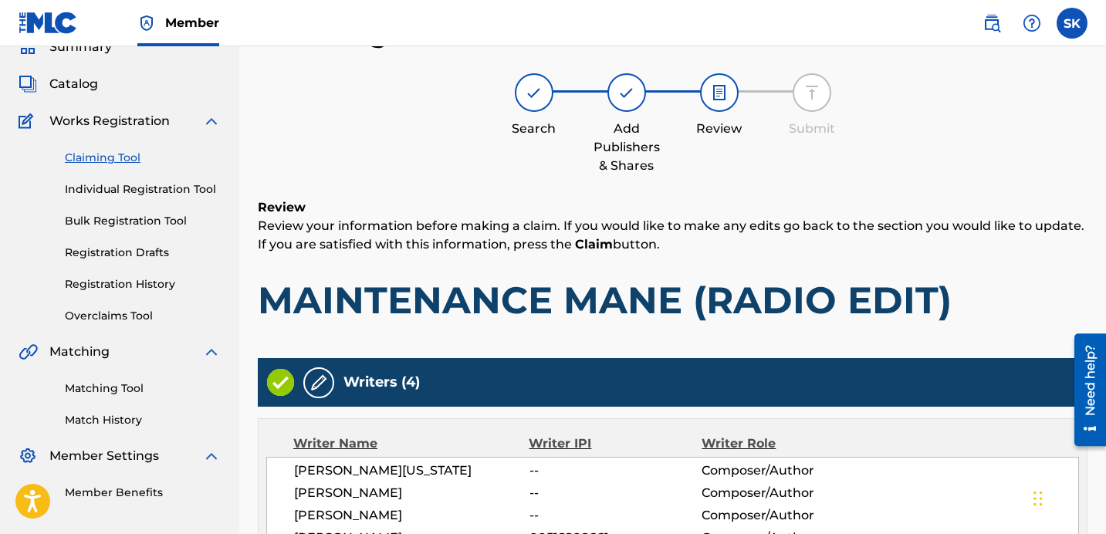
scroll to position [702, 0]
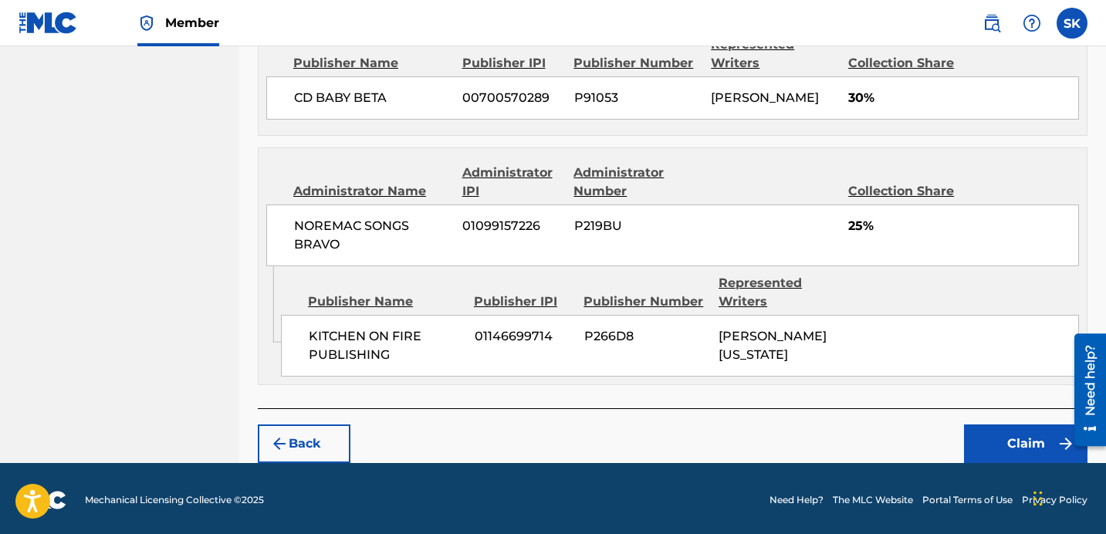
click at [995, 449] on button "Claim" at bounding box center [1026, 444] width 124 height 39
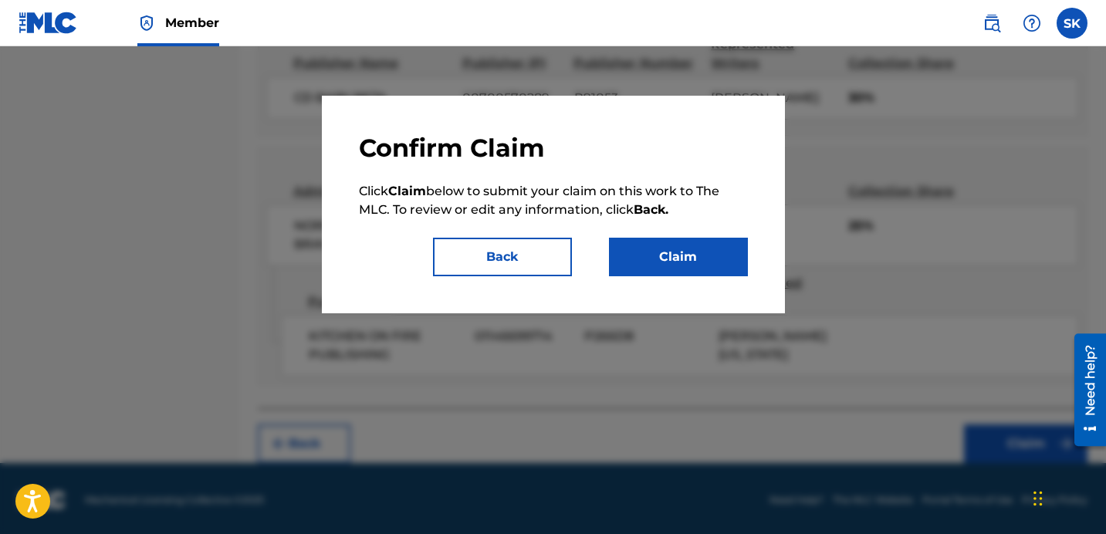
click at [661, 262] on button "Claim" at bounding box center [678, 257] width 139 height 39
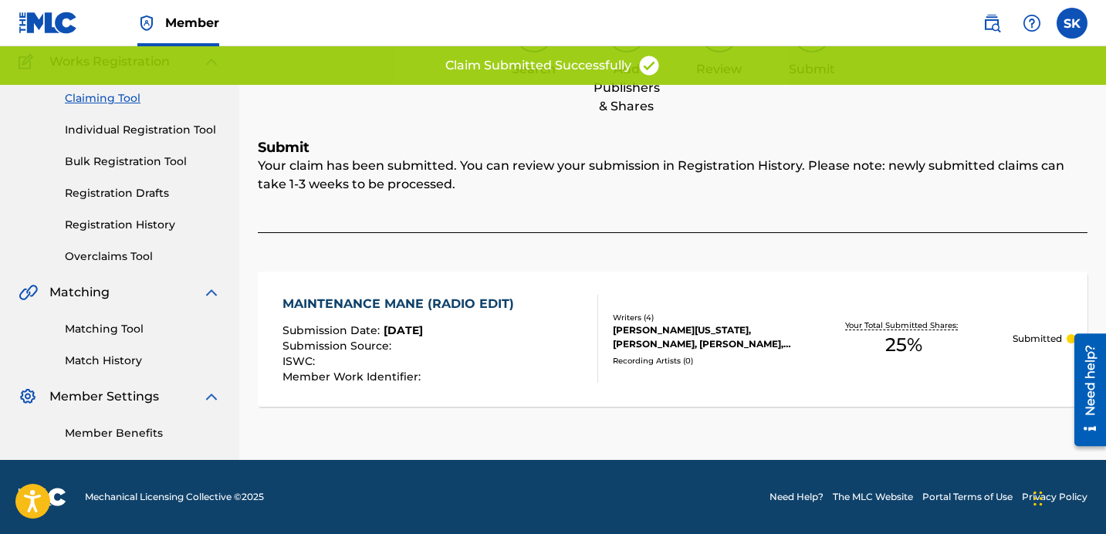
scroll to position [129, 0]
click at [147, 128] on link "Individual Registration Tool" at bounding box center [143, 130] width 156 height 16
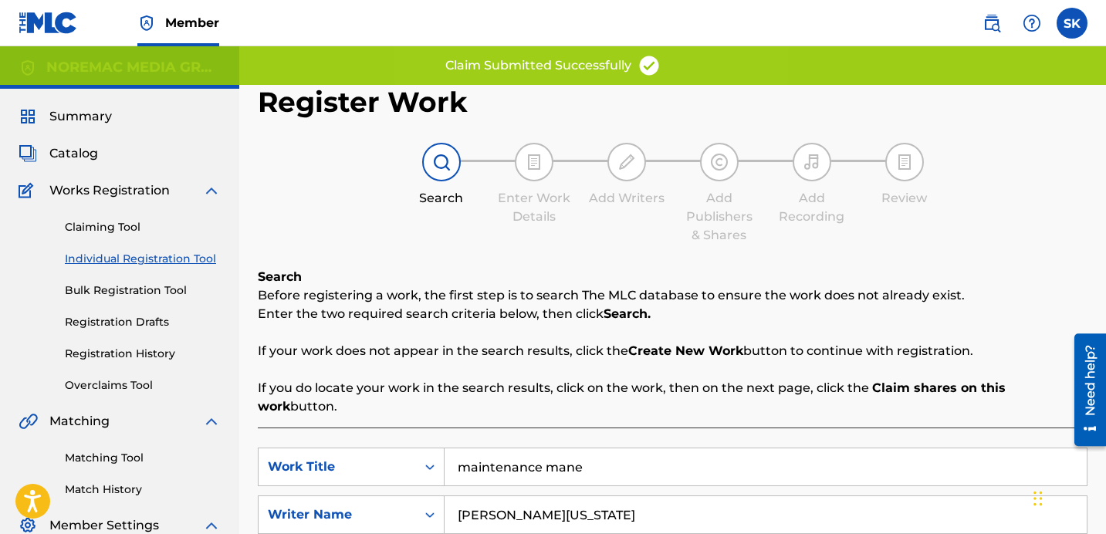
scroll to position [120, 0]
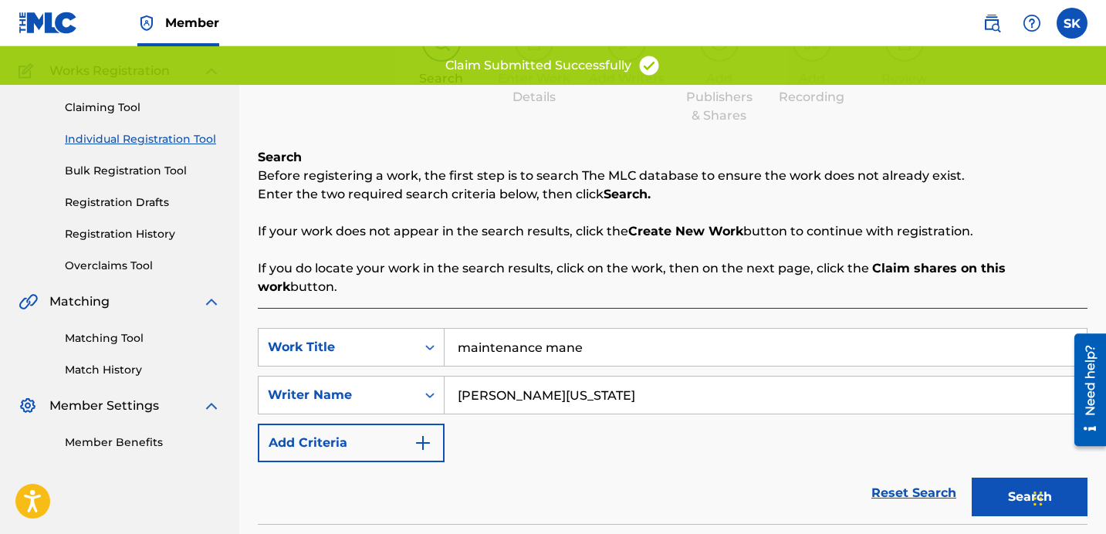
click at [515, 329] on input "maintenance mane" at bounding box center [766, 347] width 642 height 37
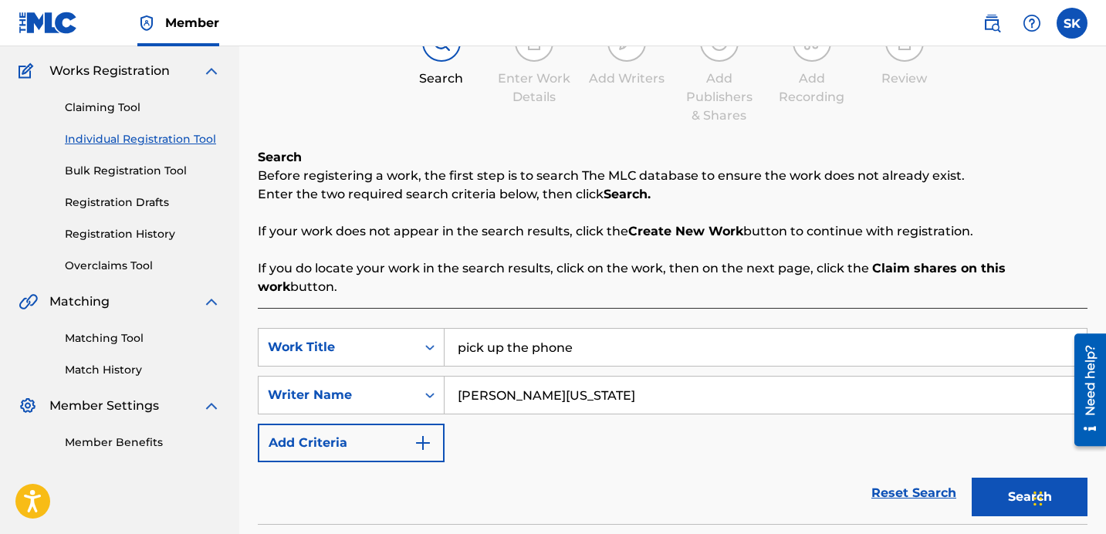
type input "pick up the phone"
click at [972, 478] on button "Search" at bounding box center [1030, 497] width 116 height 39
click at [550, 220] on div "Search Before registering a work, the first step is to search The MLC database …" at bounding box center [673, 222] width 830 height 148
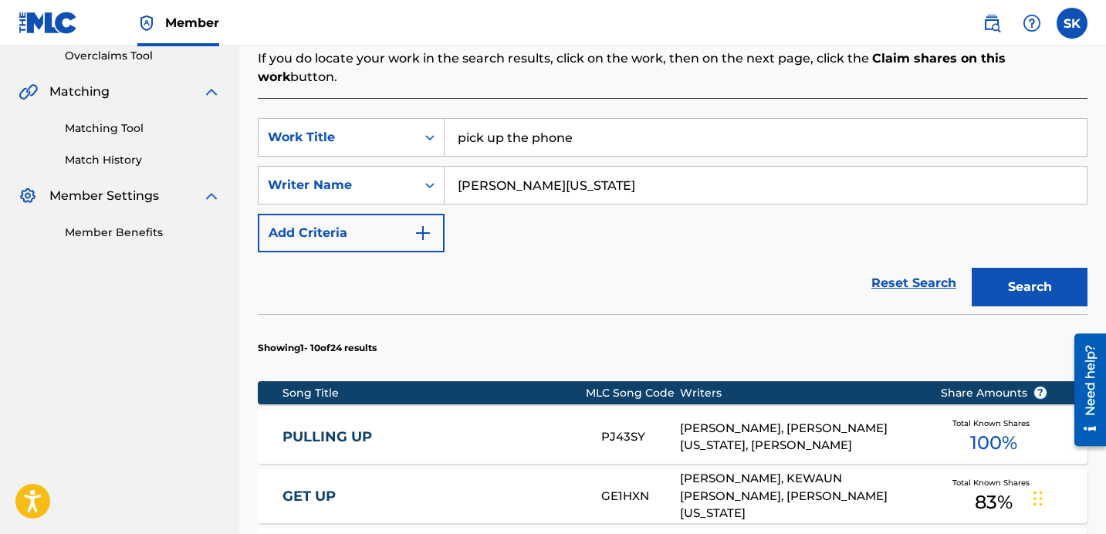
scroll to position [0, 0]
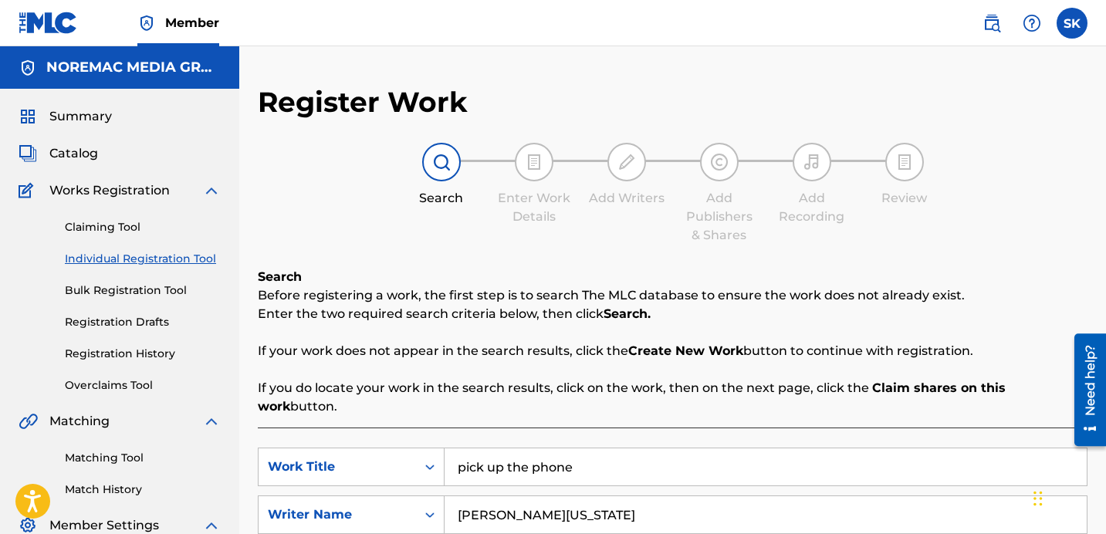
click at [86, 159] on span "Catalog" at bounding box center [73, 153] width 49 height 19
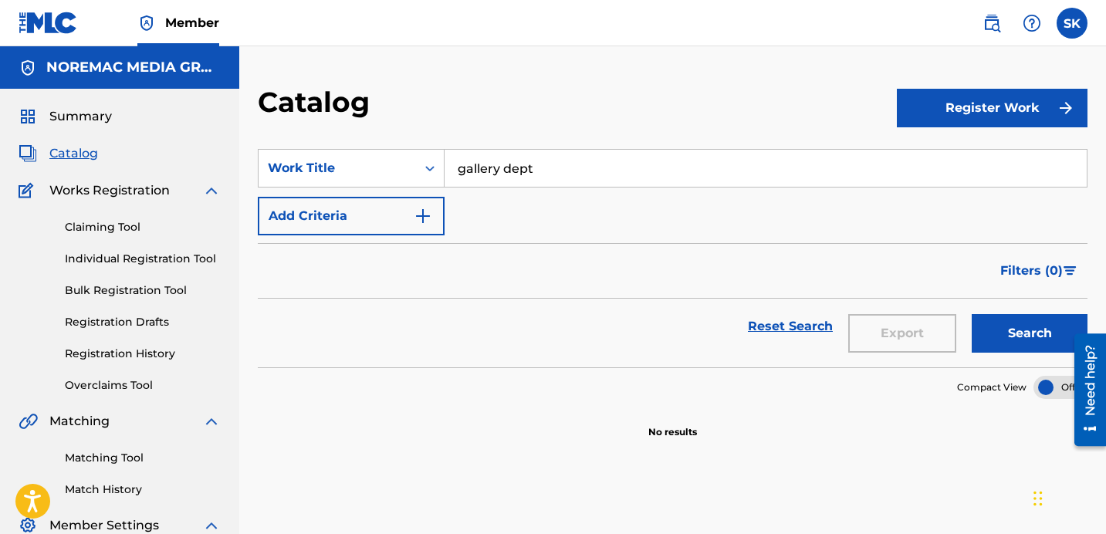
click at [512, 169] on input "gallery dept" at bounding box center [766, 168] width 642 height 37
type input "500 bottles"
click at [972, 314] on button "Search" at bounding box center [1030, 333] width 116 height 39
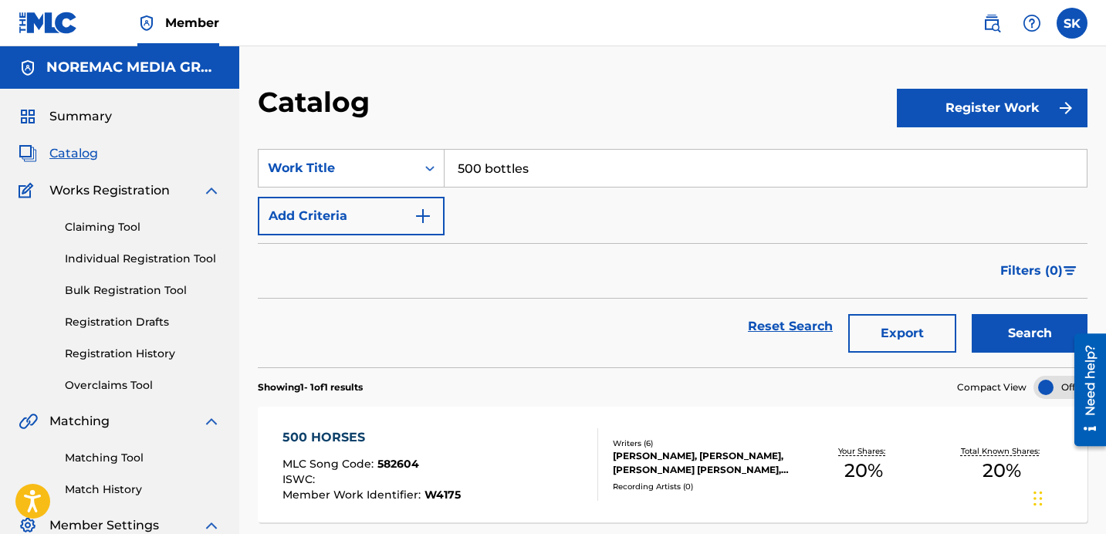
click at [137, 265] on link "Individual Registration Tool" at bounding box center [143, 259] width 156 height 16
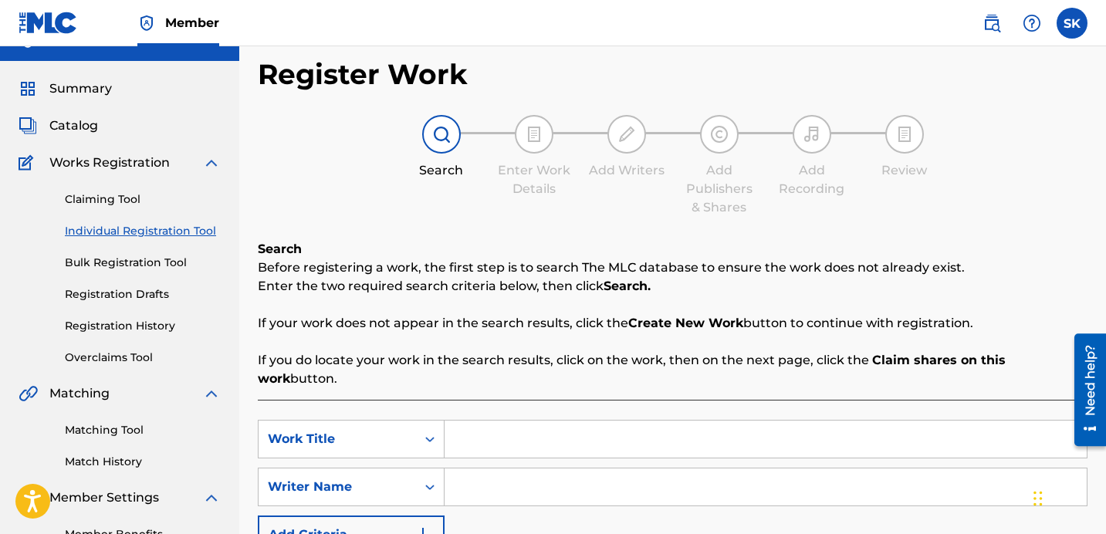
scroll to position [29, 0]
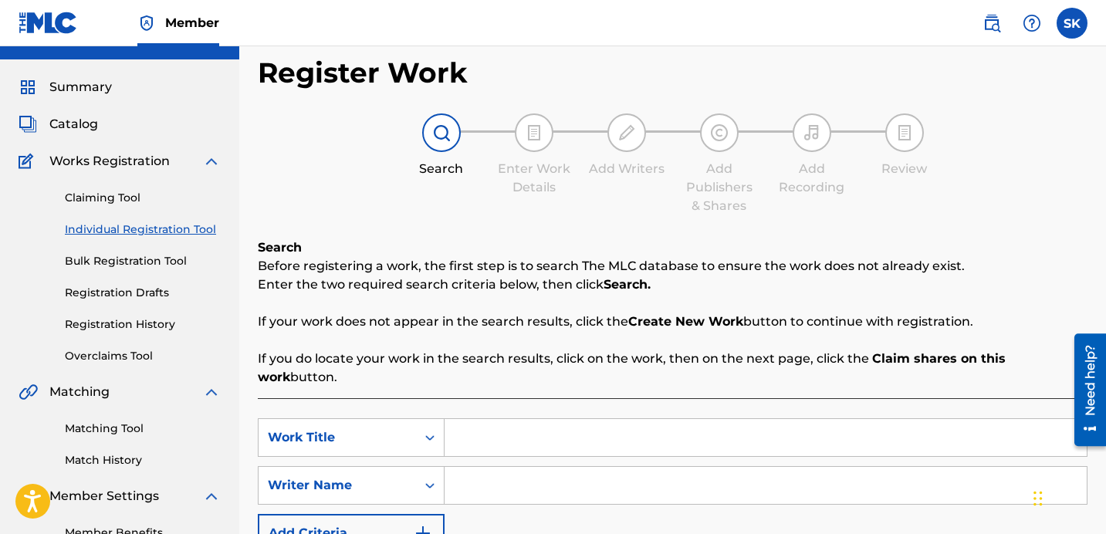
click at [527, 419] on input "Search Form" at bounding box center [766, 437] width 642 height 37
type input "500 bottles"
type input "[PERSON_NAME][US_STATE]"
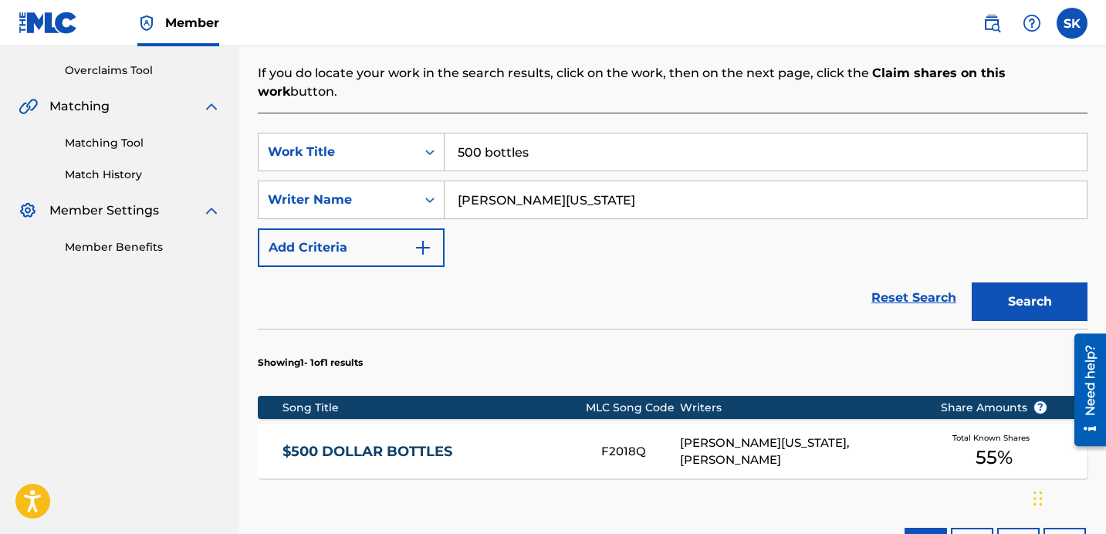
click at [562, 483] on div "Showing 1 - 1 of 1 results Song Title MLC Song Code Writers Share Amounts ? $50…" at bounding box center [673, 452] width 830 height 247
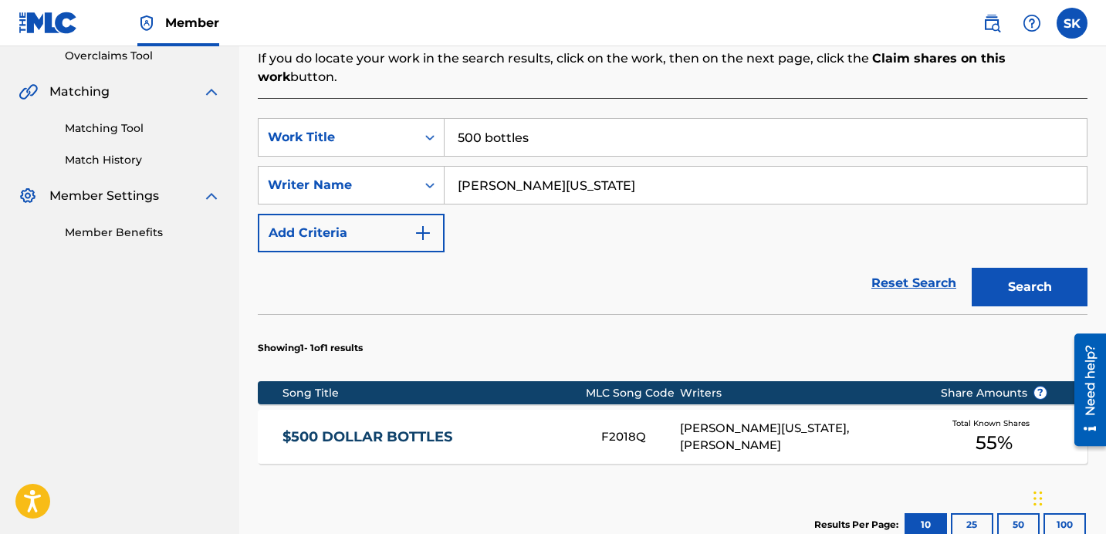
scroll to position [332, 0]
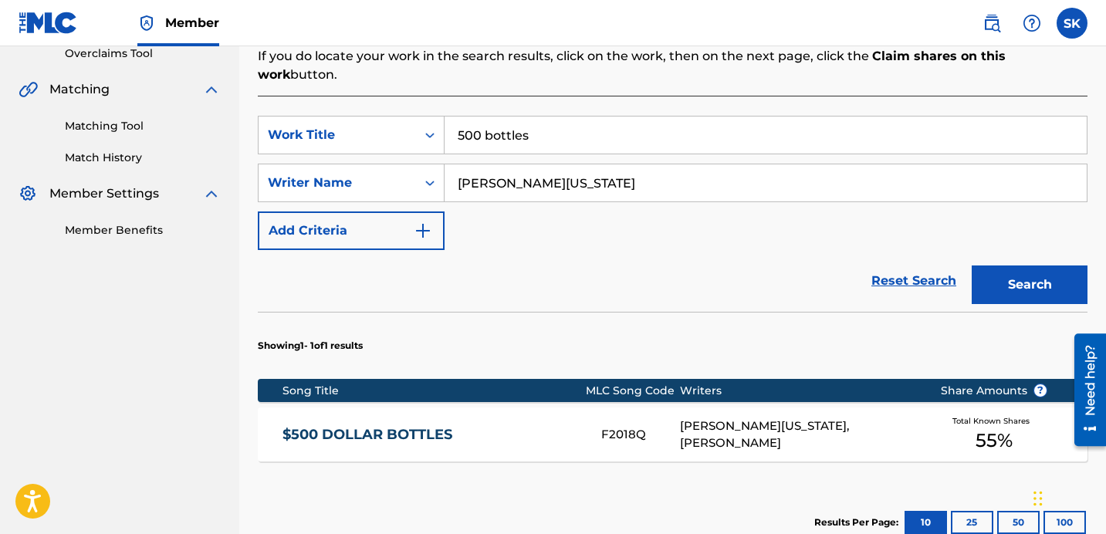
click at [566, 426] on link "$500 DOLLAR BOTTLES" at bounding box center [432, 435] width 298 height 18
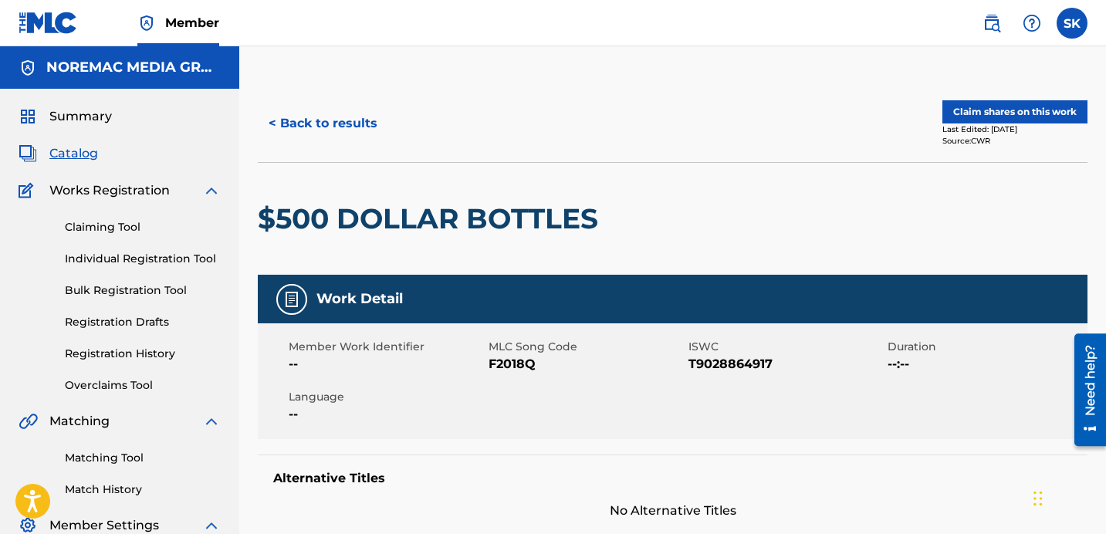
click at [1023, 99] on div "< Back to results Claim shares on this work Last Edited: [DATE] Source: CWR" at bounding box center [673, 123] width 830 height 77
click at [500, 367] on span "F2018Q" at bounding box center [587, 364] width 196 height 19
copy span "F2018Q"
click at [1012, 117] on button "Claim shares on this work" at bounding box center [1015, 111] width 145 height 23
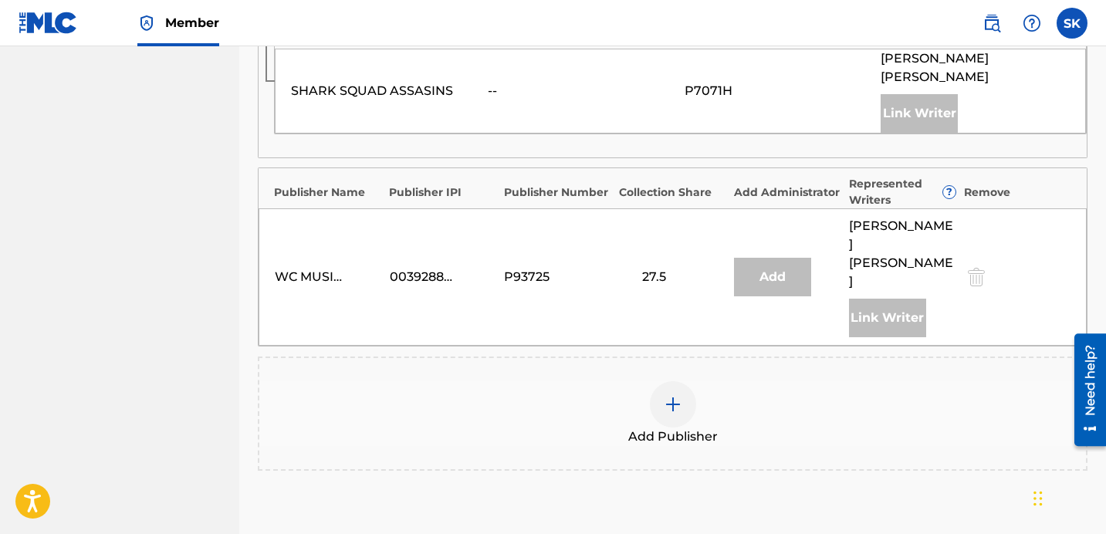
scroll to position [656, 0]
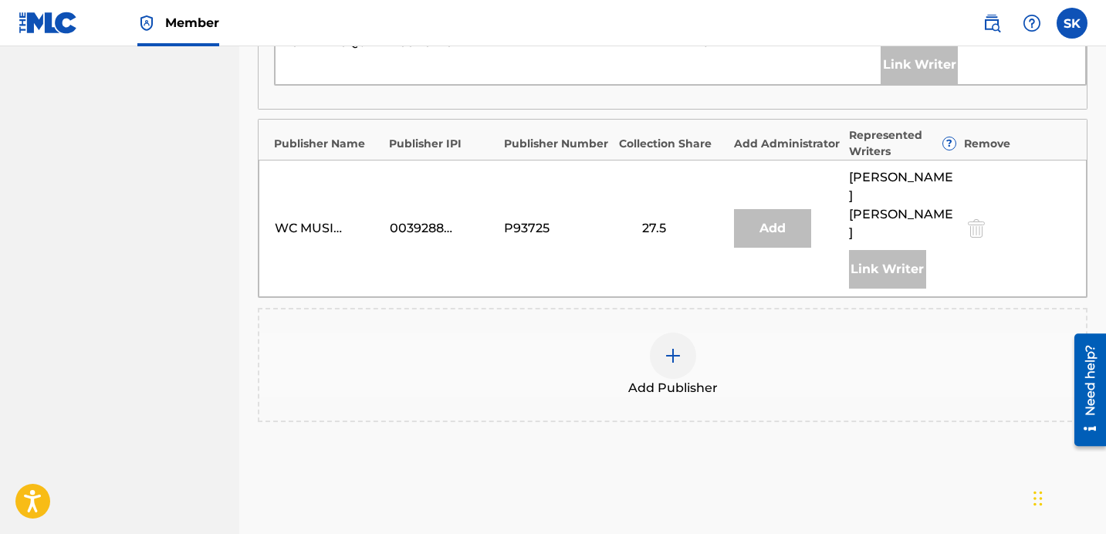
click at [614, 333] on div "Add Publisher" at bounding box center [672, 365] width 827 height 65
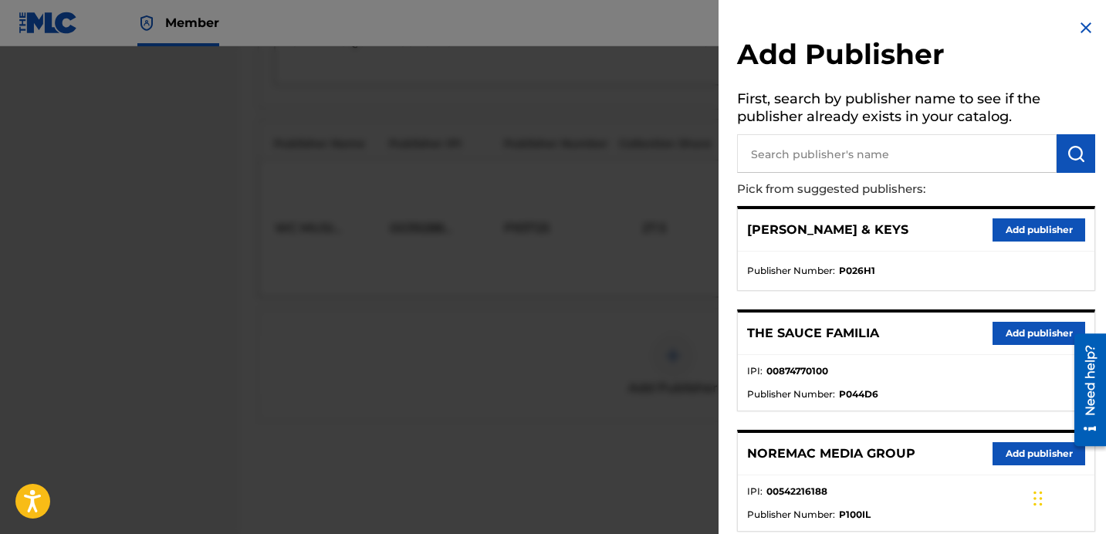
click at [874, 147] on input "text" at bounding box center [897, 153] width 320 height 39
type input "kitchen"
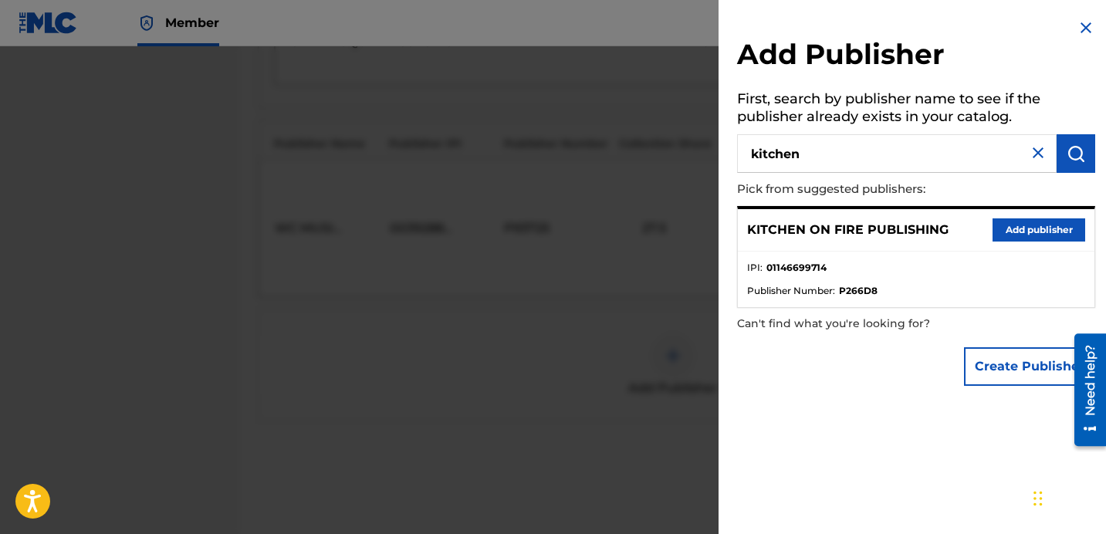
click at [1024, 235] on button "Add publisher" at bounding box center [1039, 230] width 93 height 23
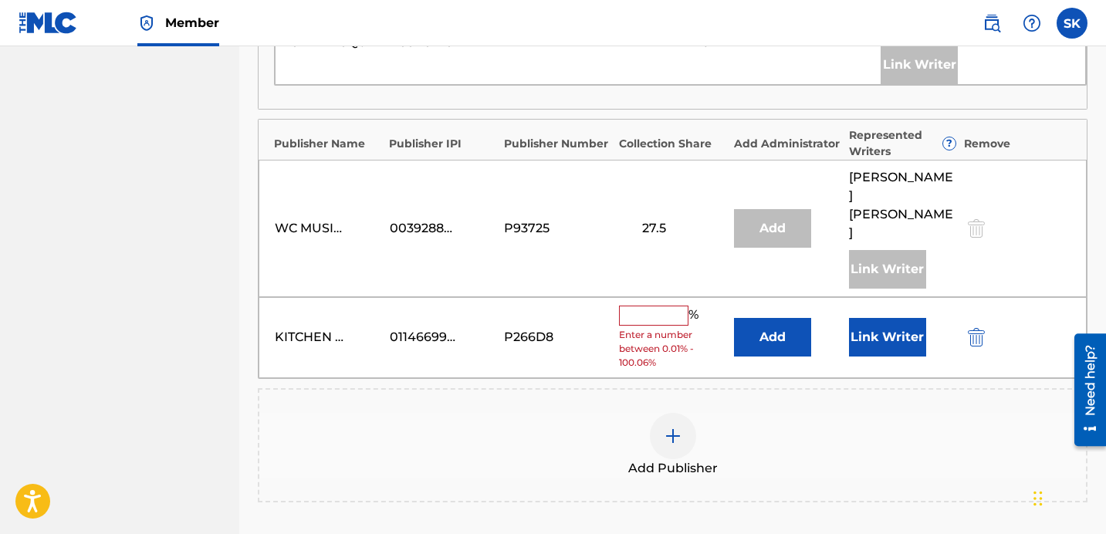
click at [784, 318] on button "Add" at bounding box center [772, 337] width 77 height 39
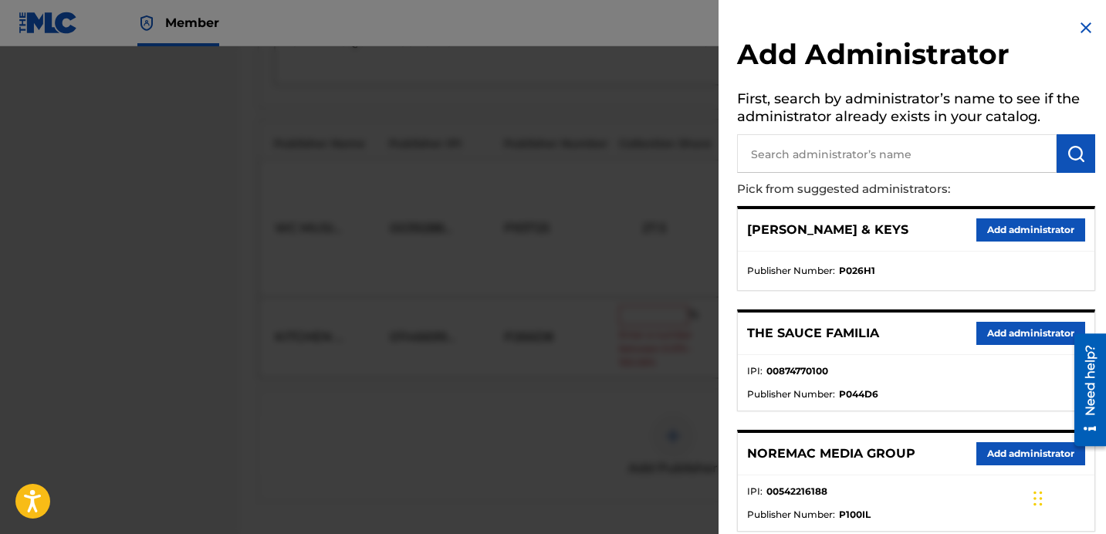
drag, startPoint x: 813, startPoint y: 149, endPoint x: 816, endPoint y: 158, distance: 9.0
click at [814, 152] on input "text" at bounding box center [897, 153] width 320 height 39
type input "nore"
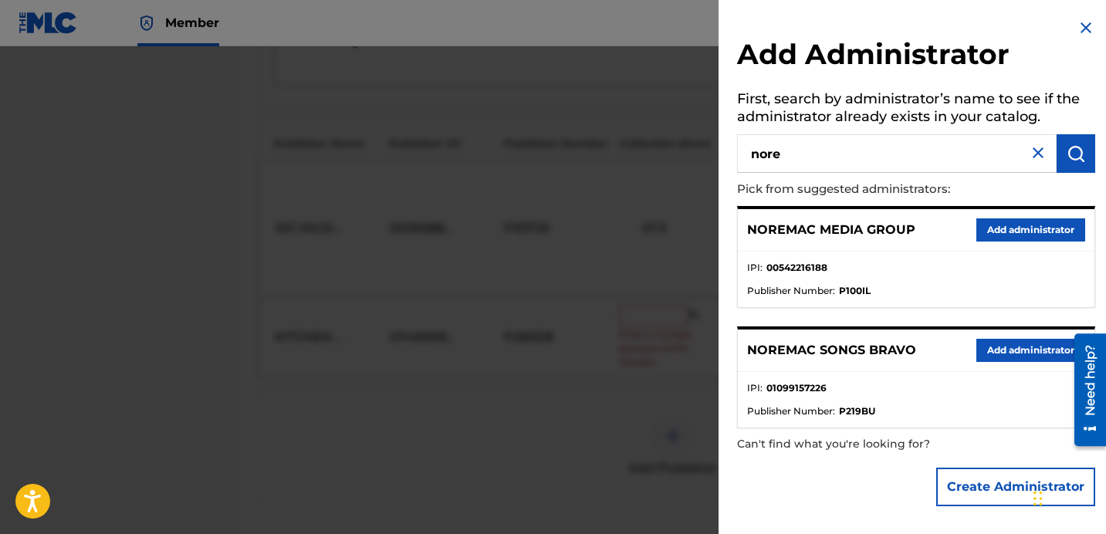
click at [1004, 356] on button "Add administrator" at bounding box center [1031, 350] width 109 height 23
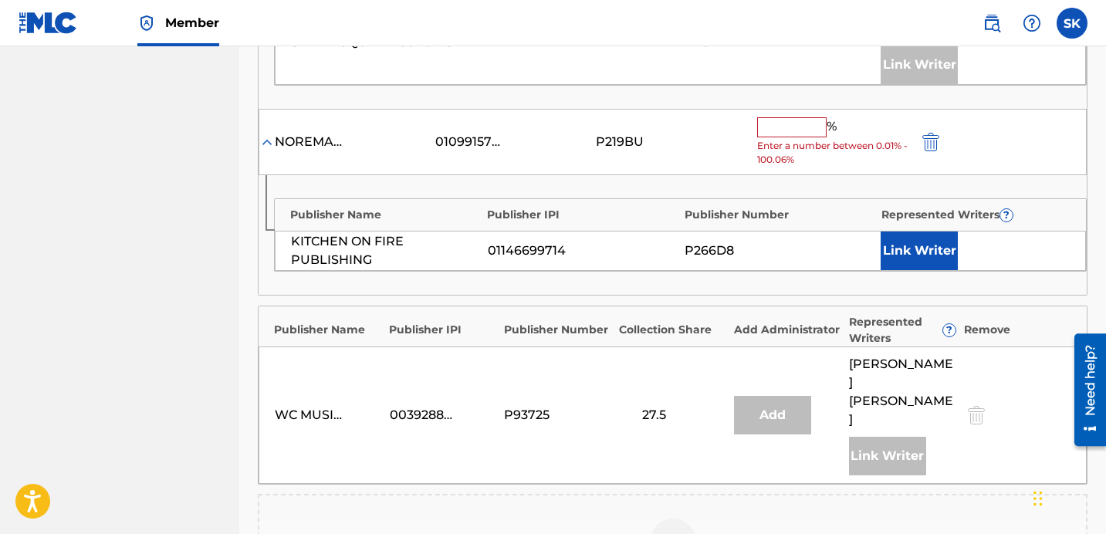
click at [788, 117] on input "text" at bounding box center [791, 127] width 69 height 20
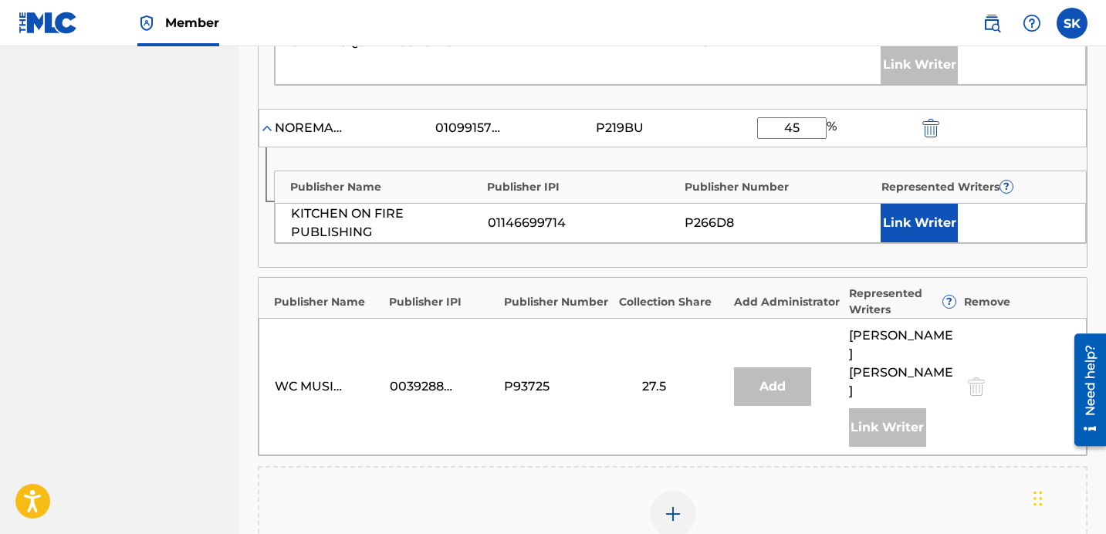
type input "45"
click at [935, 218] on button "Link Writer" at bounding box center [919, 223] width 77 height 39
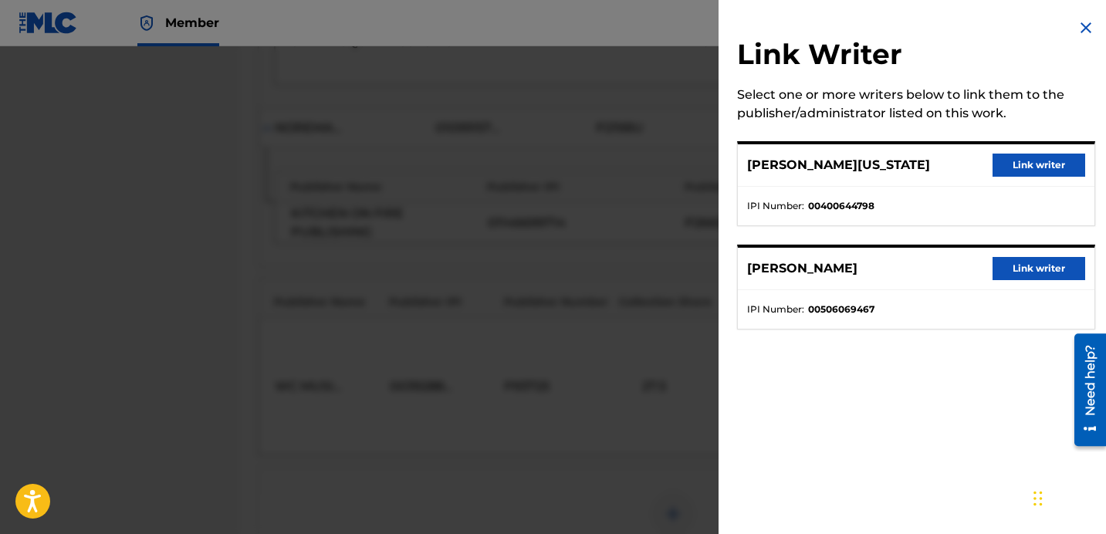
click at [1028, 164] on button "Link writer" at bounding box center [1039, 165] width 93 height 23
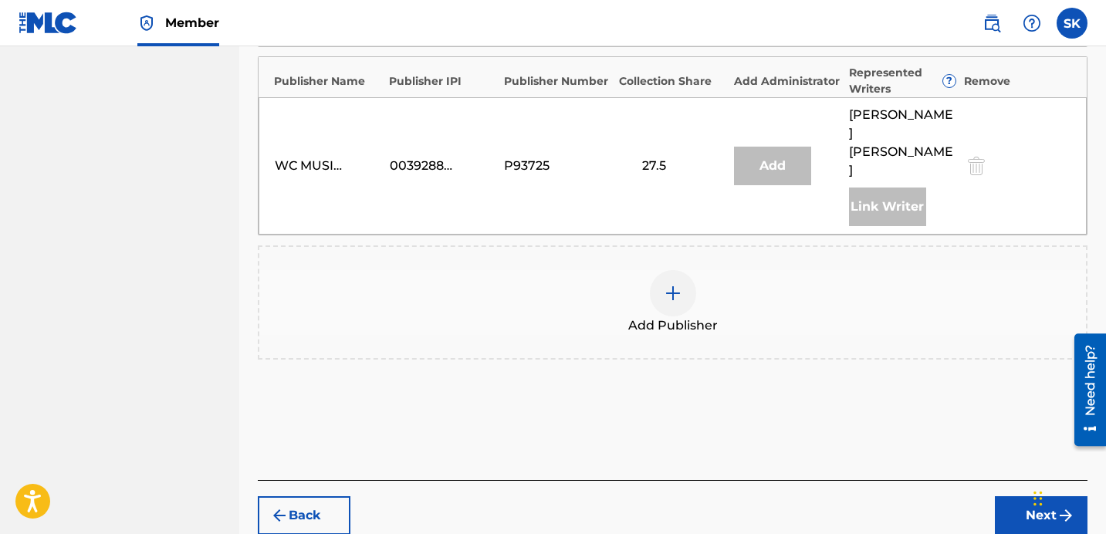
click at [1005, 496] on button "Next" at bounding box center [1041, 515] width 93 height 39
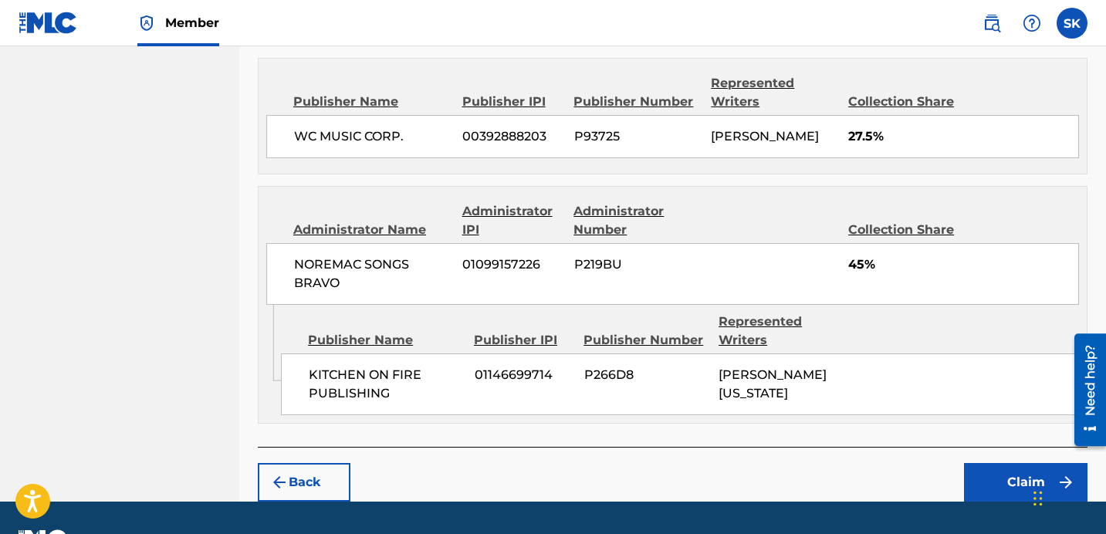
scroll to position [886, 0]
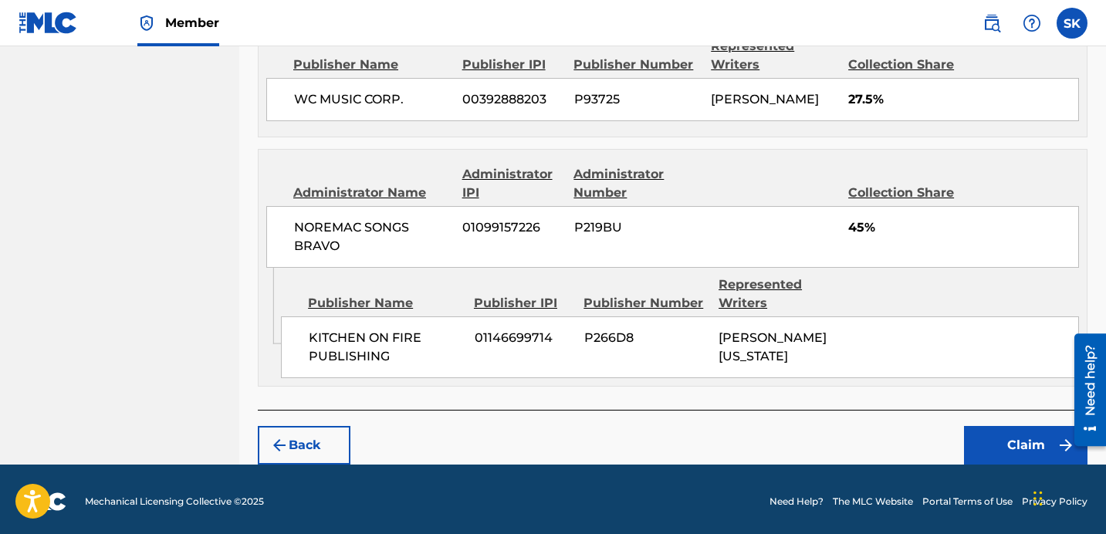
click at [1021, 456] on button "Claim" at bounding box center [1026, 445] width 124 height 39
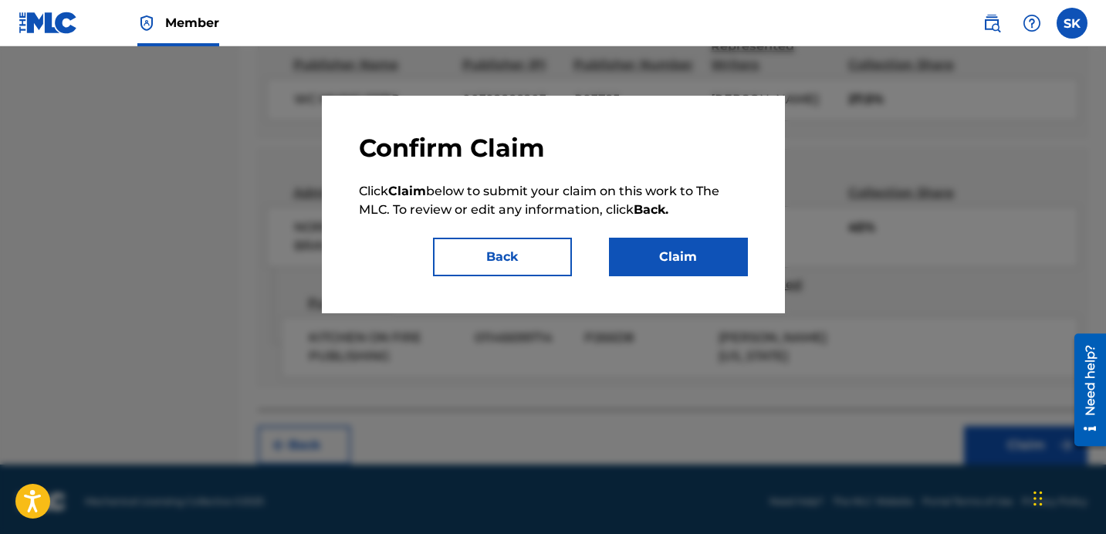
click at [665, 267] on button "Claim" at bounding box center [678, 257] width 139 height 39
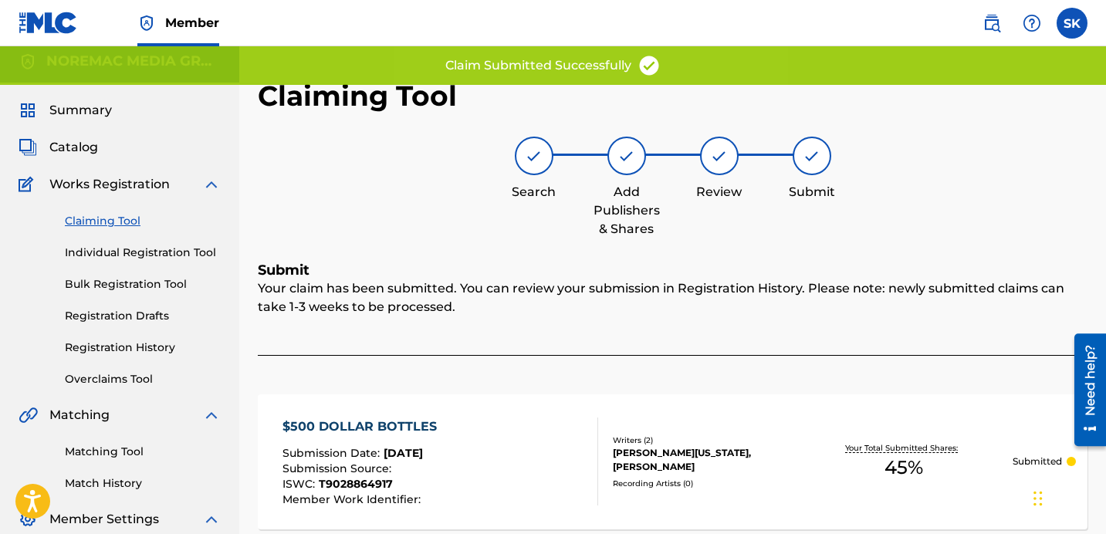
scroll to position [0, 0]
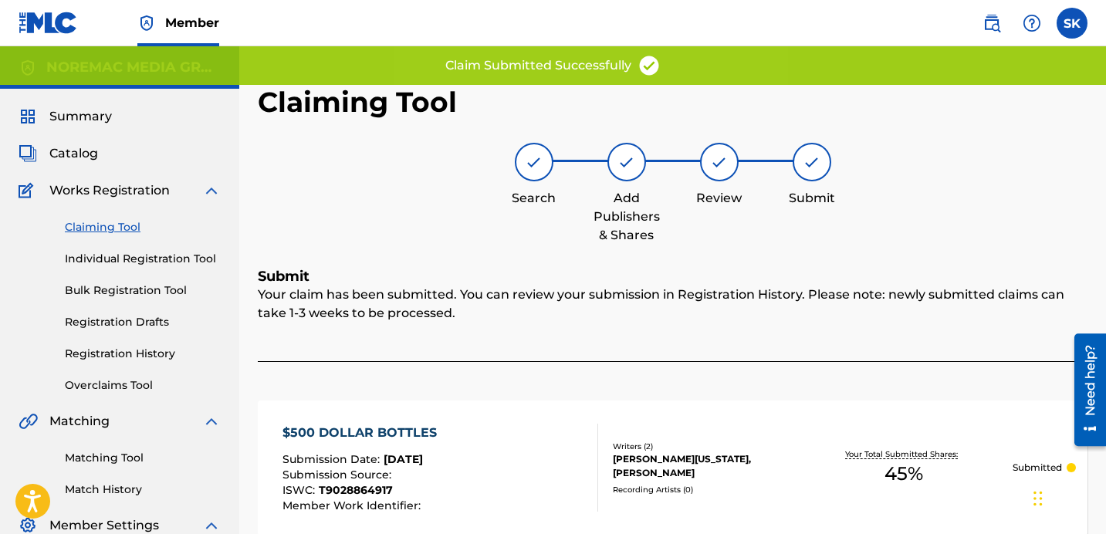
click at [142, 251] on link "Individual Registration Tool" at bounding box center [143, 259] width 156 height 16
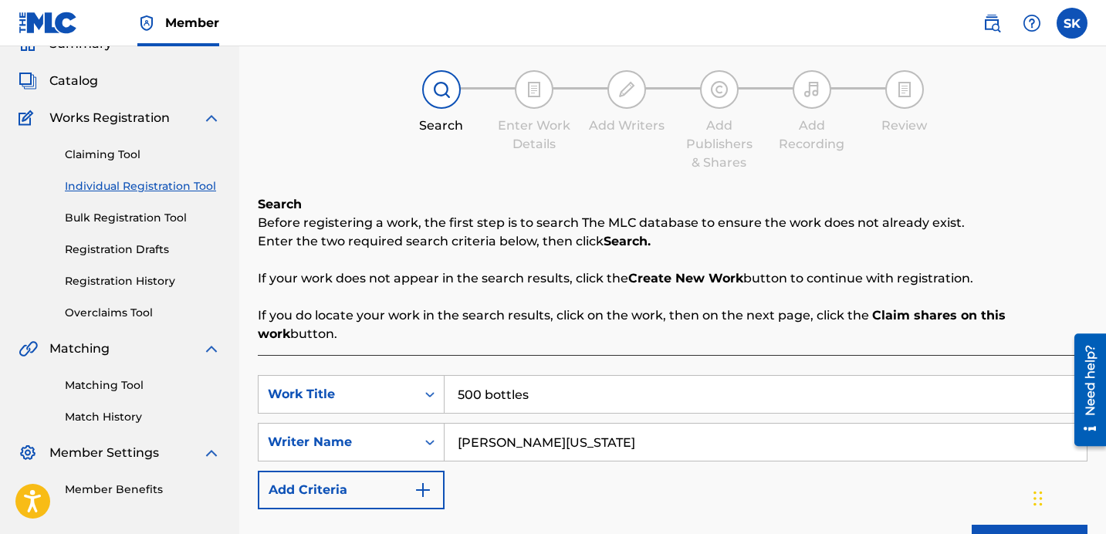
scroll to position [138, 0]
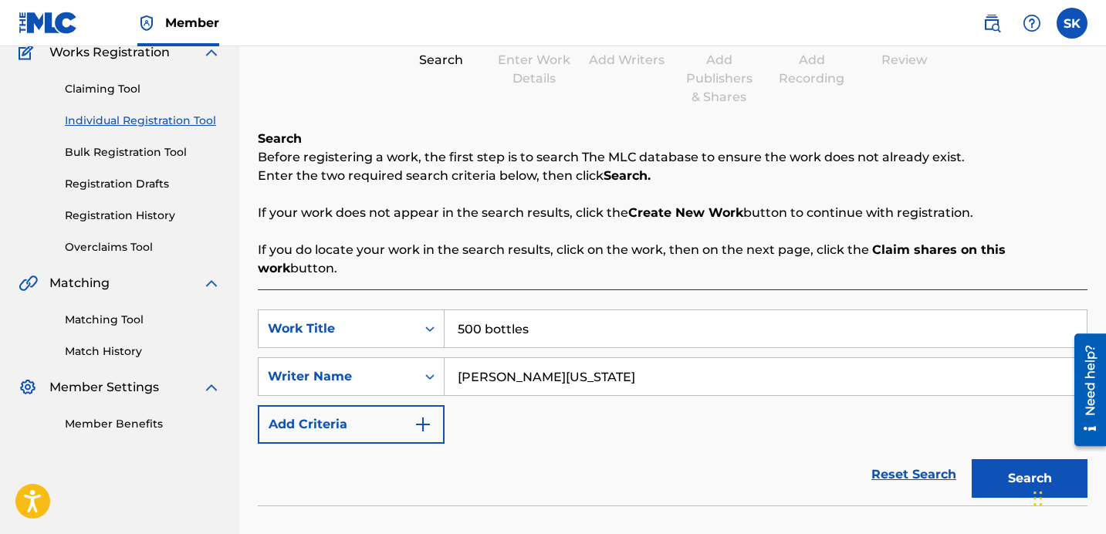
click at [522, 310] on input "500 bottles" at bounding box center [766, 328] width 642 height 37
click at [972, 459] on button "Search" at bounding box center [1030, 478] width 116 height 39
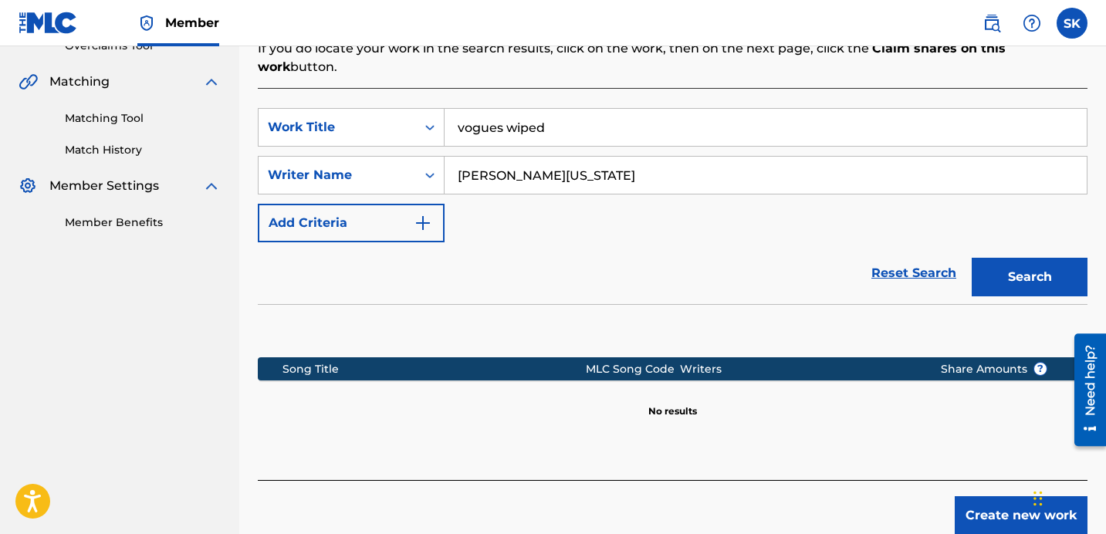
scroll to position [360, 0]
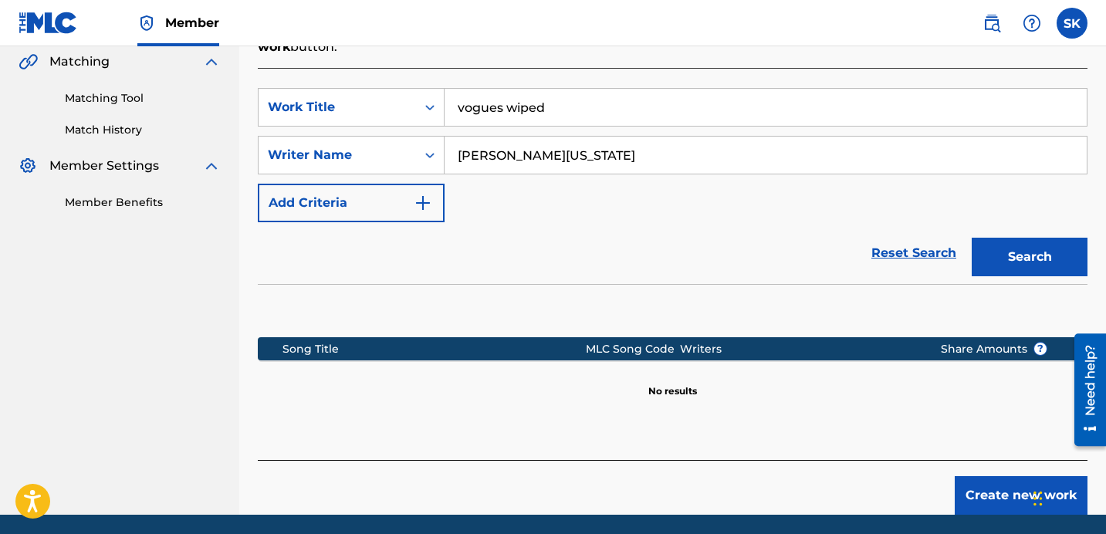
click at [1055, 239] on button "Search" at bounding box center [1030, 257] width 116 height 39
click at [530, 91] on input "vogues wiped" at bounding box center [766, 107] width 642 height 37
click at [972, 238] on button "Search" at bounding box center [1030, 257] width 116 height 39
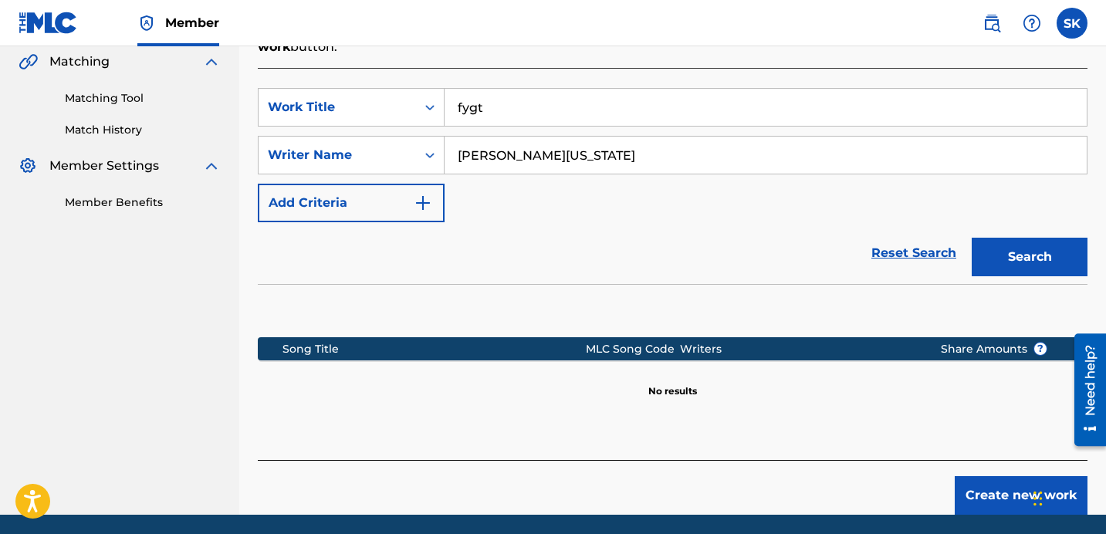
click at [618, 103] on input "fygt" at bounding box center [766, 107] width 642 height 37
type input "chose"
click at [972, 238] on button "Search" at bounding box center [1030, 257] width 116 height 39
